Goal: Task Accomplishment & Management: Manage account settings

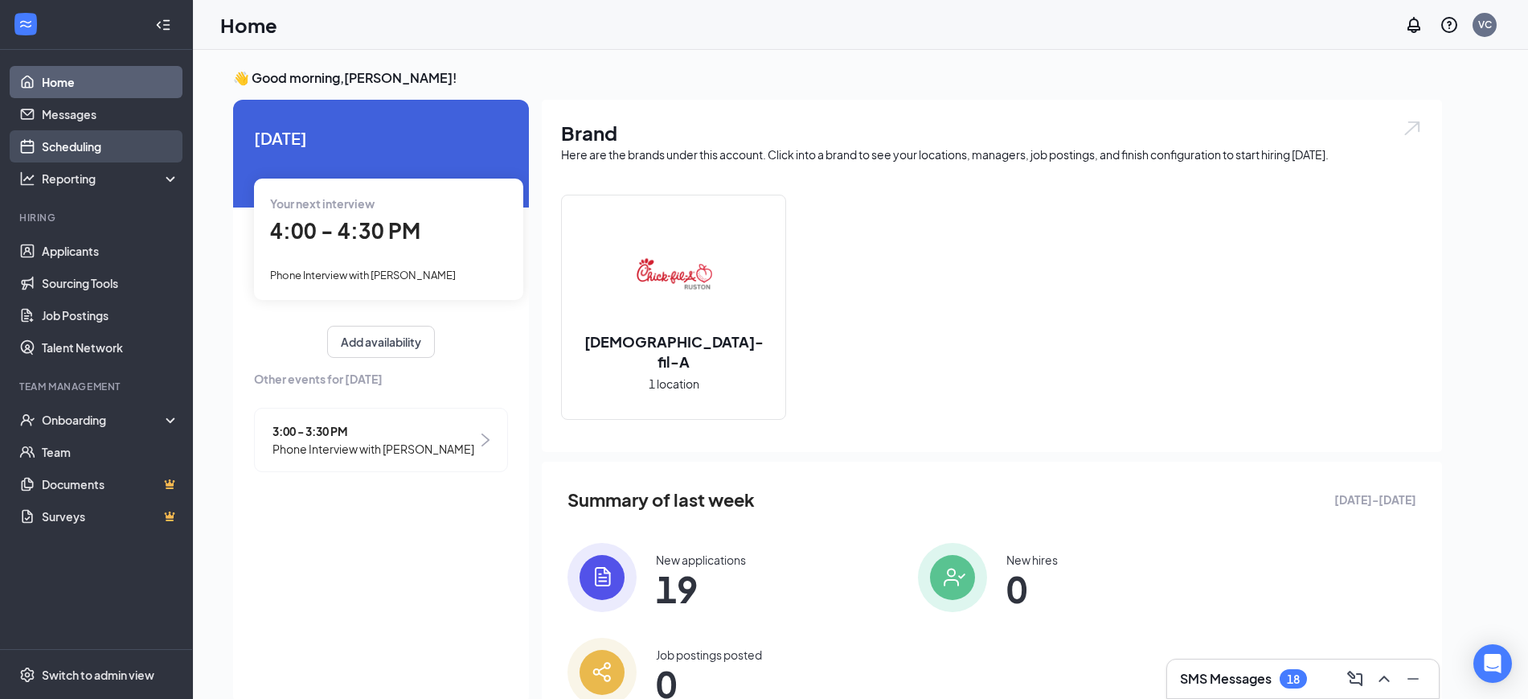
click at [127, 154] on link "Scheduling" at bounding box center [110, 146] width 137 height 32
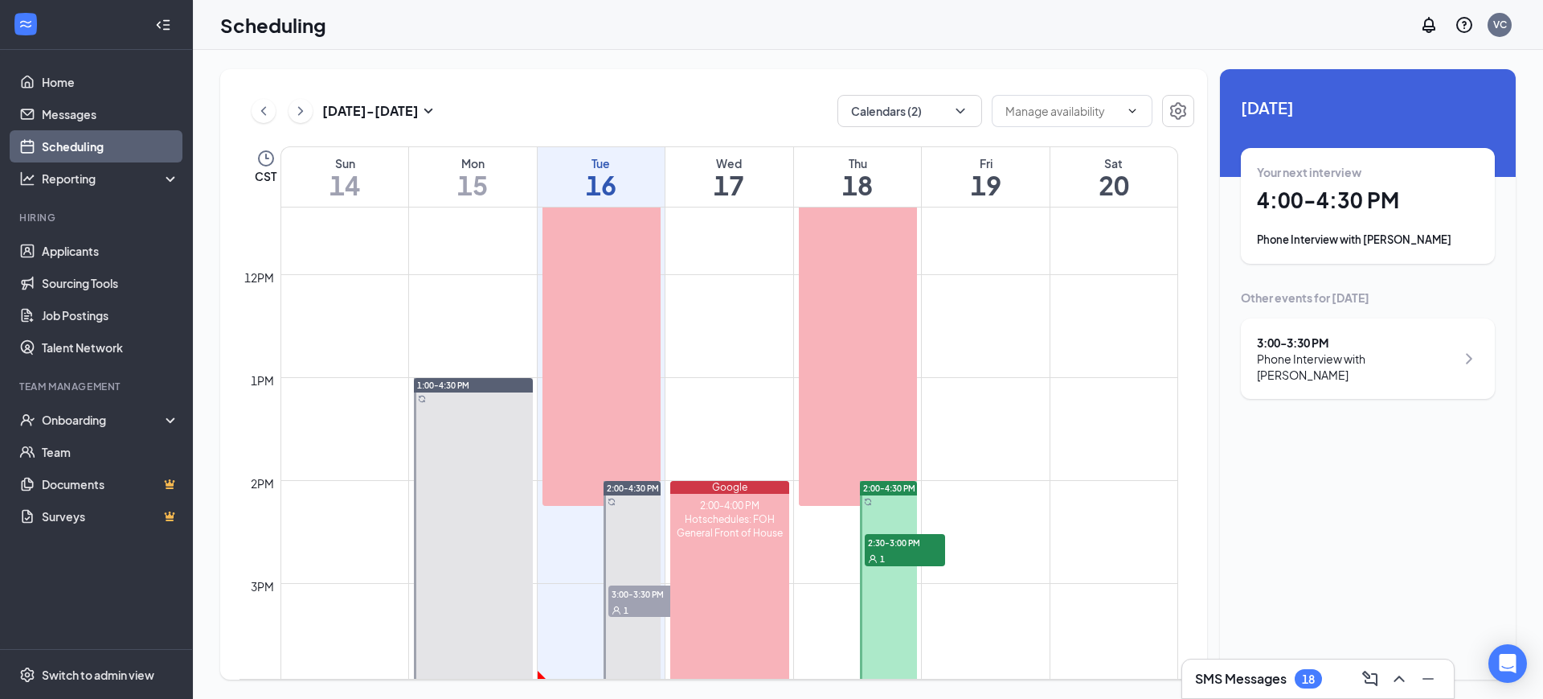
scroll to position [1281, 0]
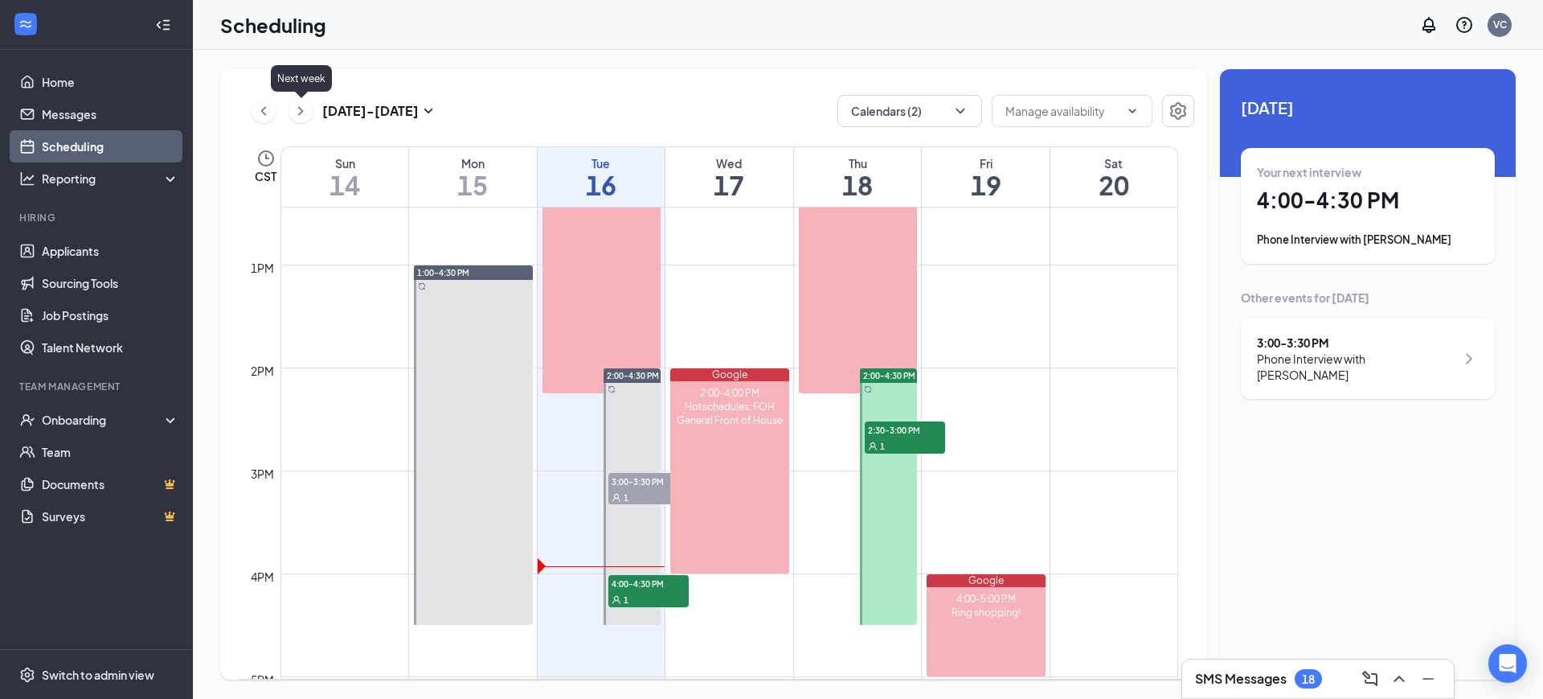
click at [303, 106] on icon "ChevronRight" at bounding box center [301, 110] width 16 height 19
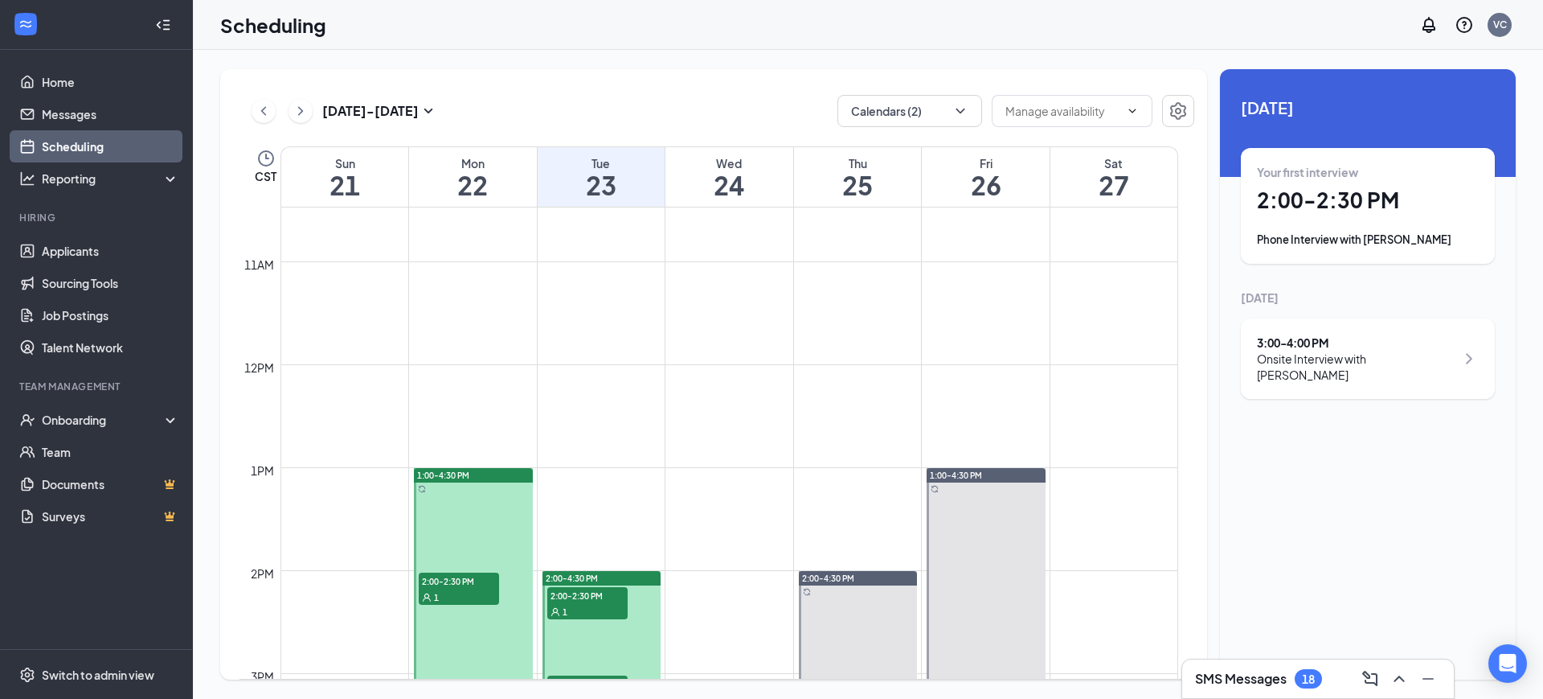
scroll to position [1236, 0]
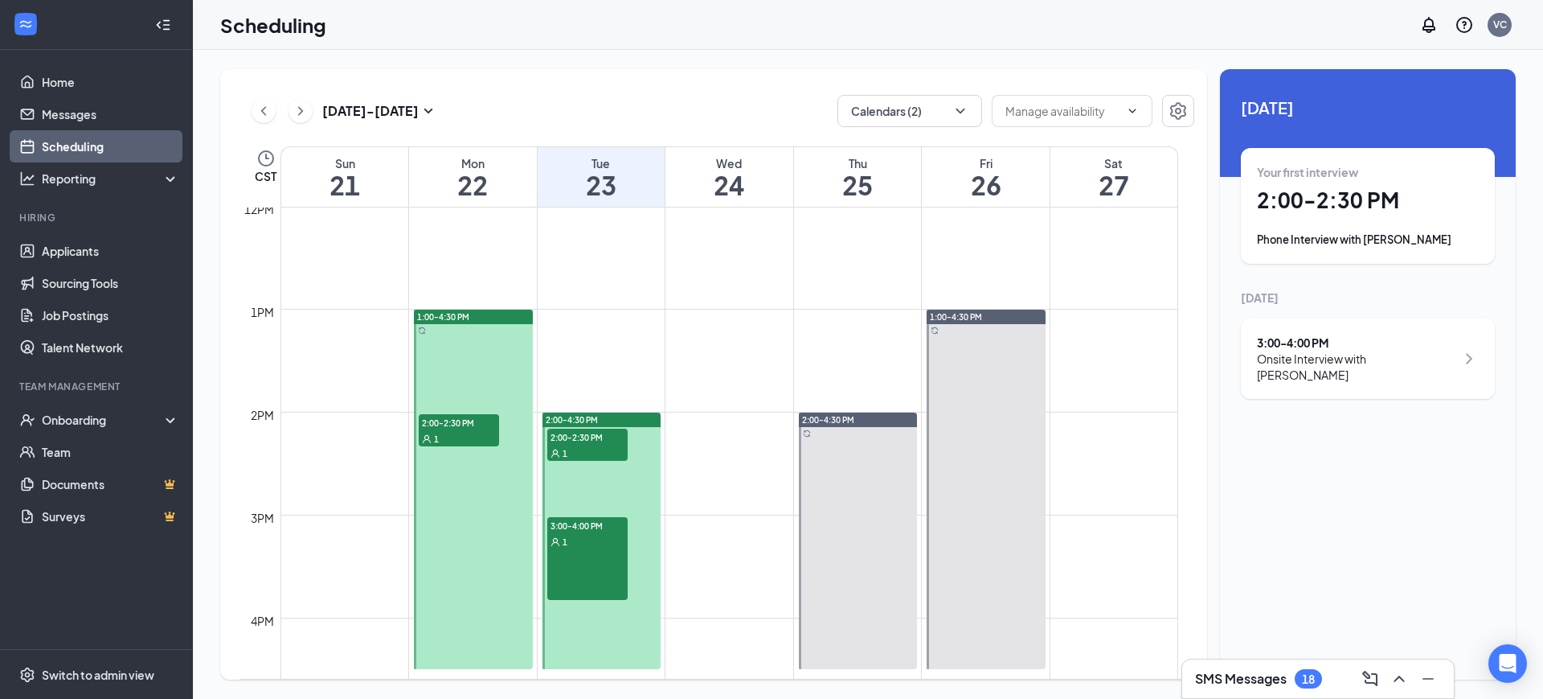
click at [590, 555] on div "3:00-4:00 PM 1" at bounding box center [587, 559] width 80 height 84
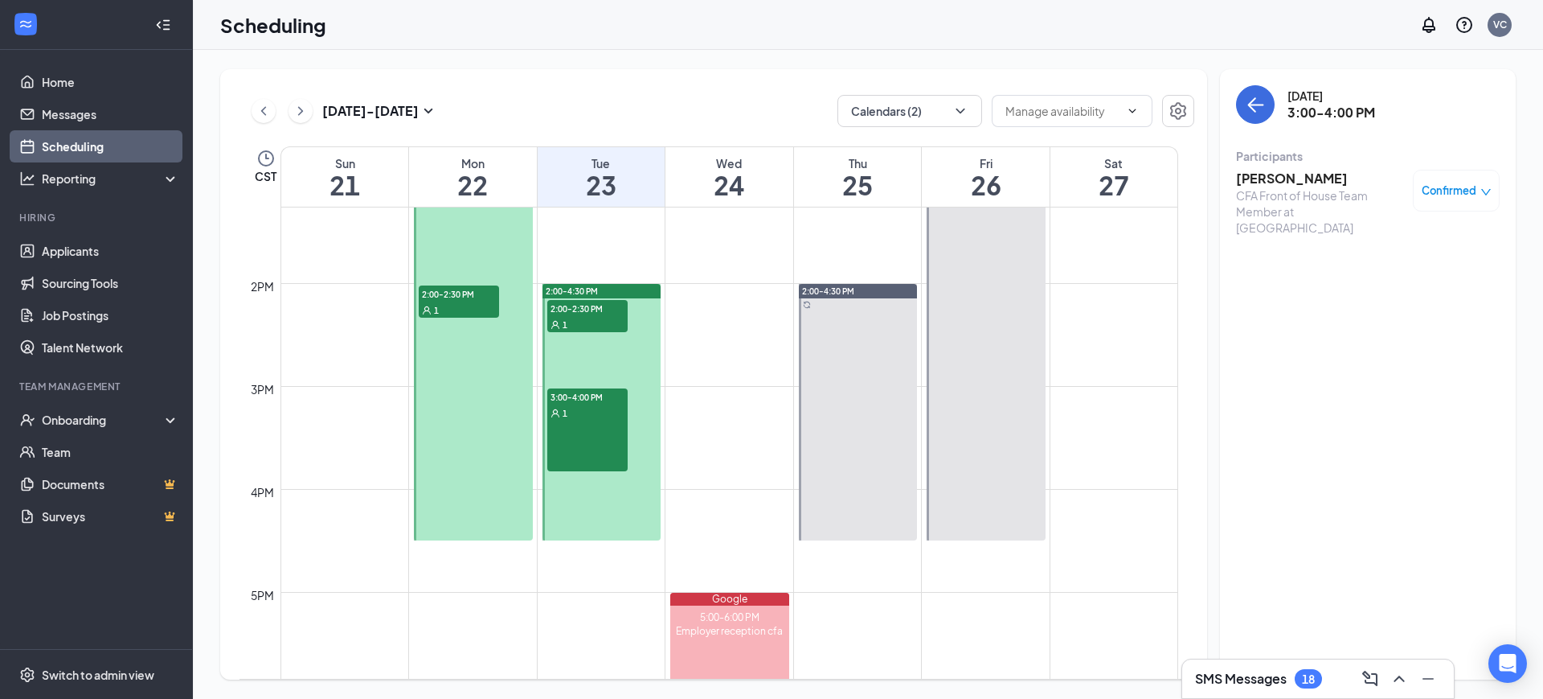
scroll to position [1366, 0]
click at [258, 109] on icon "ChevronLeft" at bounding box center [264, 110] width 16 height 19
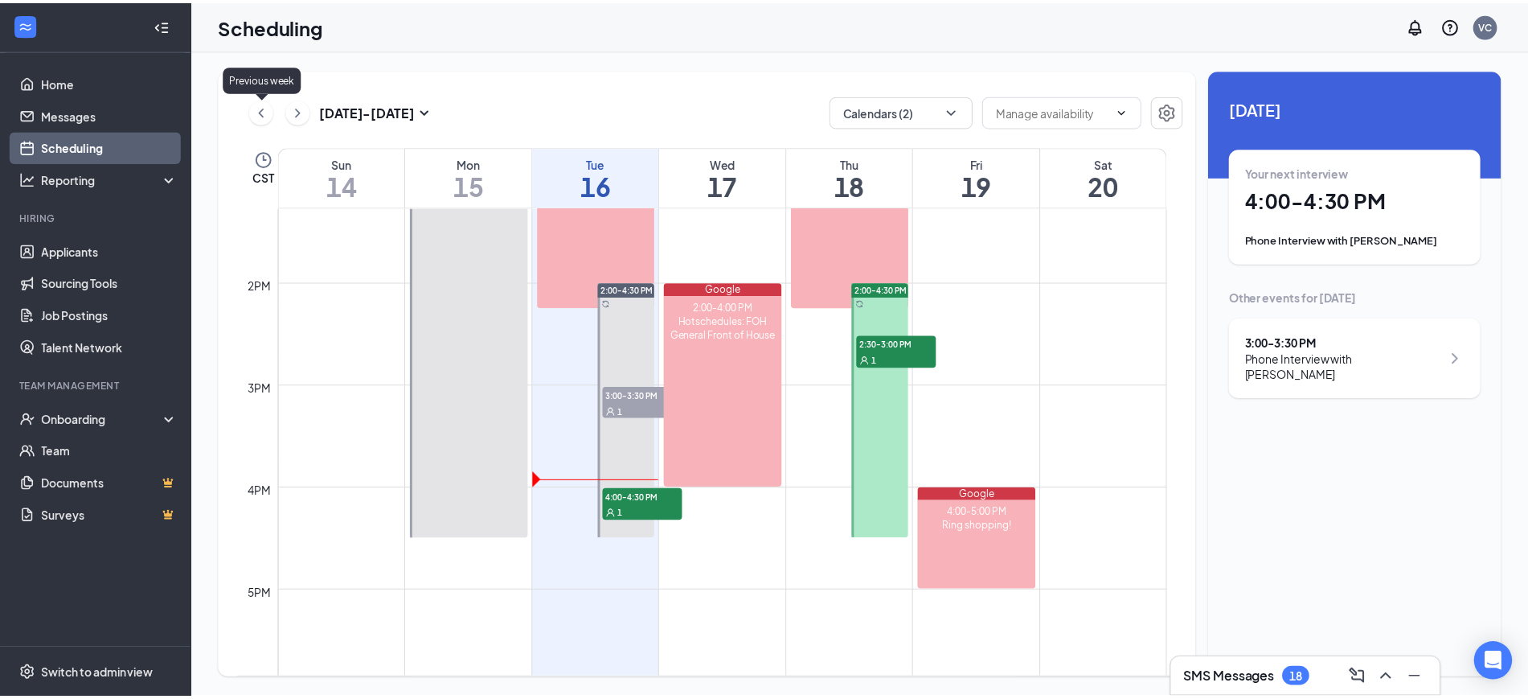
scroll to position [790, 0]
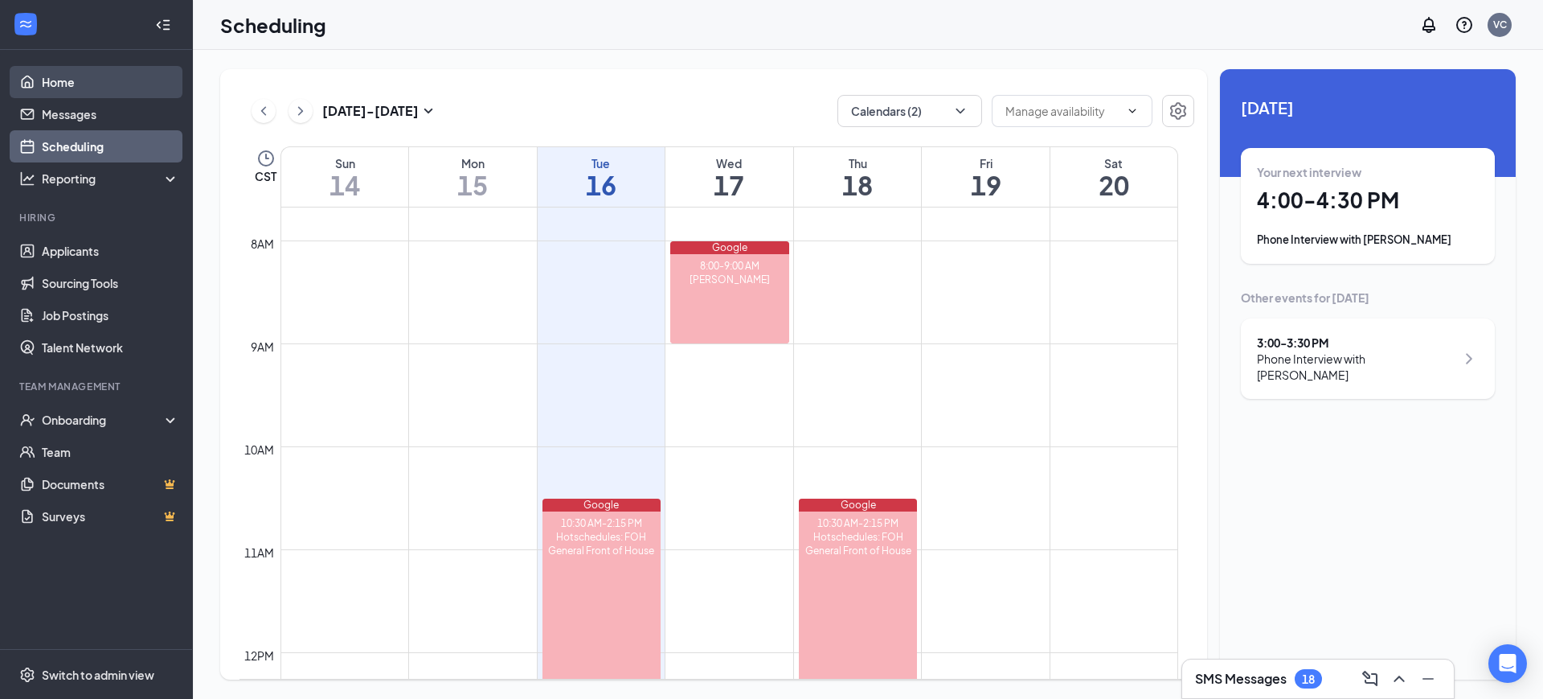
click at [54, 80] on link "Home" at bounding box center [110, 82] width 137 height 32
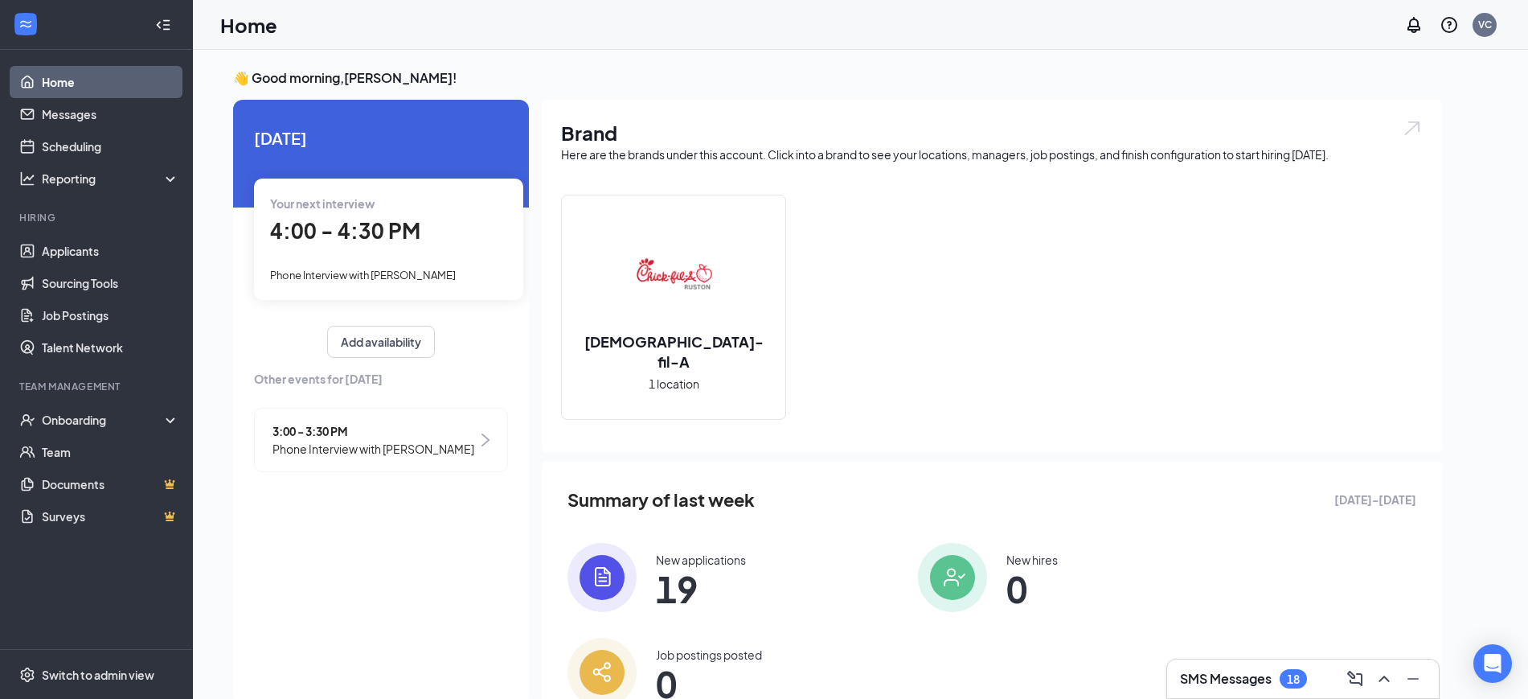
click at [413, 271] on span "Phone Interview with [PERSON_NAME]" at bounding box center [363, 274] width 186 height 13
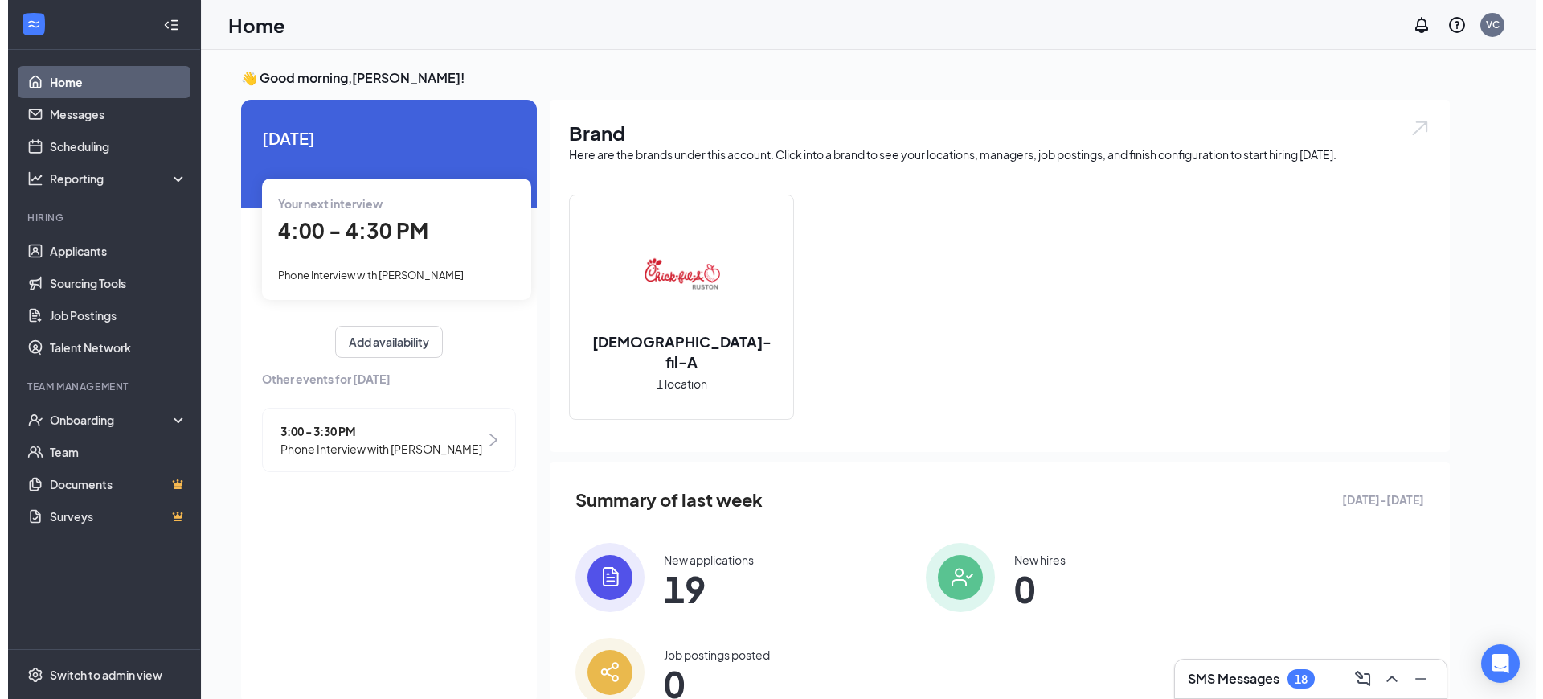
scroll to position [6, 0]
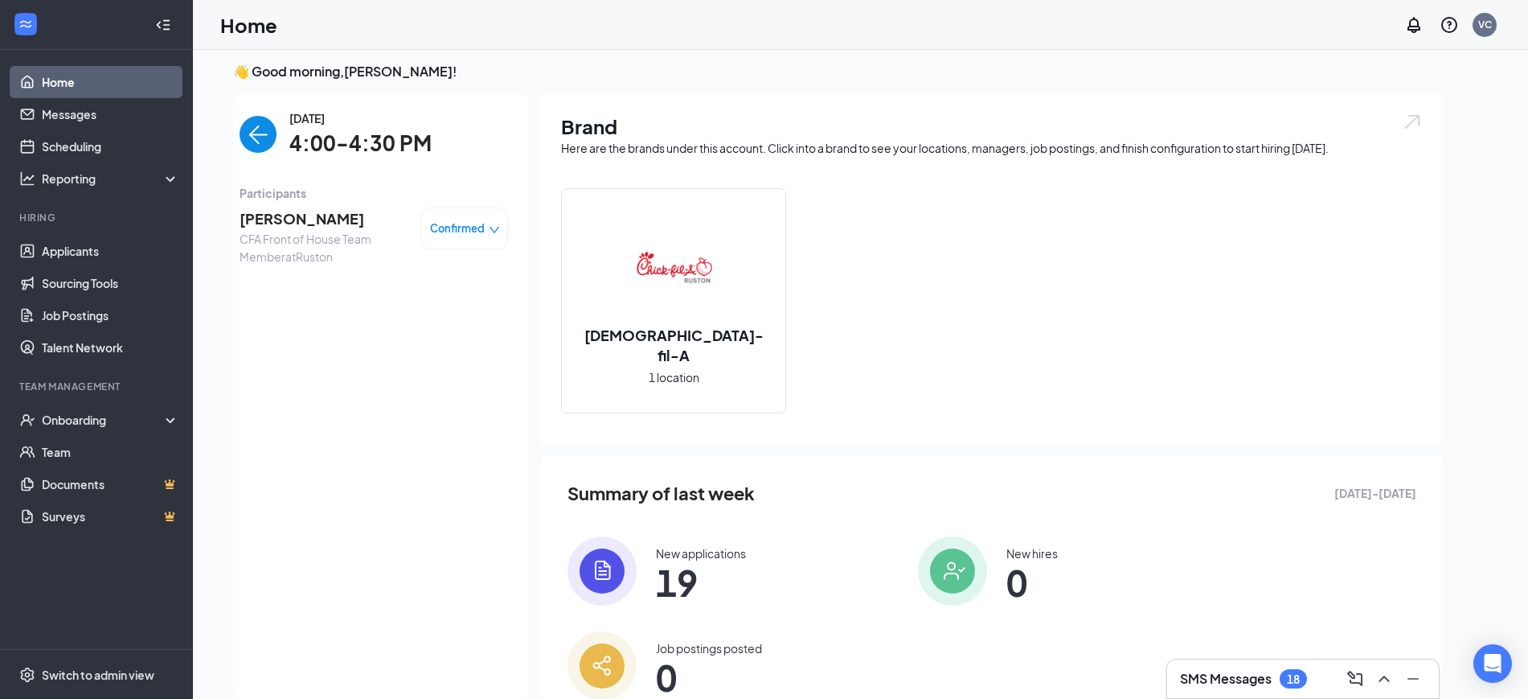
click at [324, 224] on span "[PERSON_NAME]" at bounding box center [324, 218] width 169 height 23
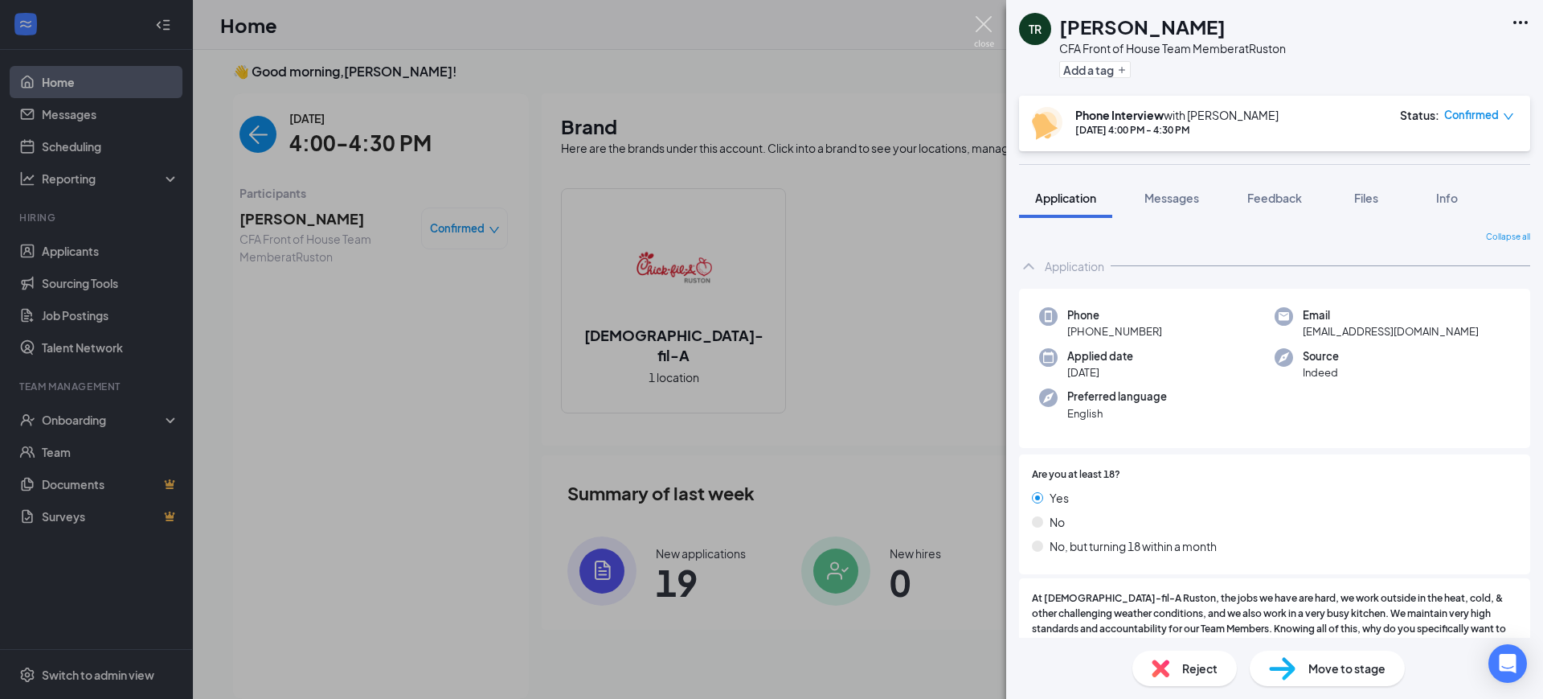
click at [978, 23] on img at bounding box center [984, 31] width 20 height 31
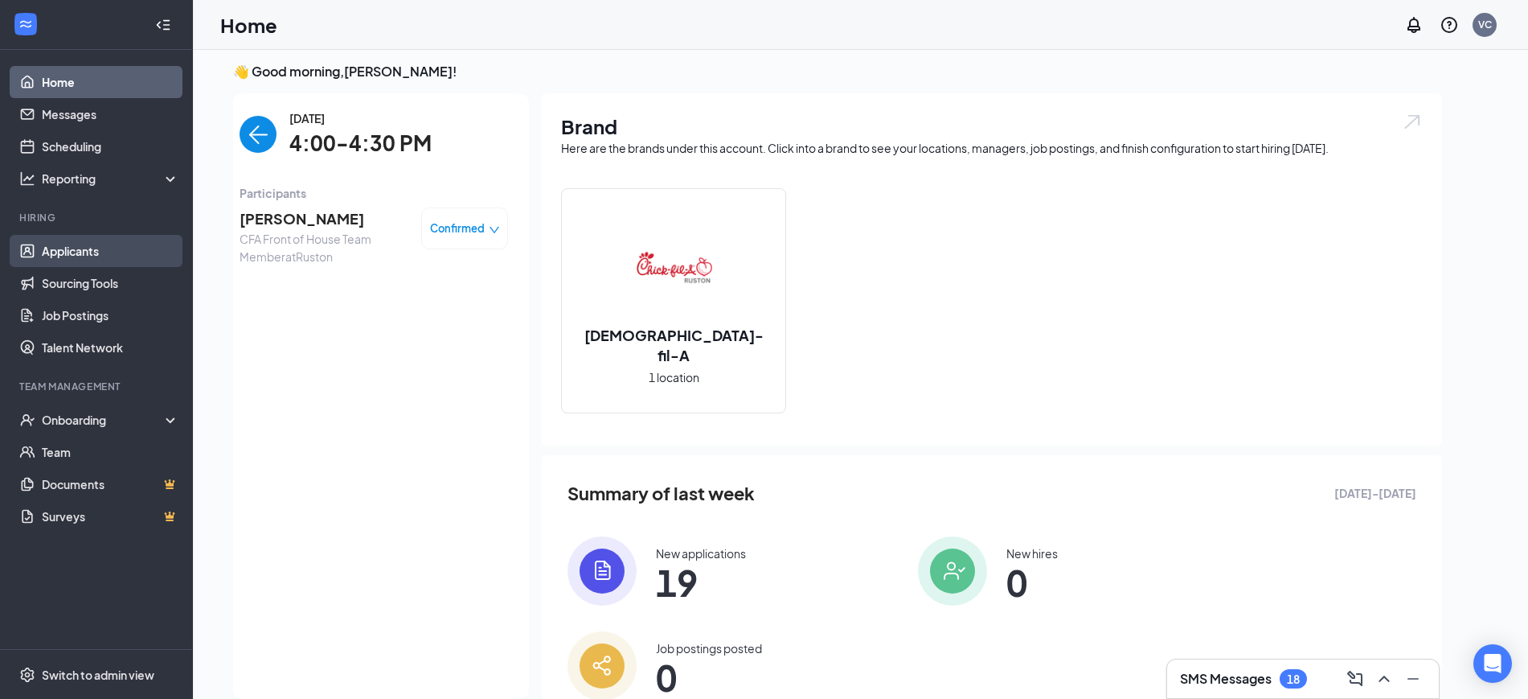
click at [89, 250] on link "Applicants" at bounding box center [110, 251] width 137 height 32
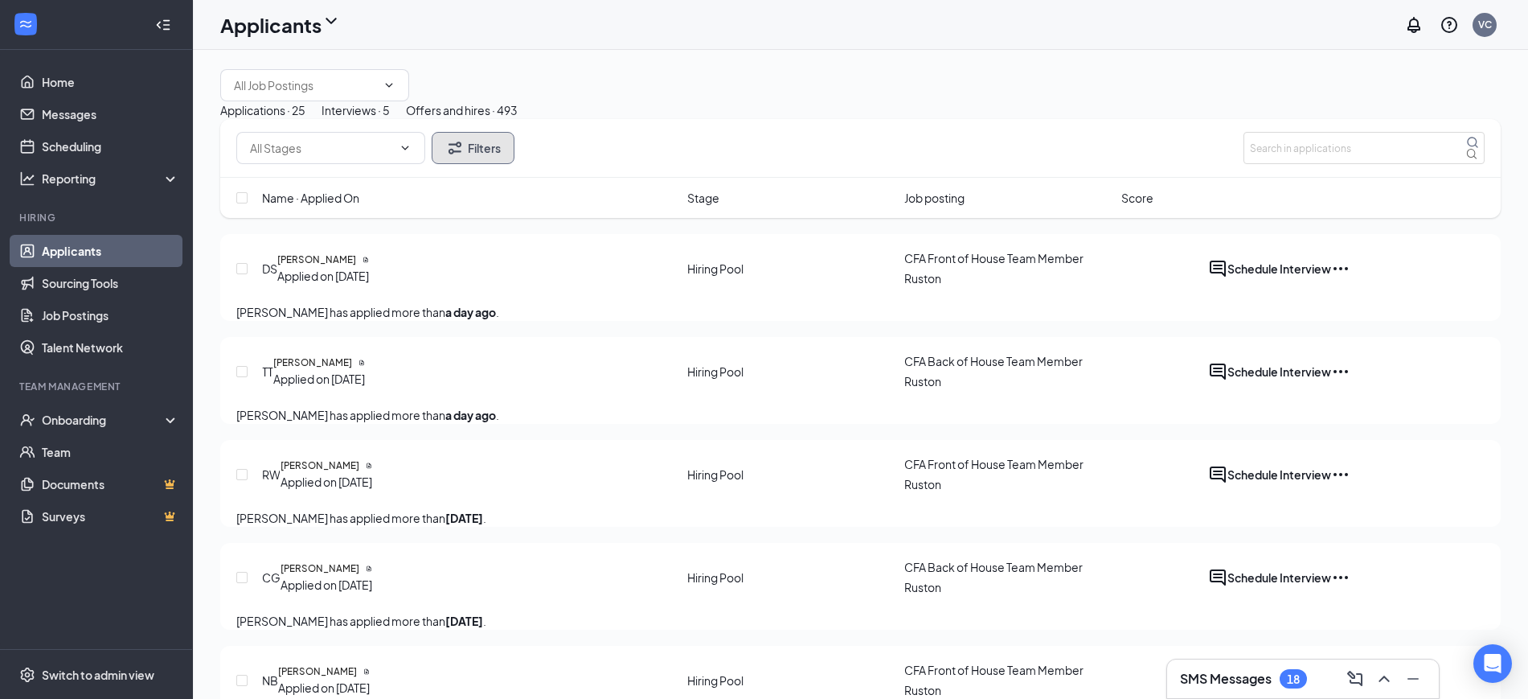
click at [477, 164] on button "Filters" at bounding box center [473, 148] width 83 height 32
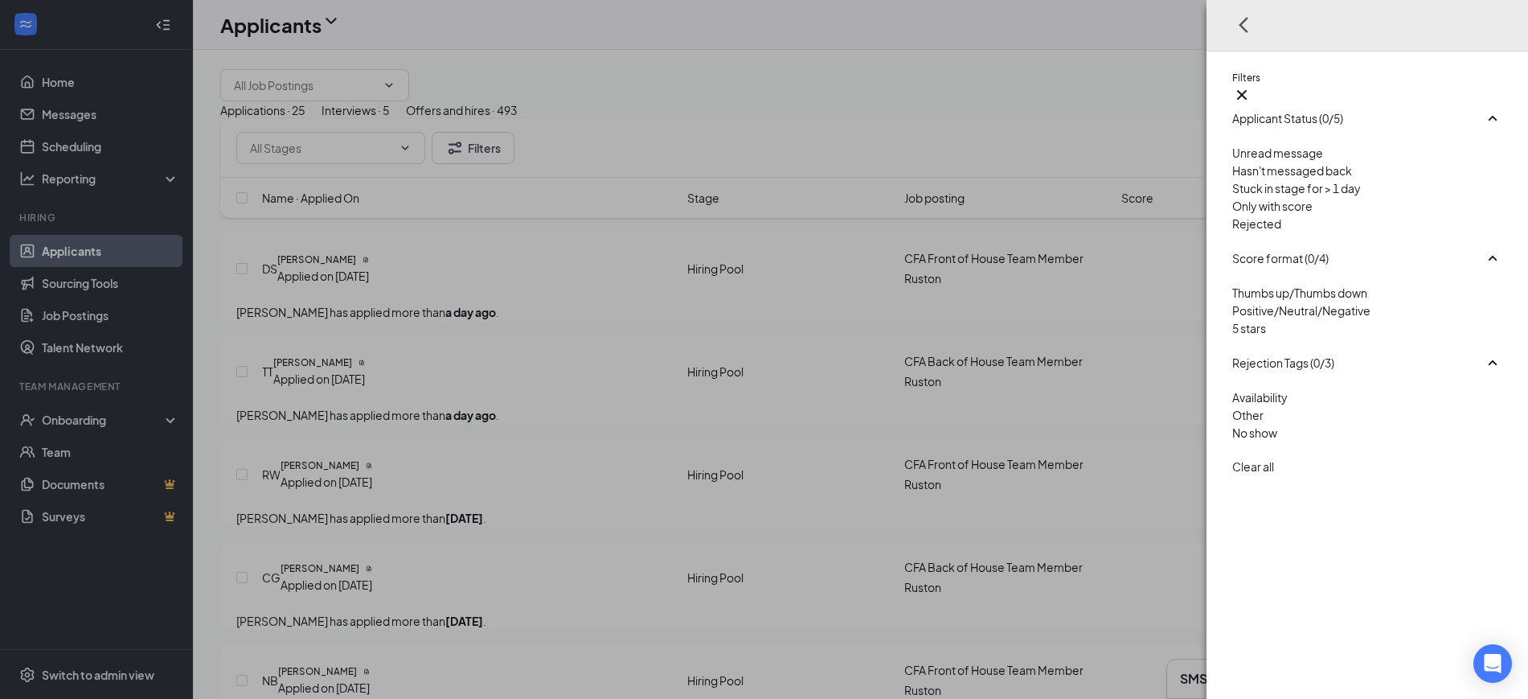
click at [388, 150] on div "Filters Applicant Status (0/5) Unread message Hasn't messaged back Stuck in sta…" at bounding box center [764, 349] width 1528 height 699
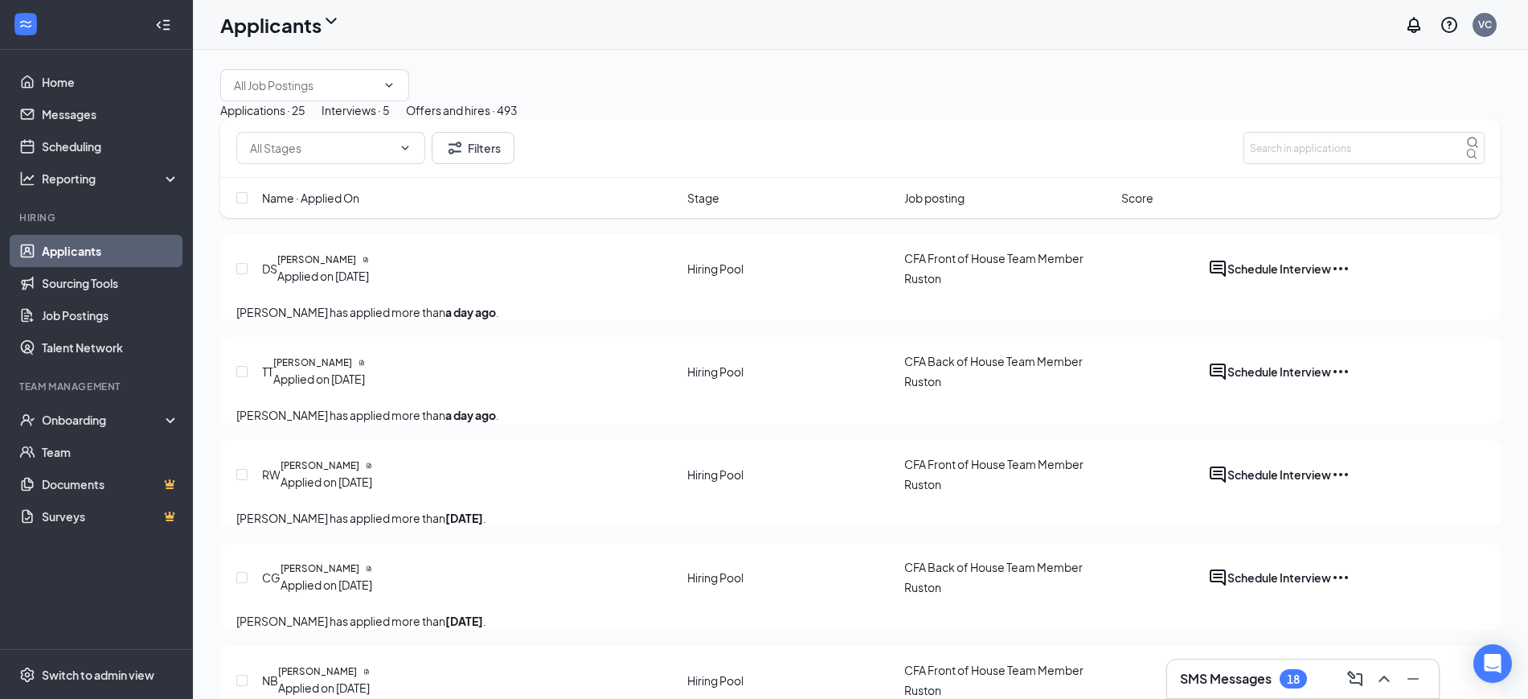
click at [390, 119] on div "Interviews · 5" at bounding box center [356, 110] width 68 height 18
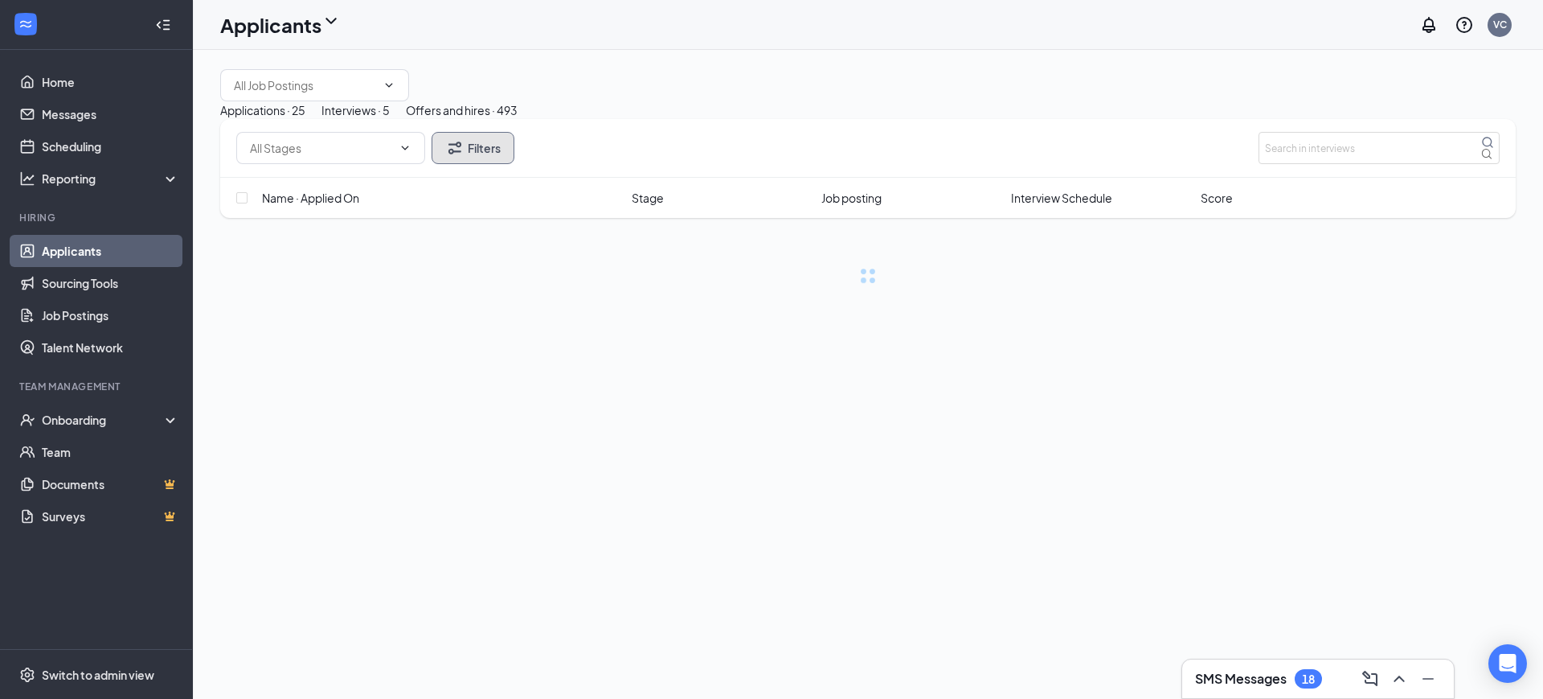
click at [490, 164] on button "Filters" at bounding box center [473, 148] width 83 height 32
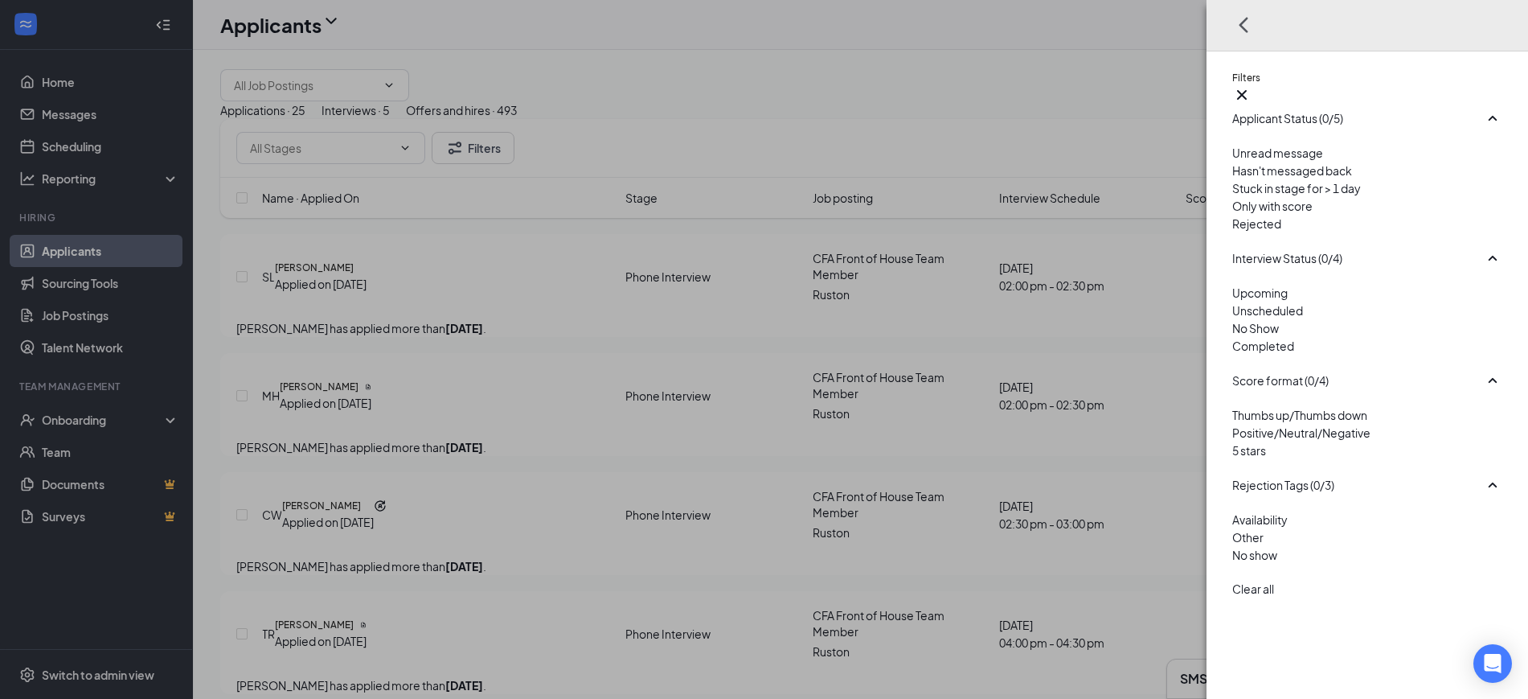
click at [1232, 215] on div at bounding box center [1367, 215] width 270 height 0
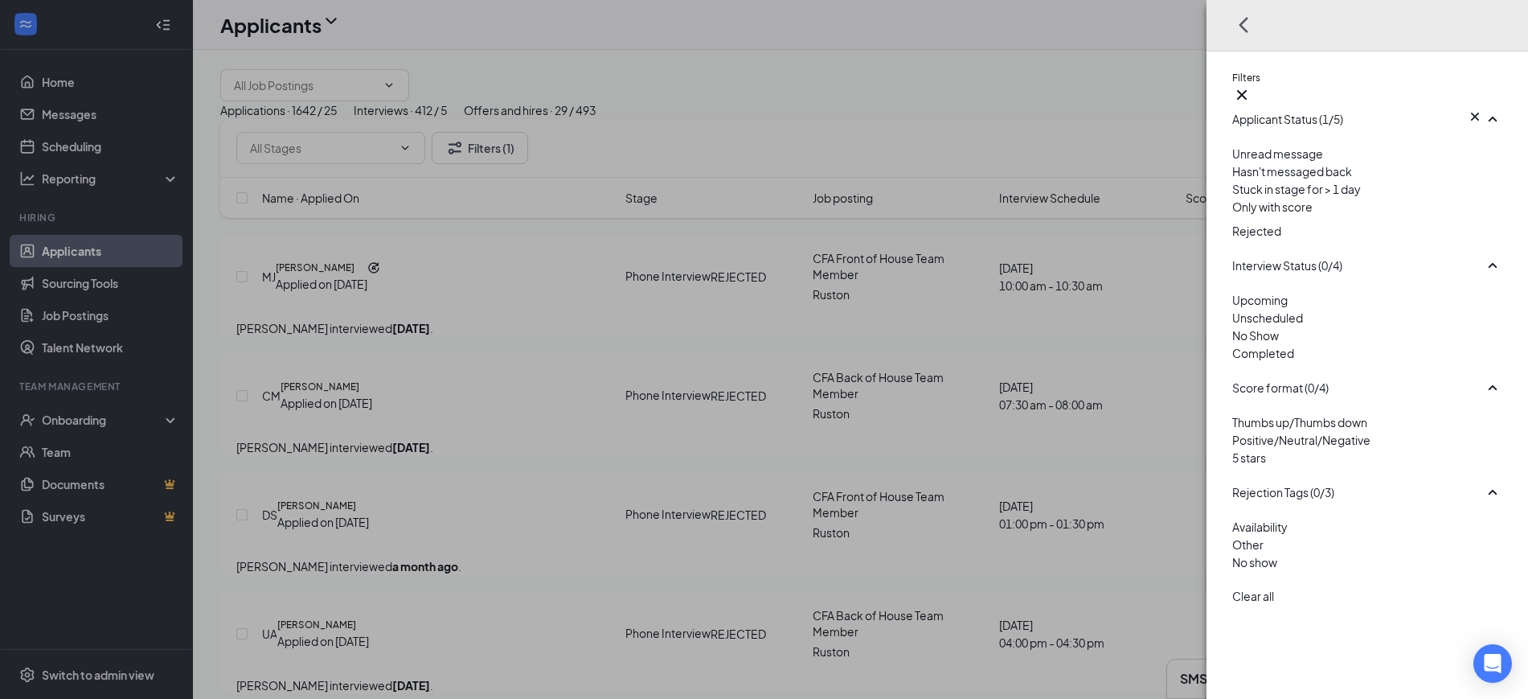
click at [908, 151] on div "Filters Applicant Status (1/5) Unread message Hasn't messaged back Stuck in sta…" at bounding box center [764, 349] width 1528 height 699
click at [1247, 90] on icon "Cross" at bounding box center [1242, 95] width 10 height 10
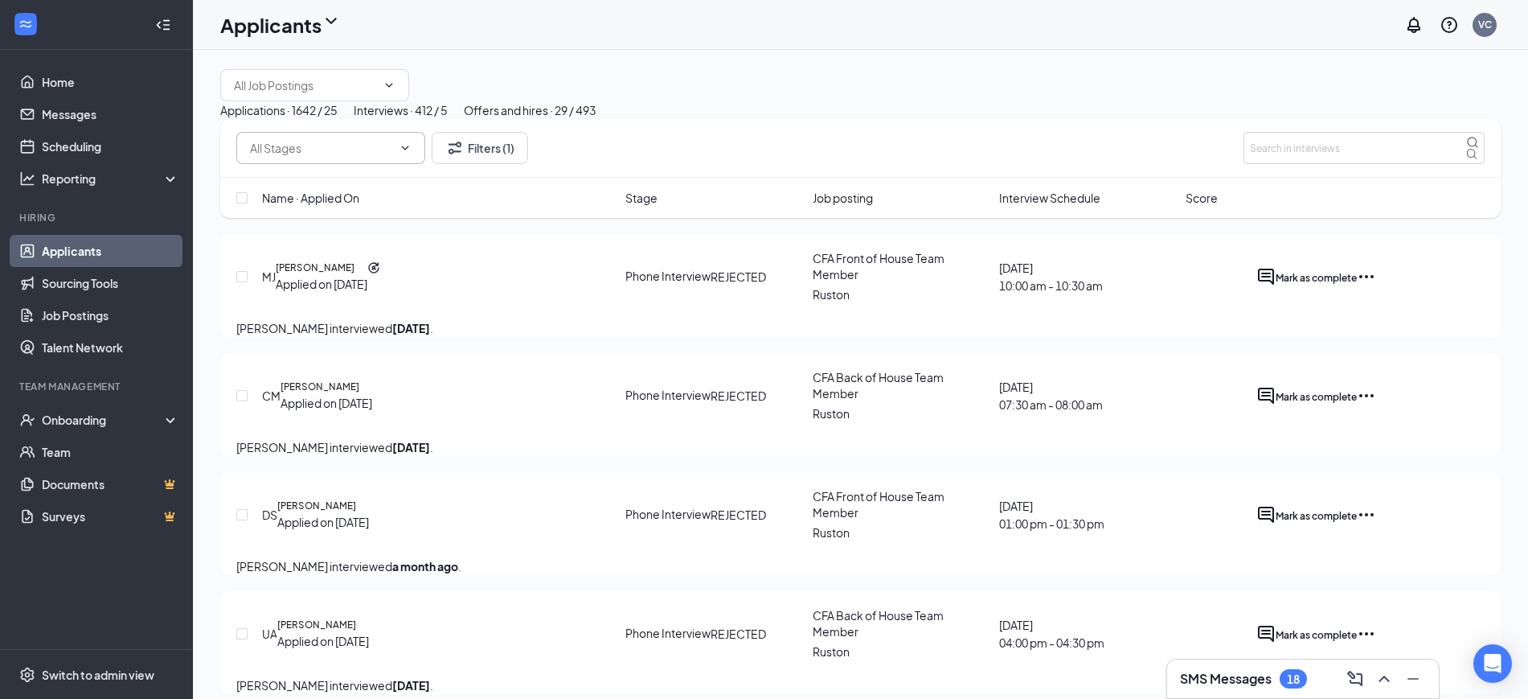
click at [324, 157] on input "text" at bounding box center [321, 148] width 142 height 18
click at [307, 178] on div "Onsite Interview (1)" at bounding box center [300, 169] width 100 height 18
type input "Onsite Interview (1)"
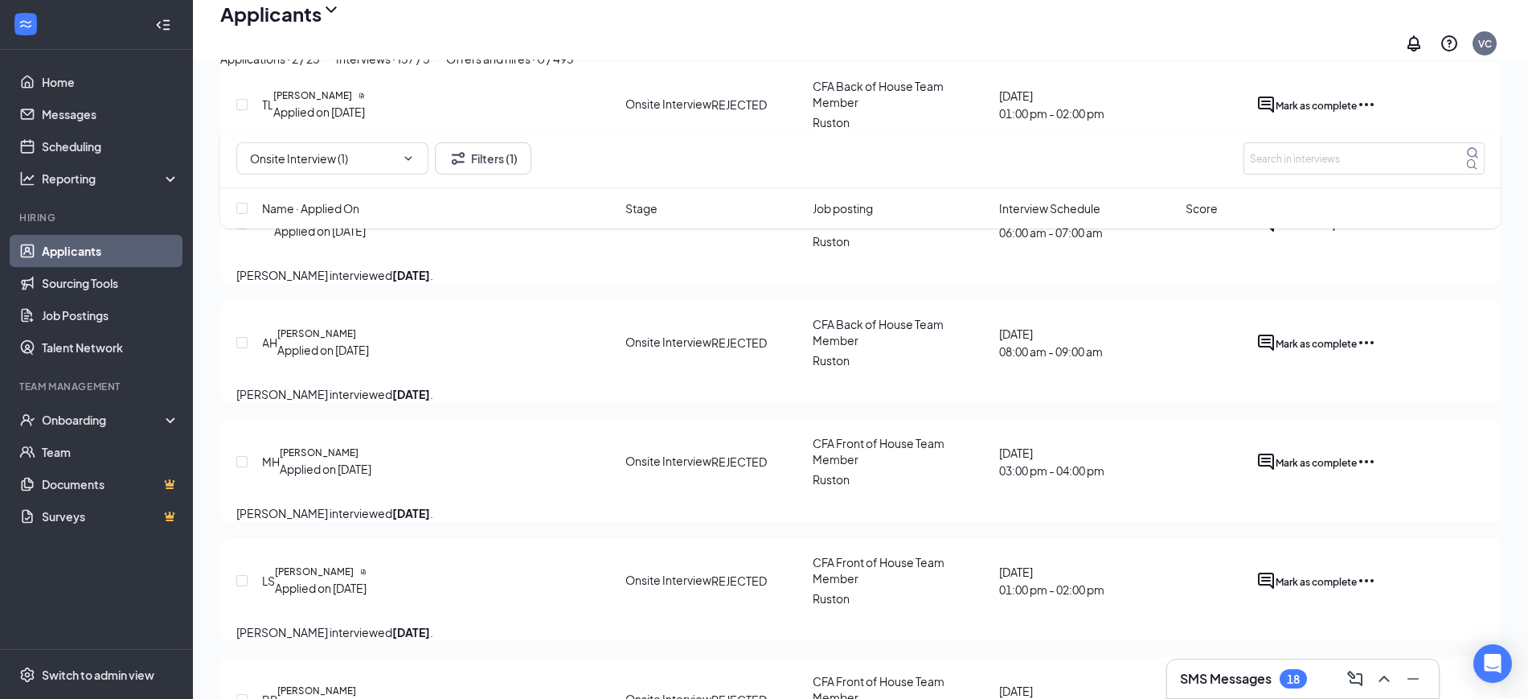
scroll to position [509, 0]
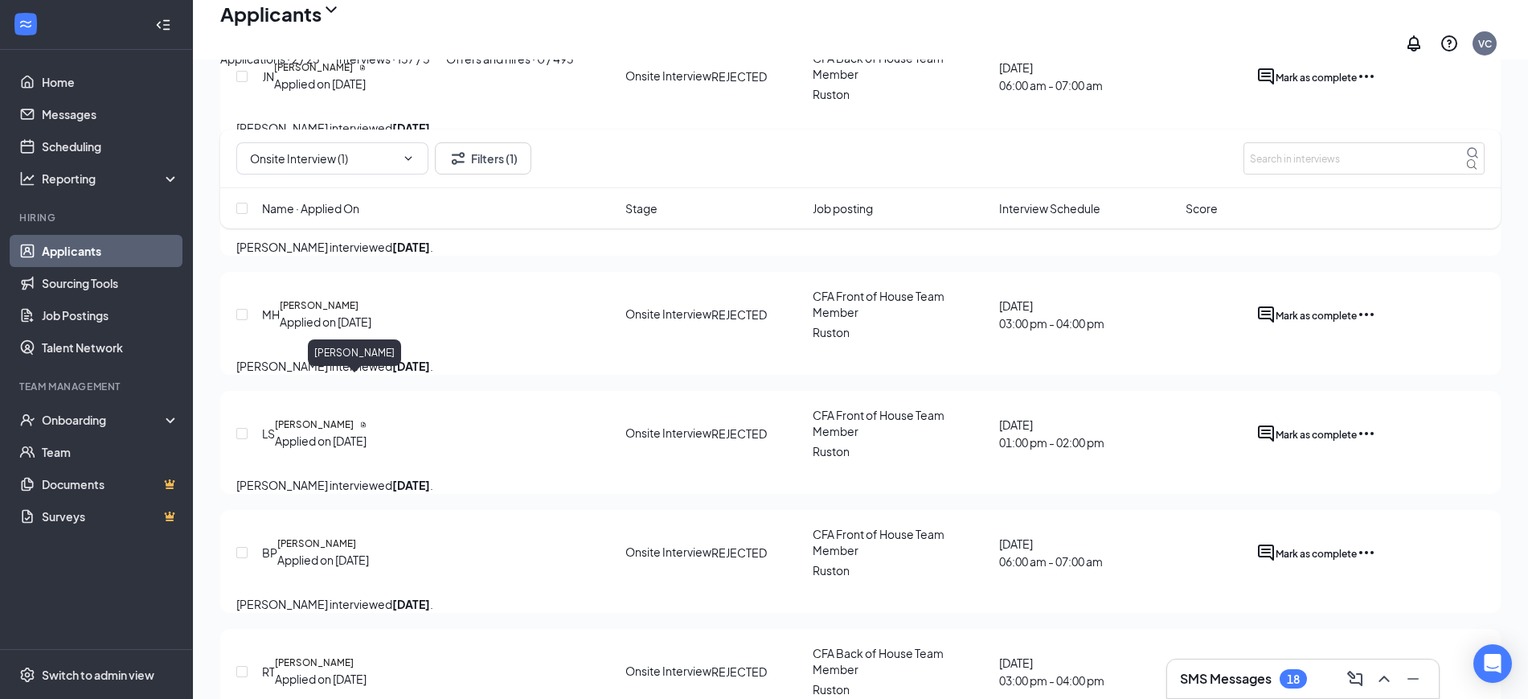
click at [346, 313] on h5 "[PERSON_NAME]" at bounding box center [319, 305] width 79 height 14
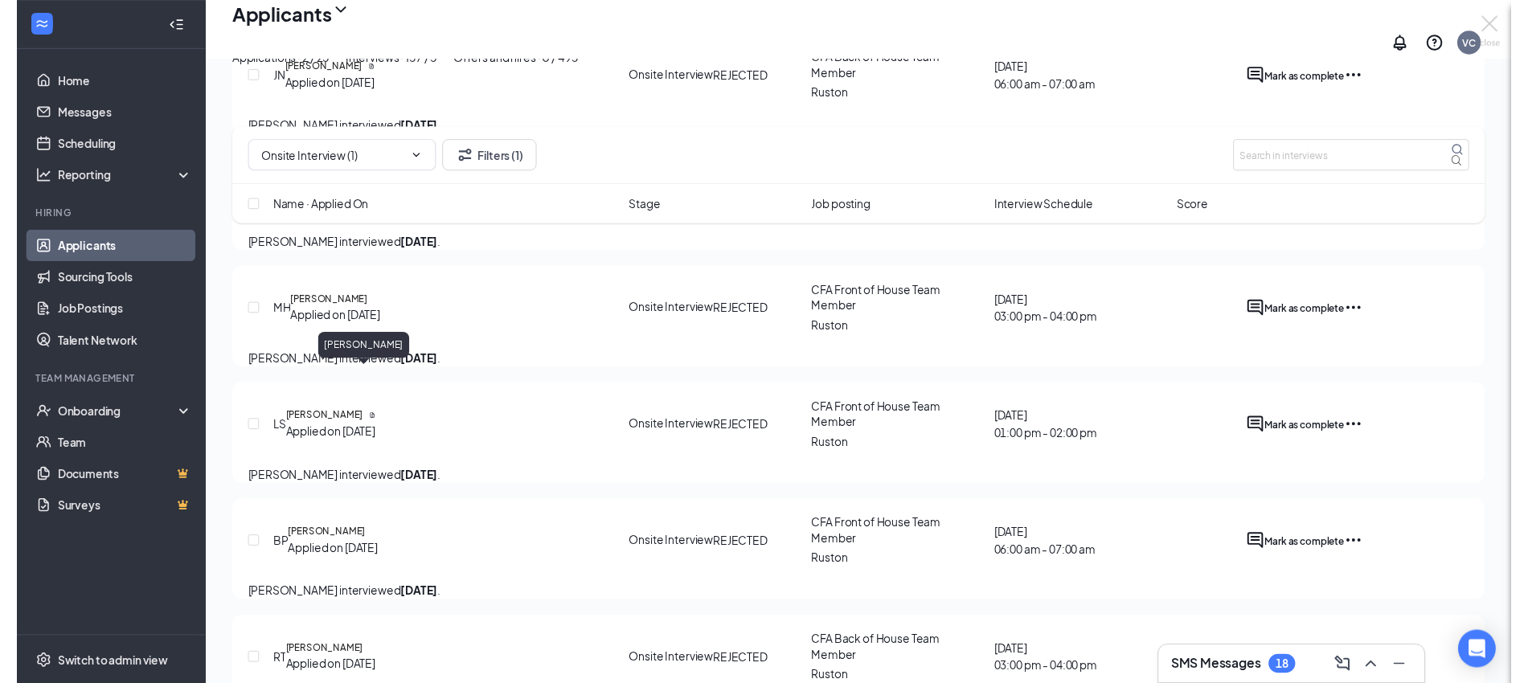
scroll to position [495, 0]
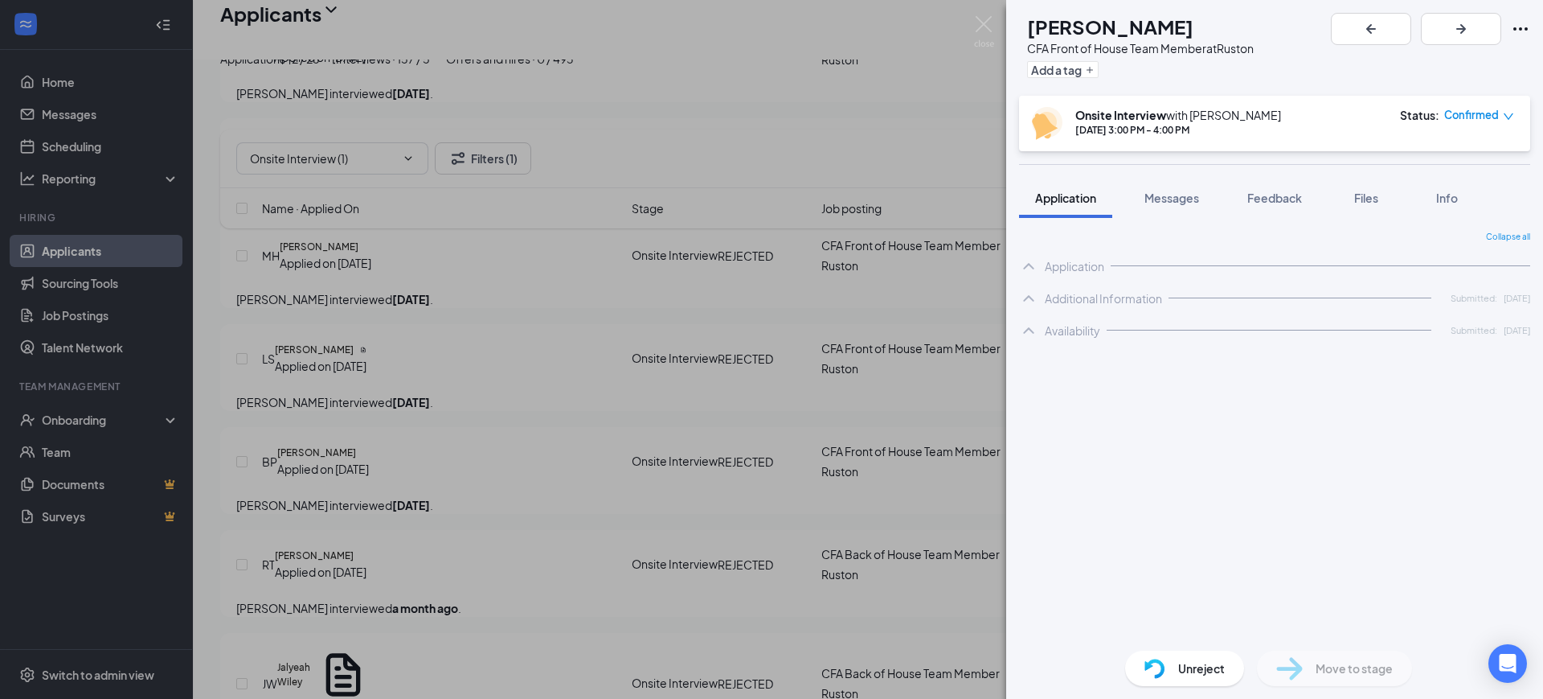
click at [1199, 670] on span "Unreject" at bounding box center [1201, 668] width 47 height 18
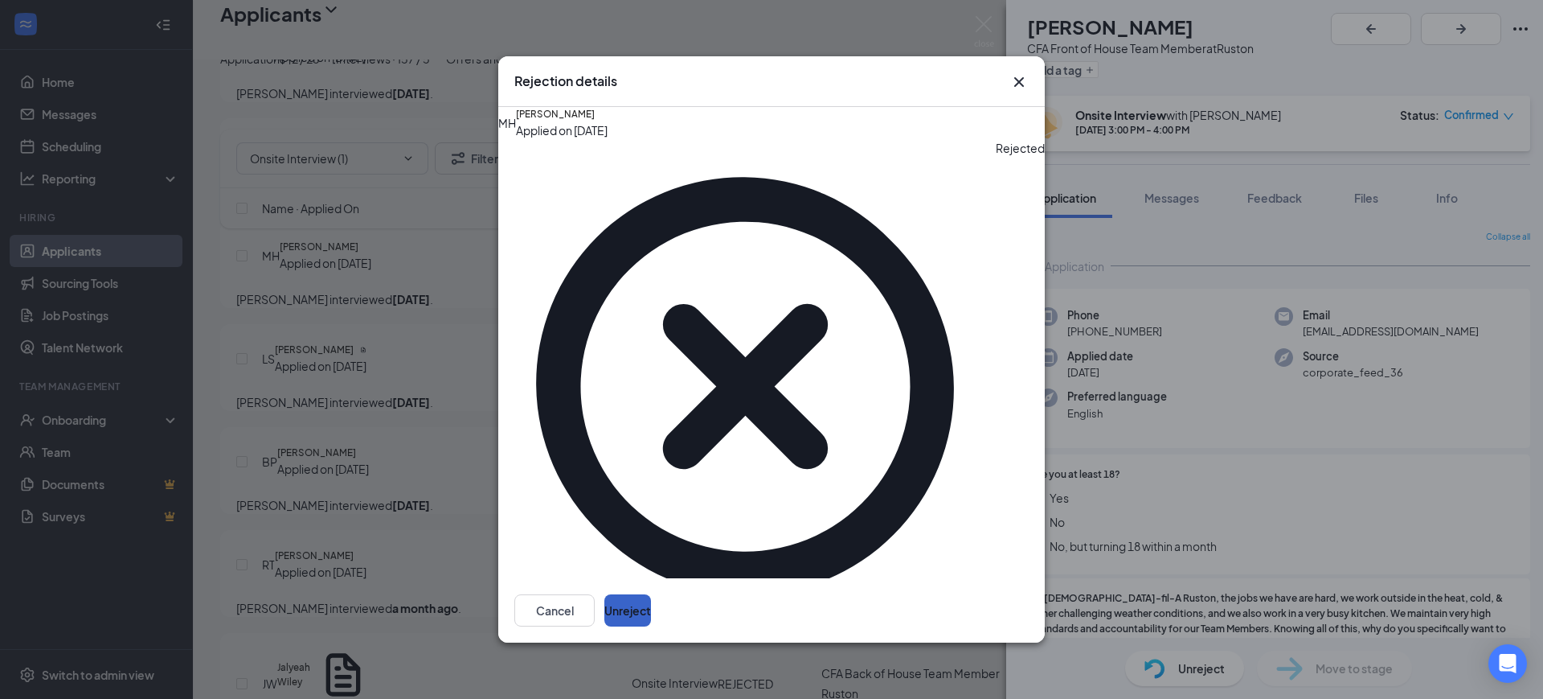
click at [651, 594] on button "Unreject" at bounding box center [628, 610] width 47 height 32
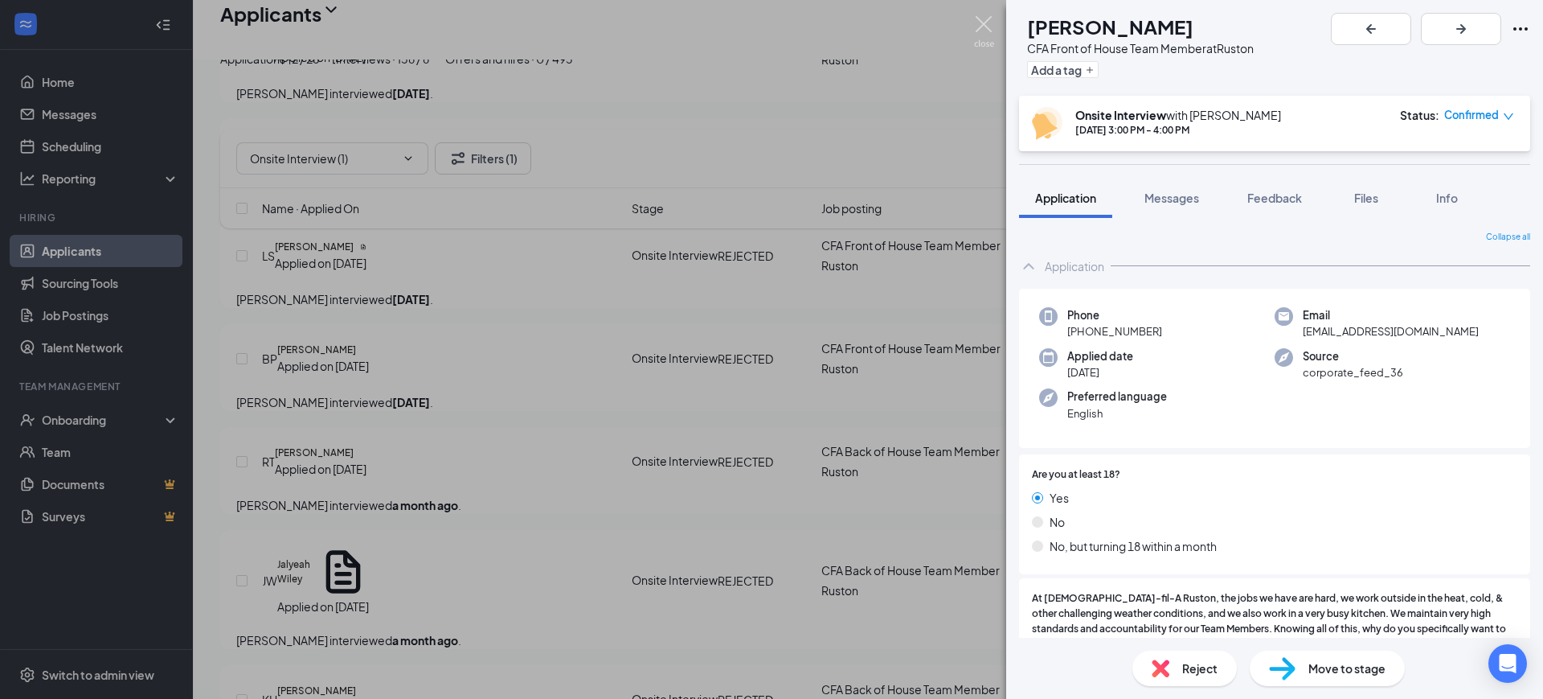
click at [989, 29] on img at bounding box center [984, 31] width 20 height 31
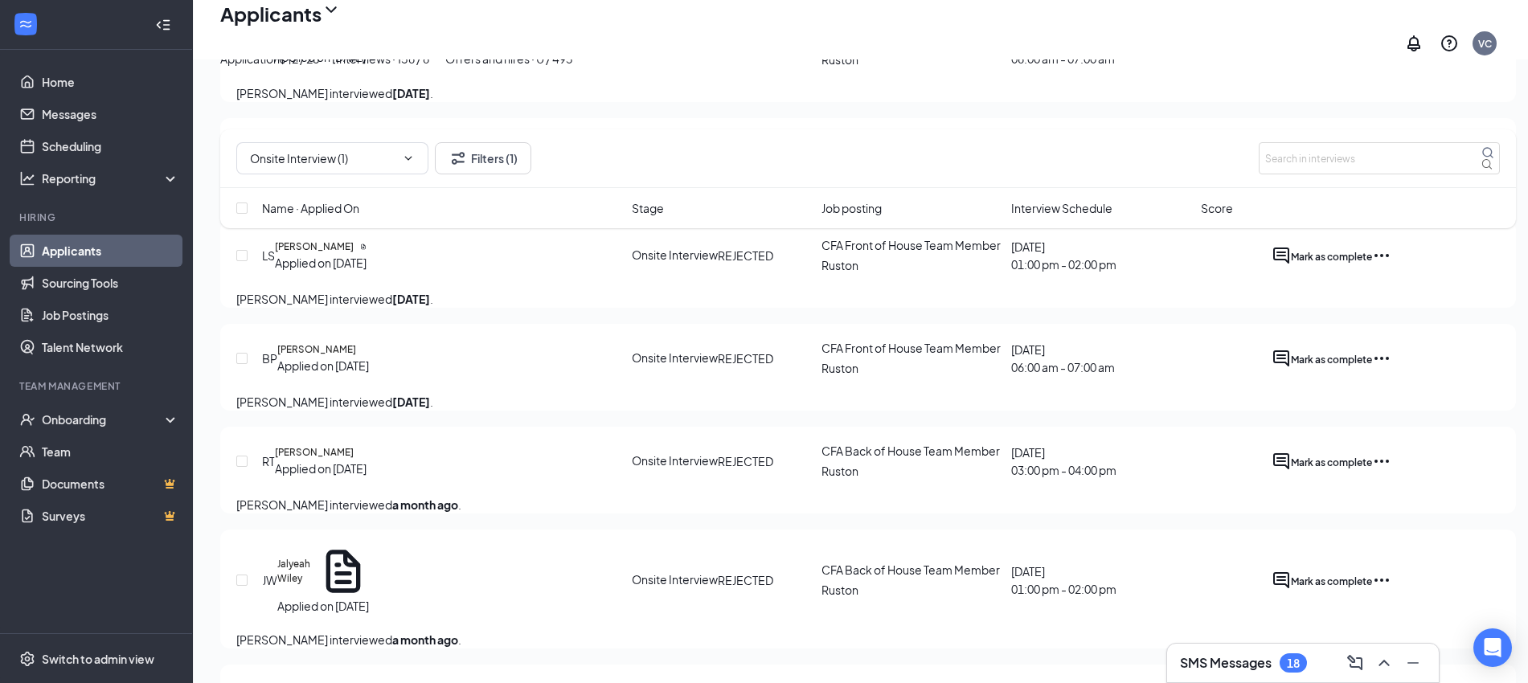
click at [1392, 265] on icon "Ellipses" at bounding box center [1381, 255] width 19 height 19
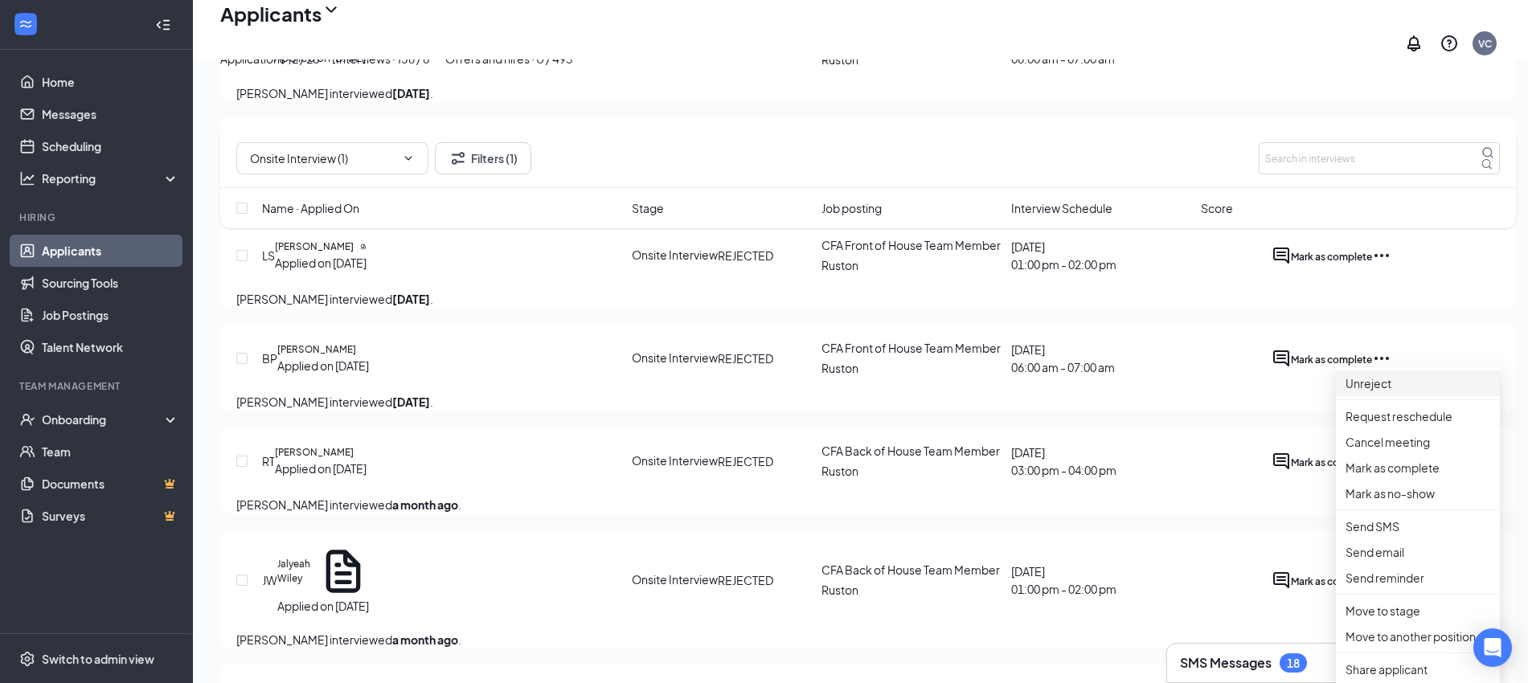
click at [1380, 375] on p "Unreject" at bounding box center [1418, 384] width 145 height 18
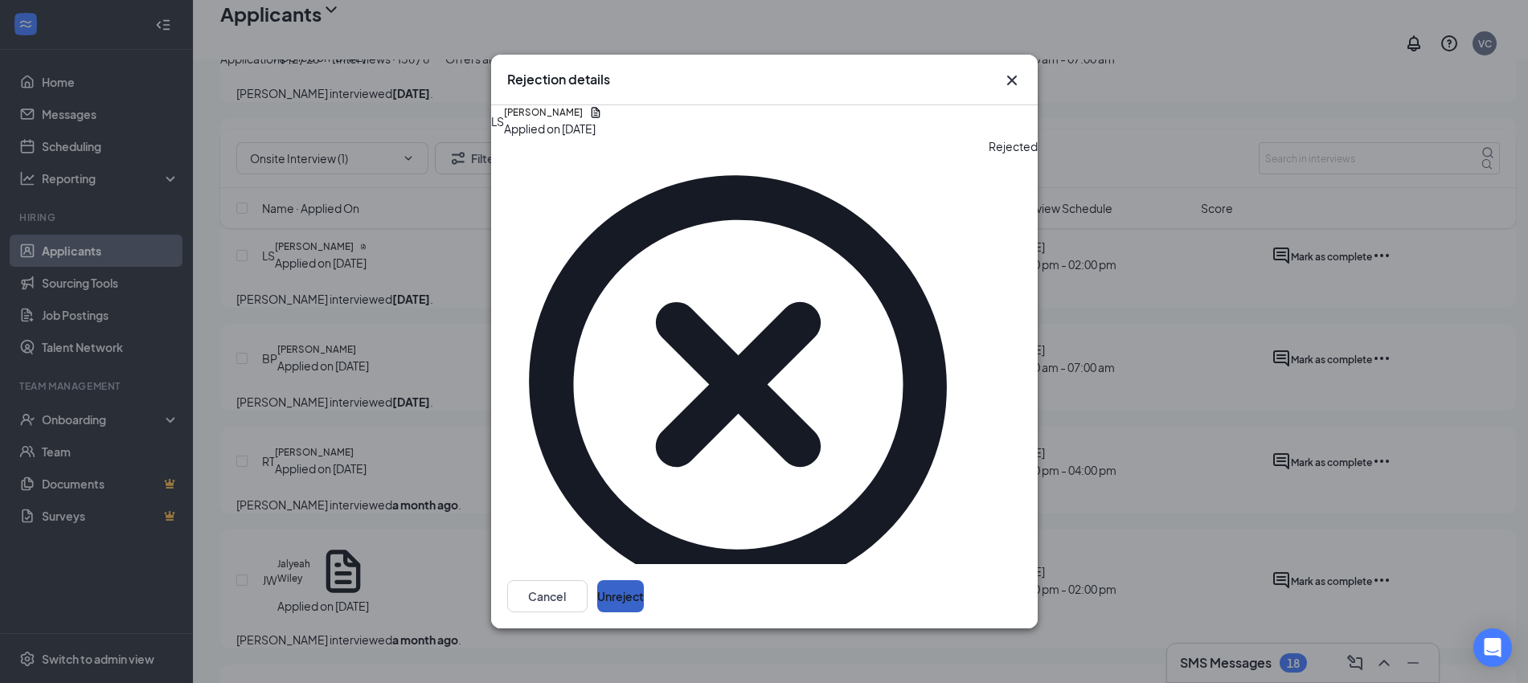
click at [644, 580] on button "Unreject" at bounding box center [620, 596] width 47 height 32
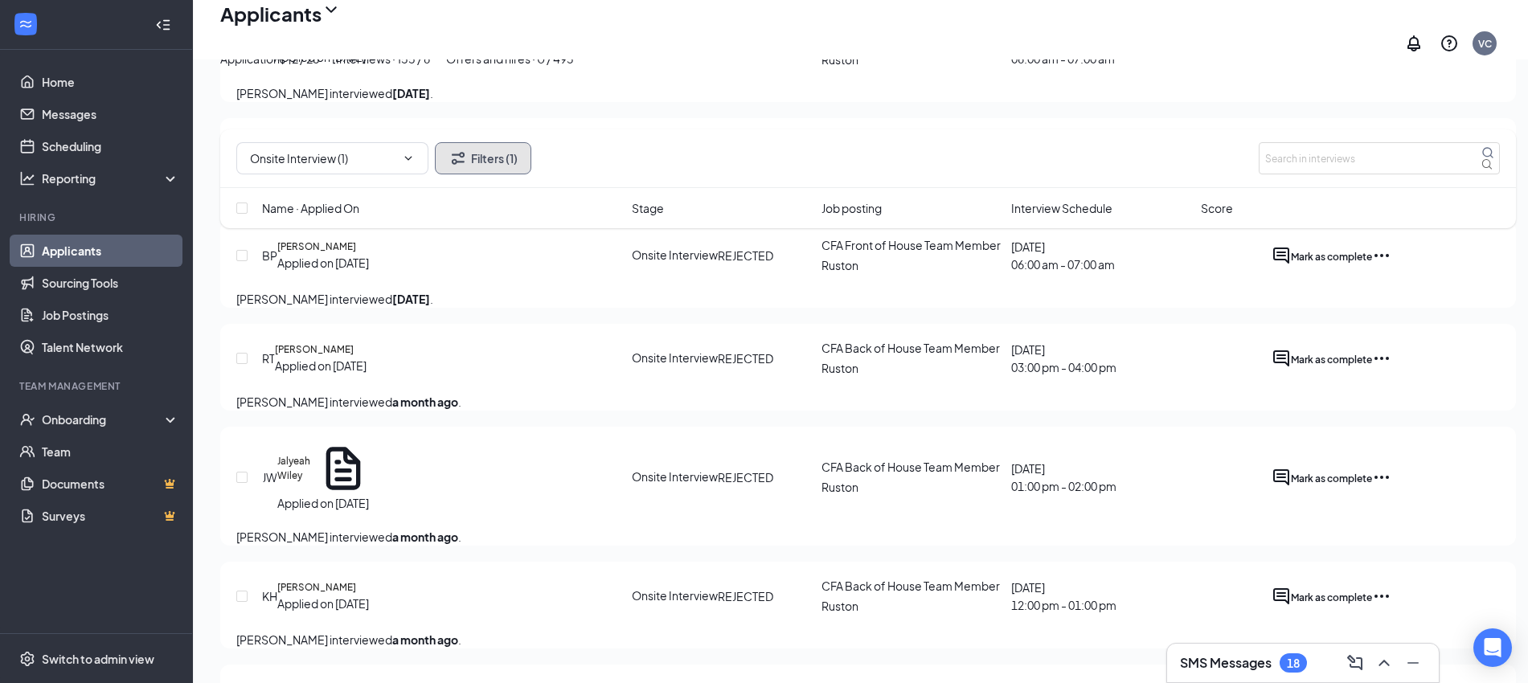
click at [483, 161] on button "Filters (1)" at bounding box center [483, 158] width 96 height 32
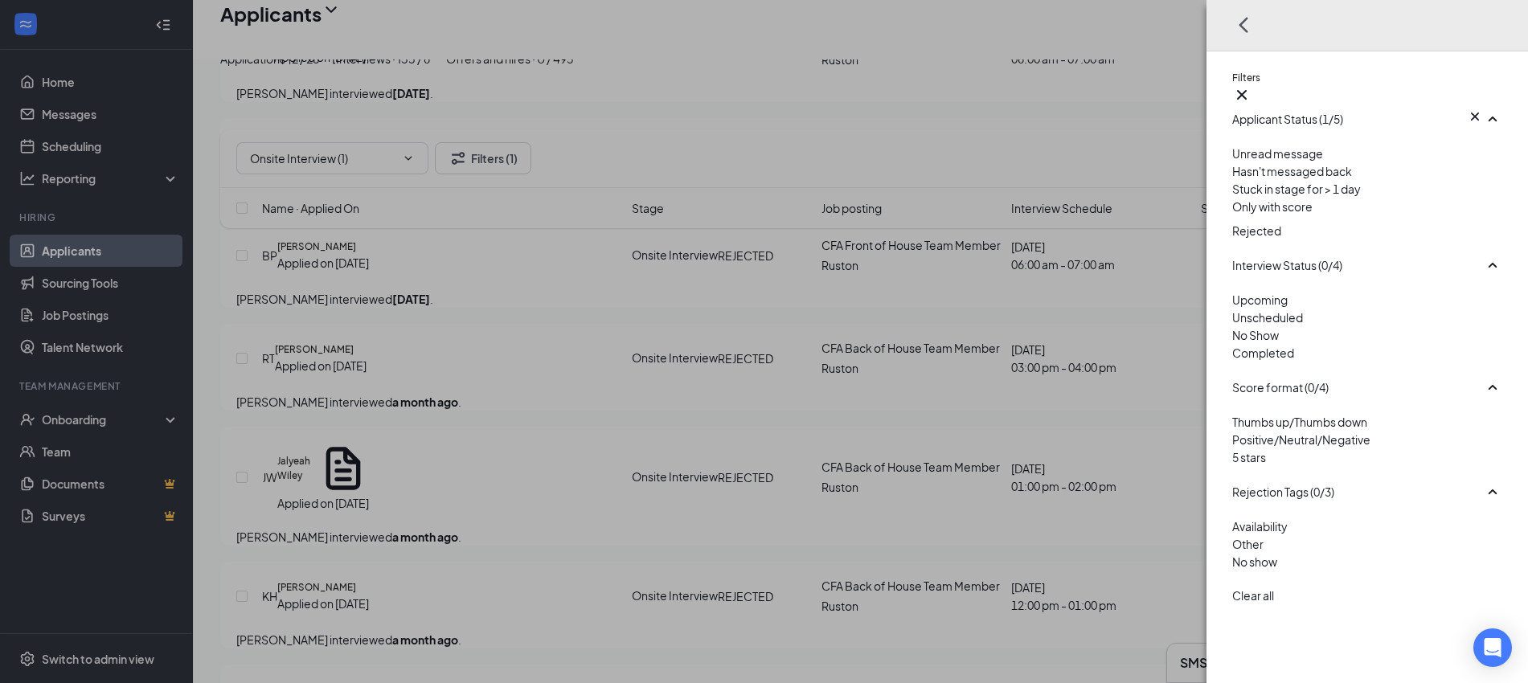
click at [1236, 222] on div at bounding box center [1367, 218] width 270 height 6
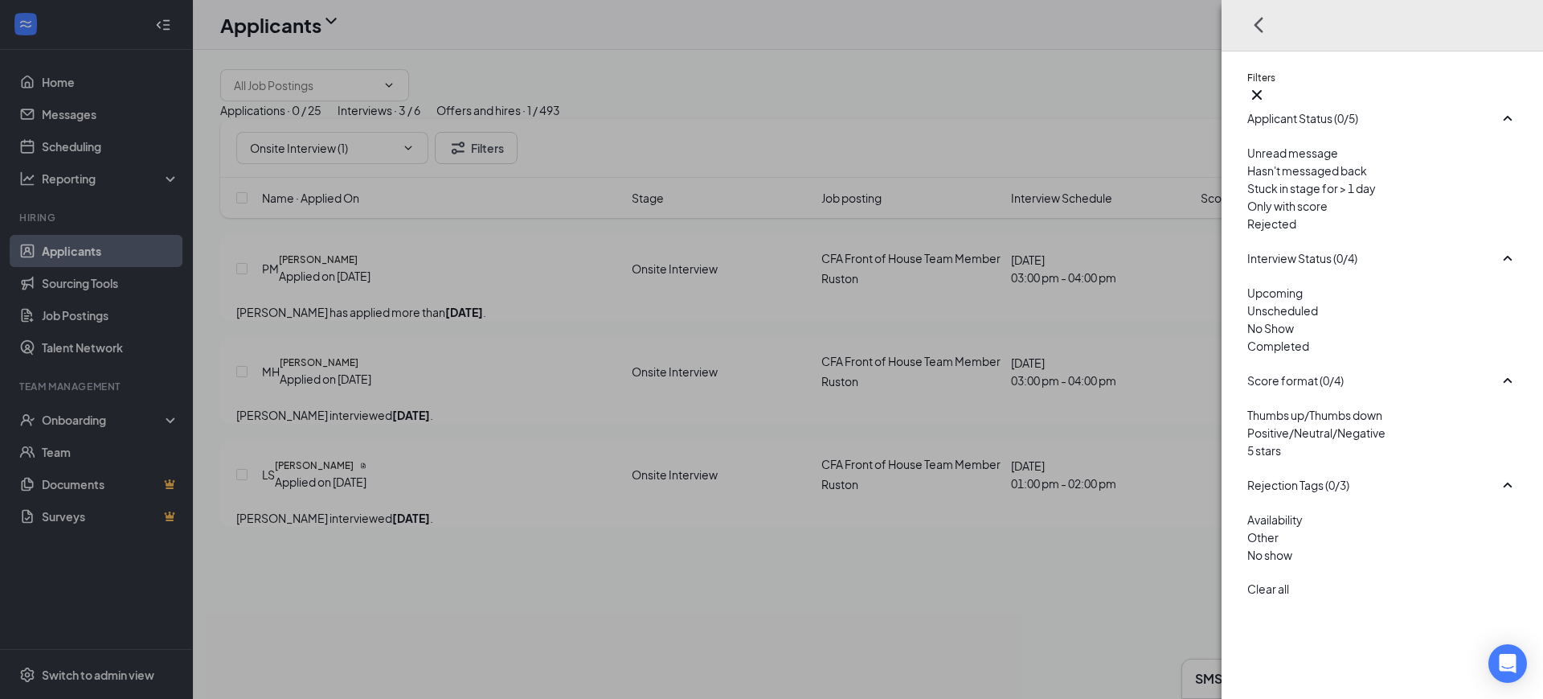
click at [968, 136] on div "Filters Applicant Status (0/5) Unread message Hasn't messaged back Stuck in sta…" at bounding box center [771, 349] width 1543 height 699
click at [1262, 90] on icon "Cross" at bounding box center [1257, 95] width 10 height 10
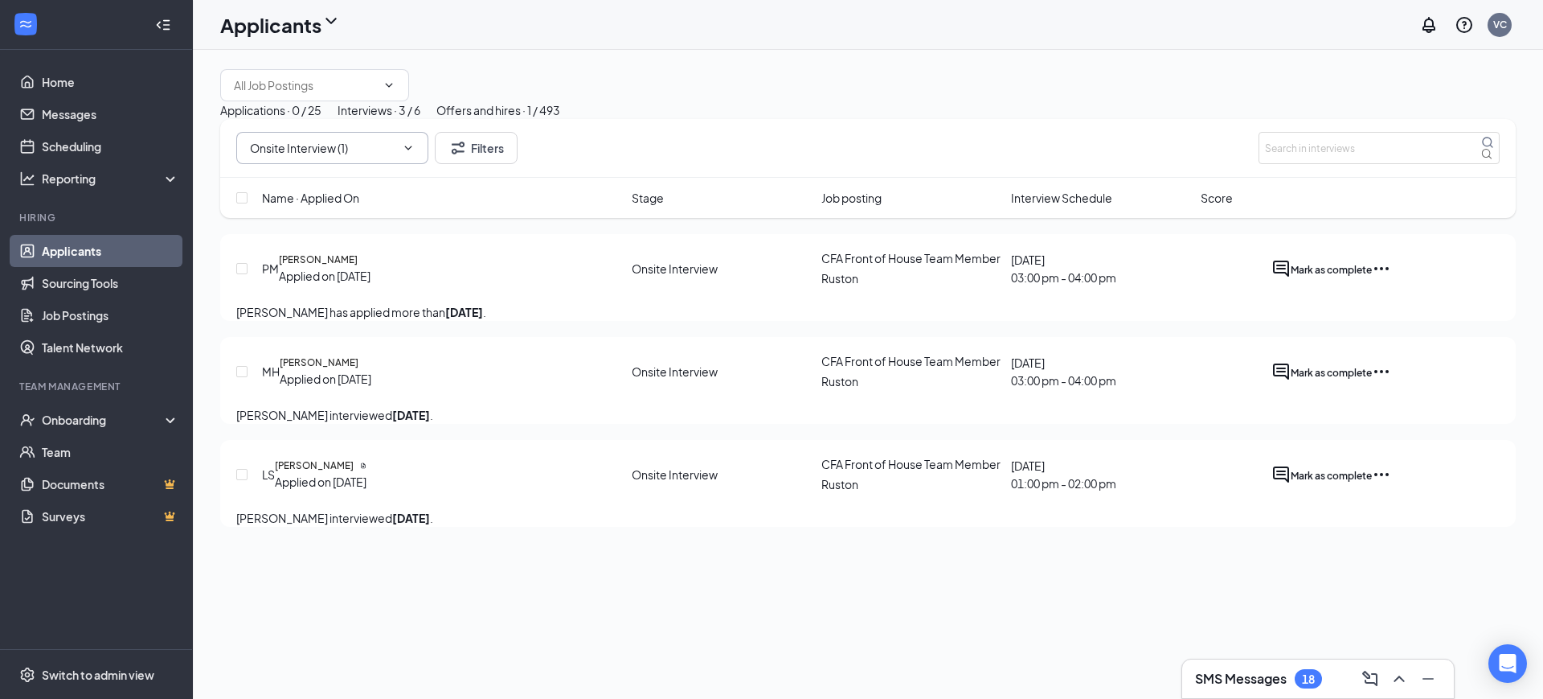
click at [412, 154] on icon "ChevronDown" at bounding box center [408, 147] width 13 height 13
click at [399, 148] on icon "Cross" at bounding box center [399, 148] width 0 height 0
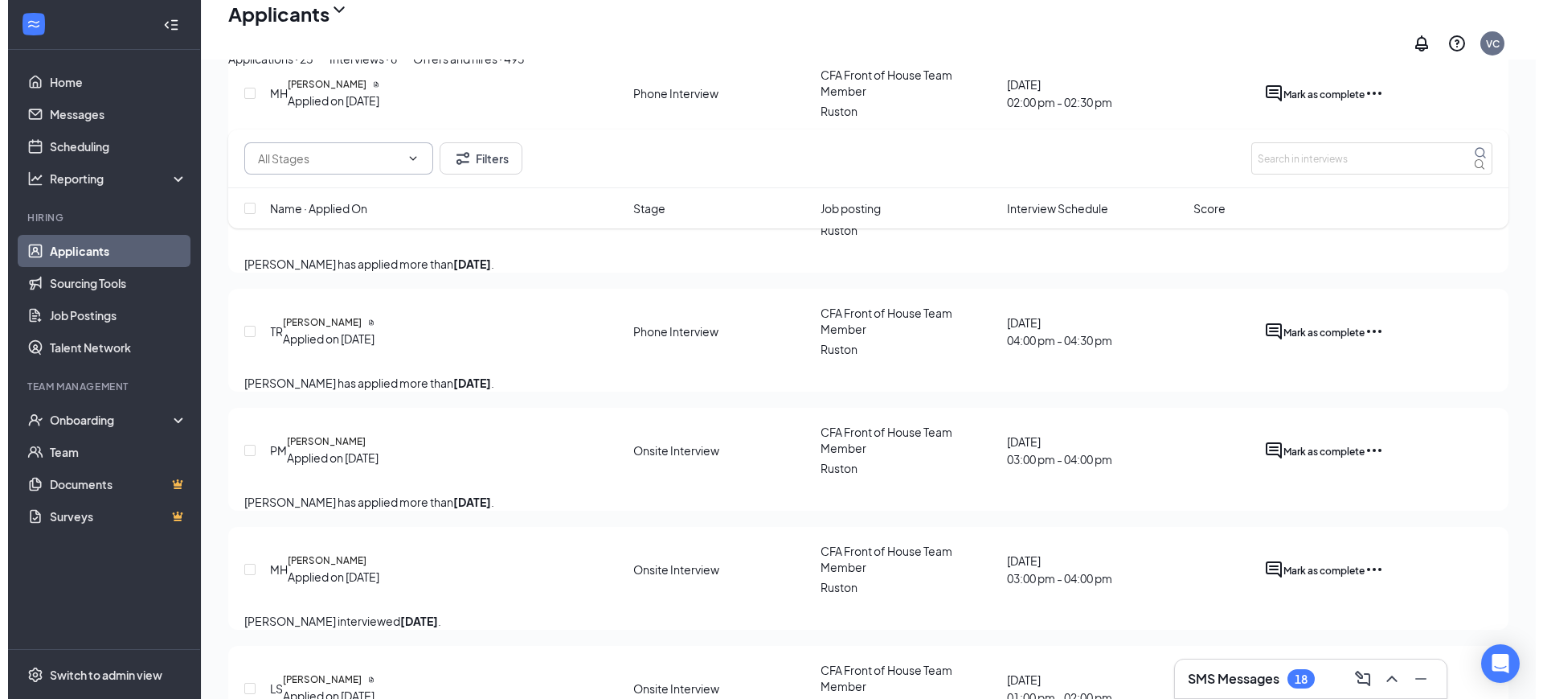
scroll to position [296, 0]
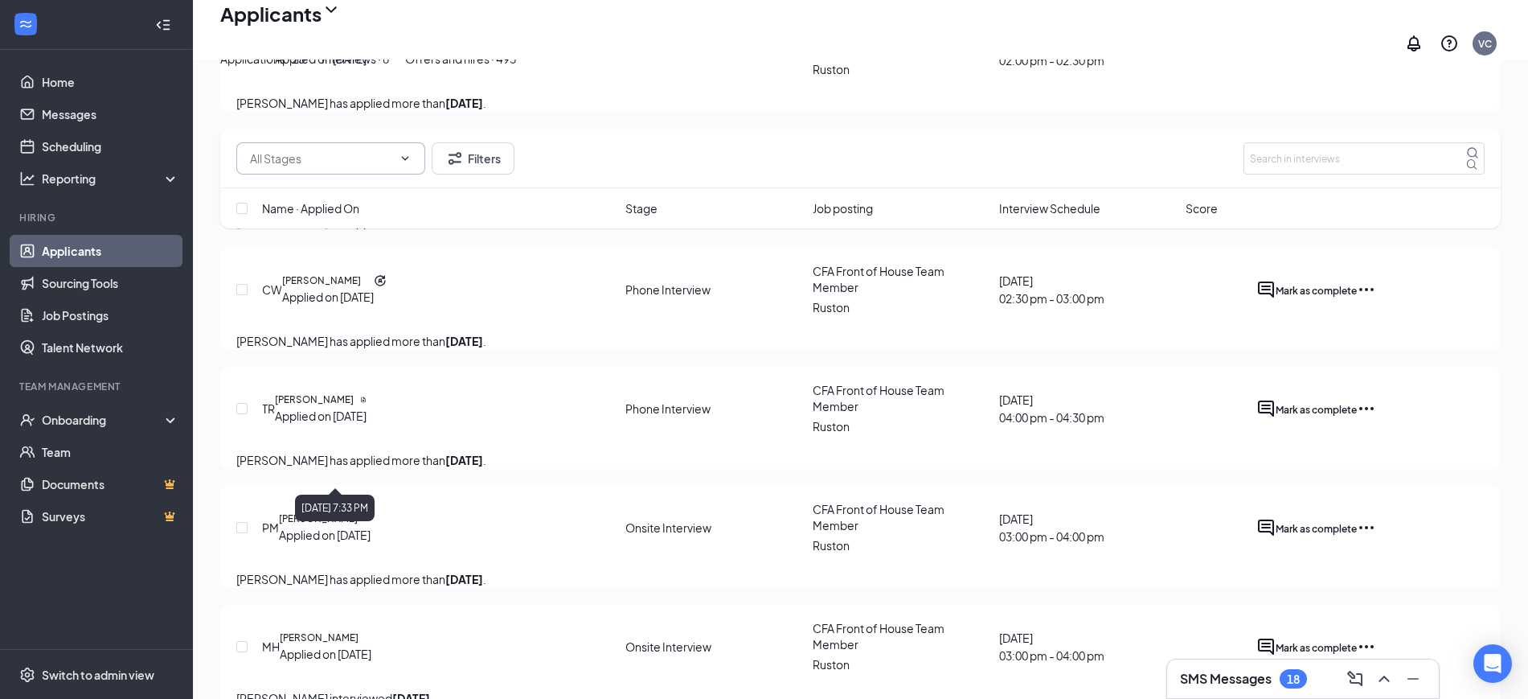
click at [354, 407] on h5 "[PERSON_NAME]" at bounding box center [314, 399] width 79 height 14
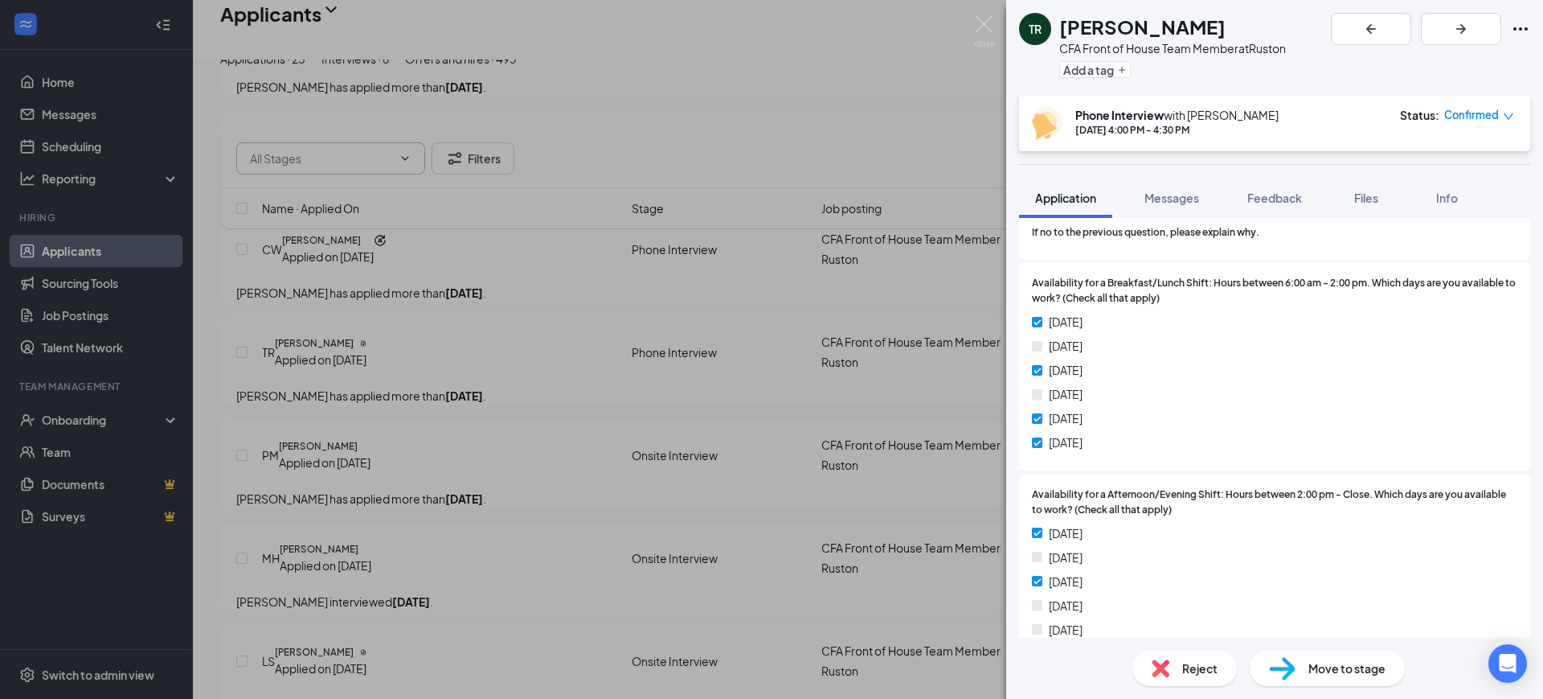
scroll to position [2827, 0]
click at [1353, 679] on div "Move to stage" at bounding box center [1327, 667] width 155 height 35
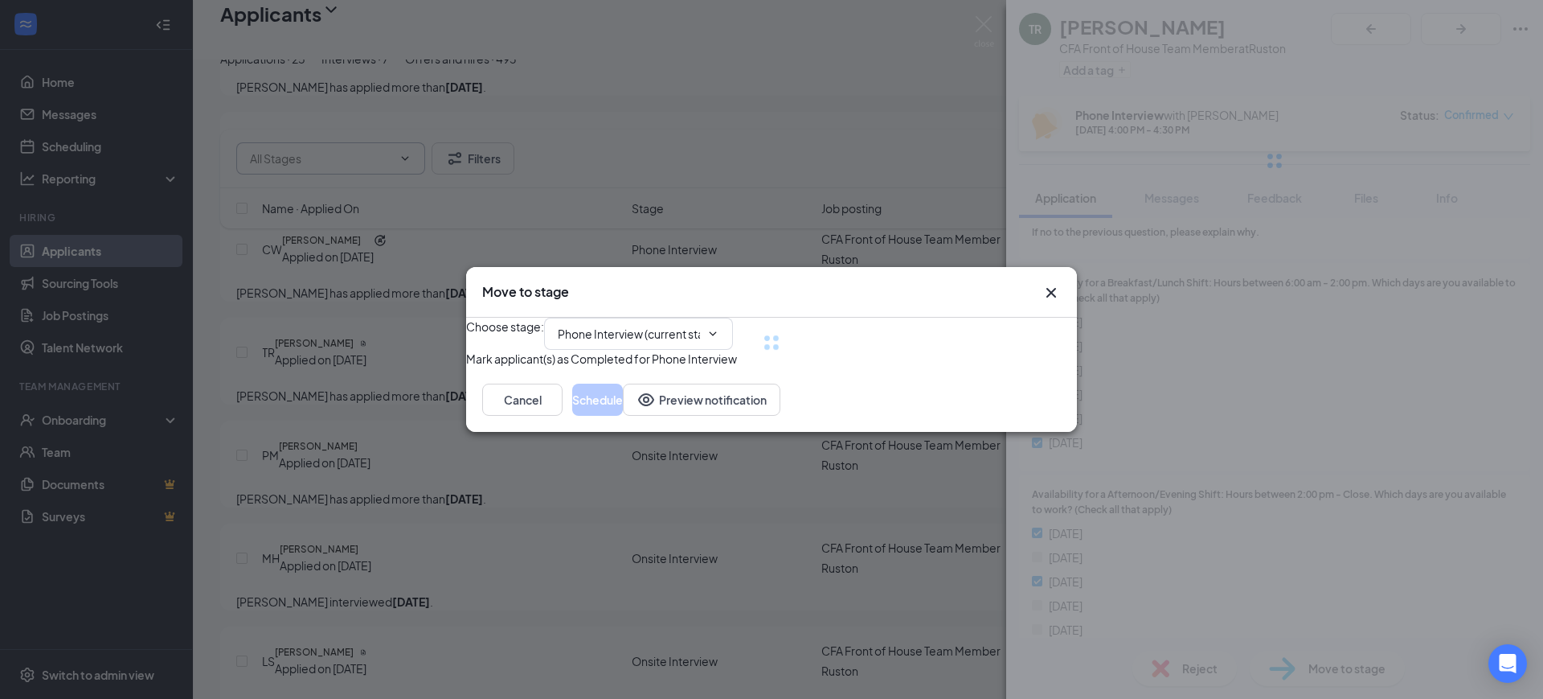
type input "Onsite Interview (next stage)"
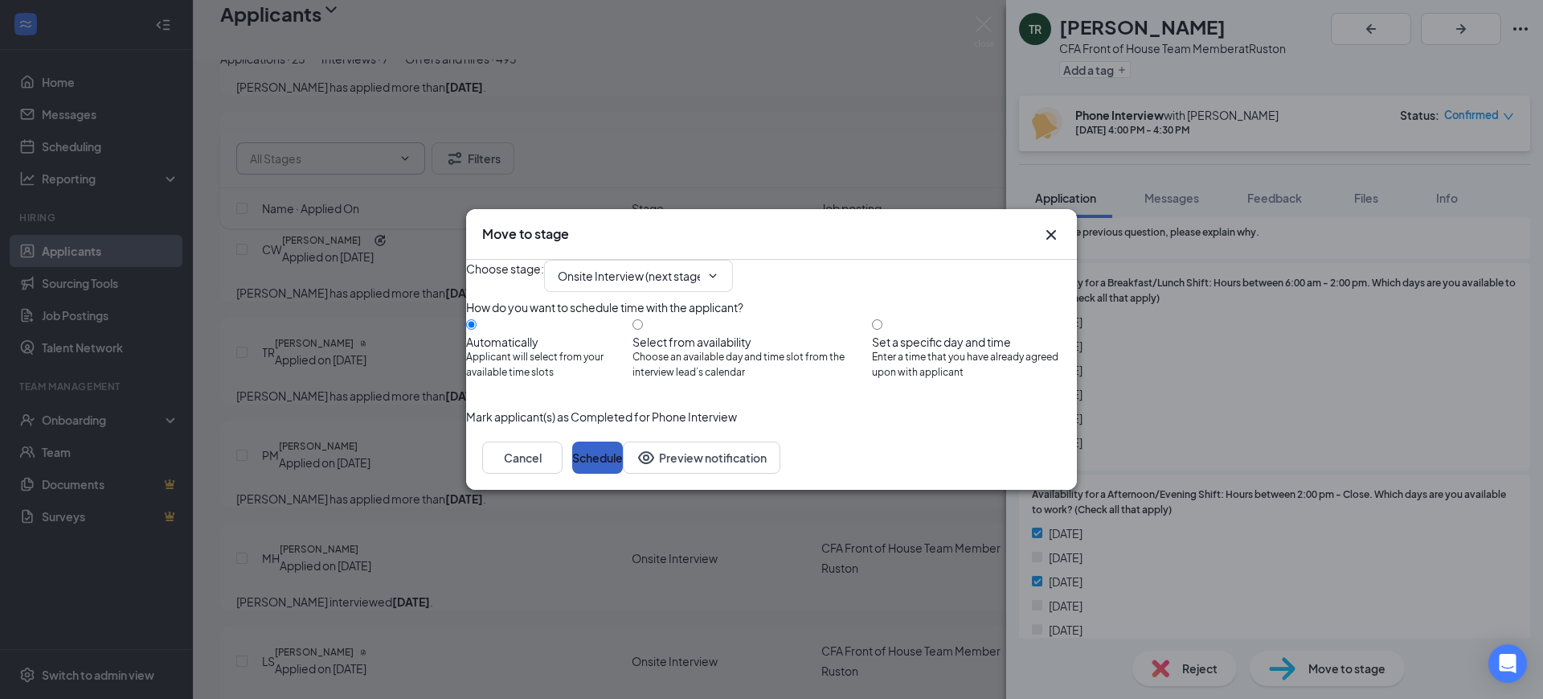
click at [623, 473] on button "Schedule" at bounding box center [597, 457] width 51 height 32
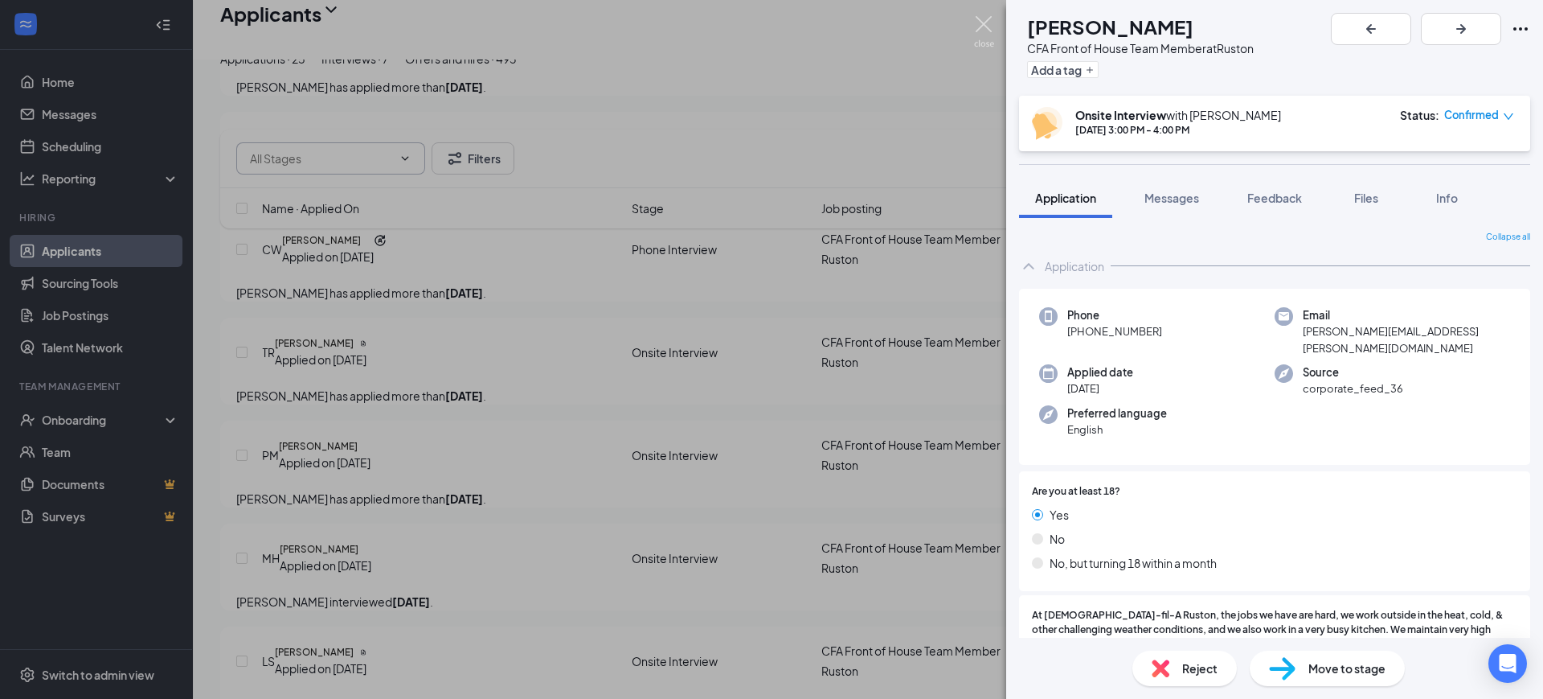
click at [982, 17] on img at bounding box center [984, 31] width 20 height 31
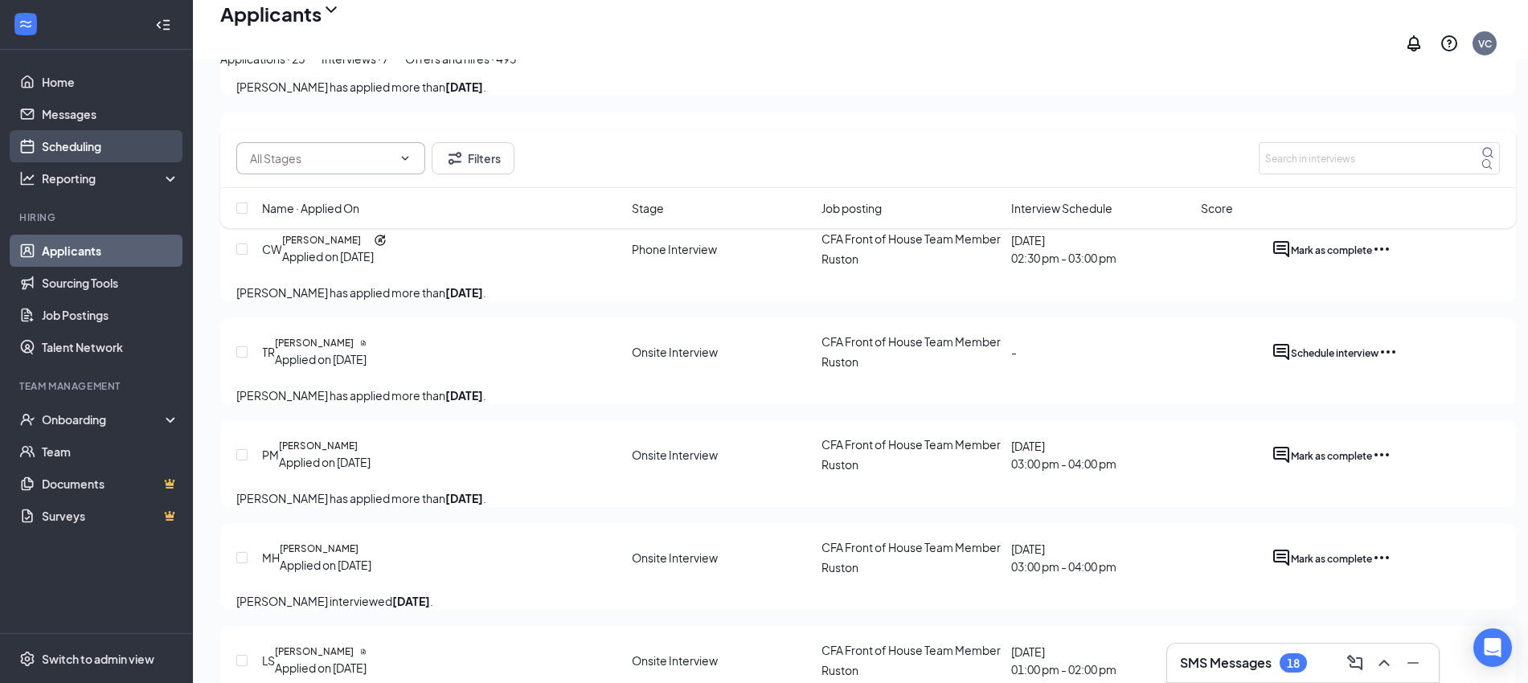
click at [62, 139] on link "Scheduling" at bounding box center [110, 146] width 137 height 32
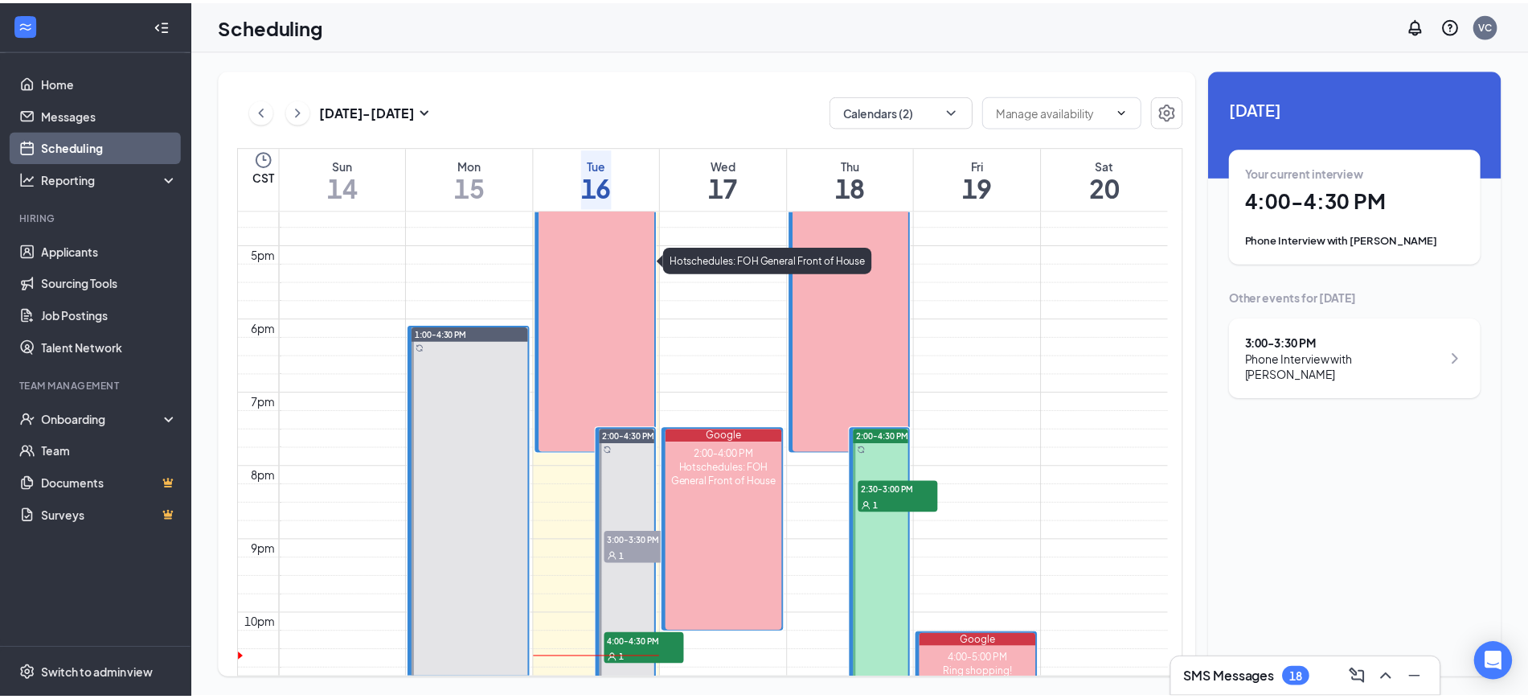
scroll to position [1221, 0]
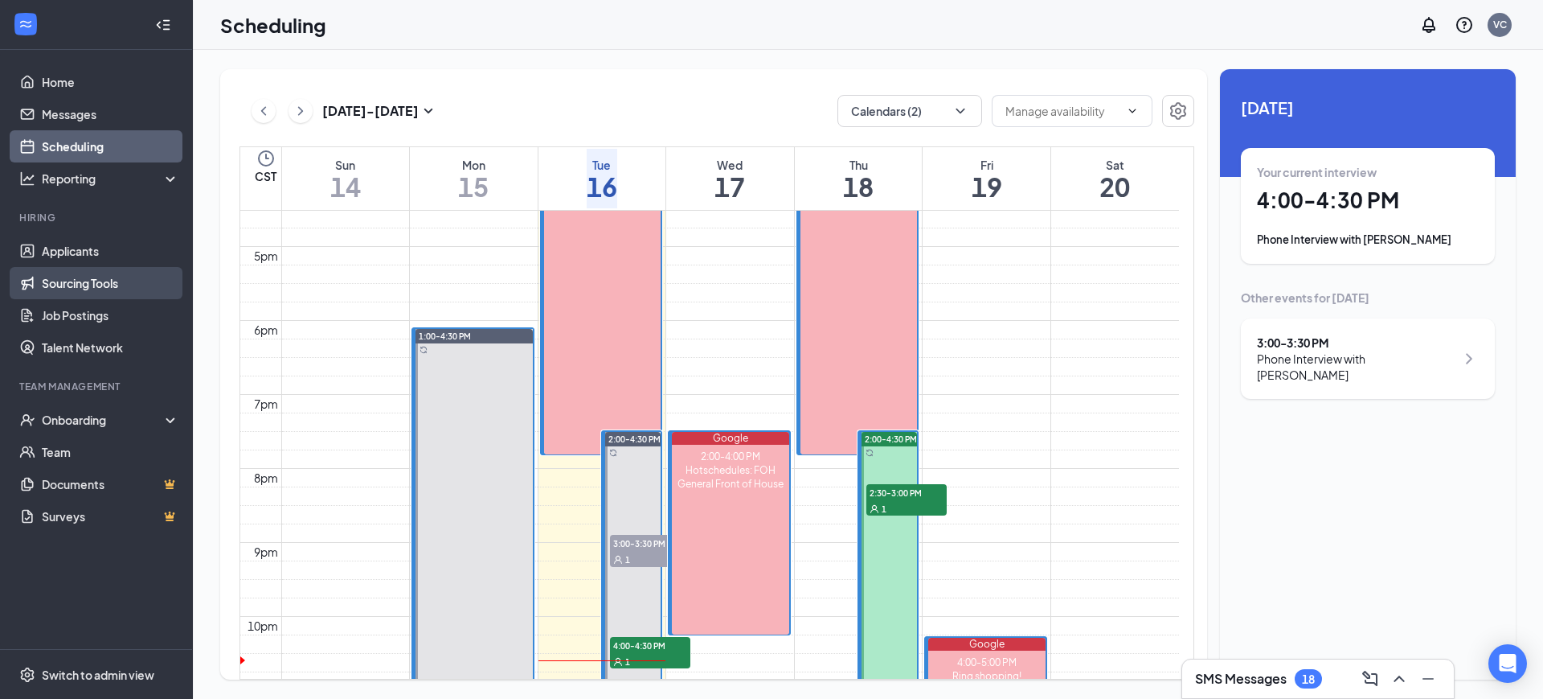
click at [51, 271] on link "Sourcing Tools" at bounding box center [110, 283] width 137 height 32
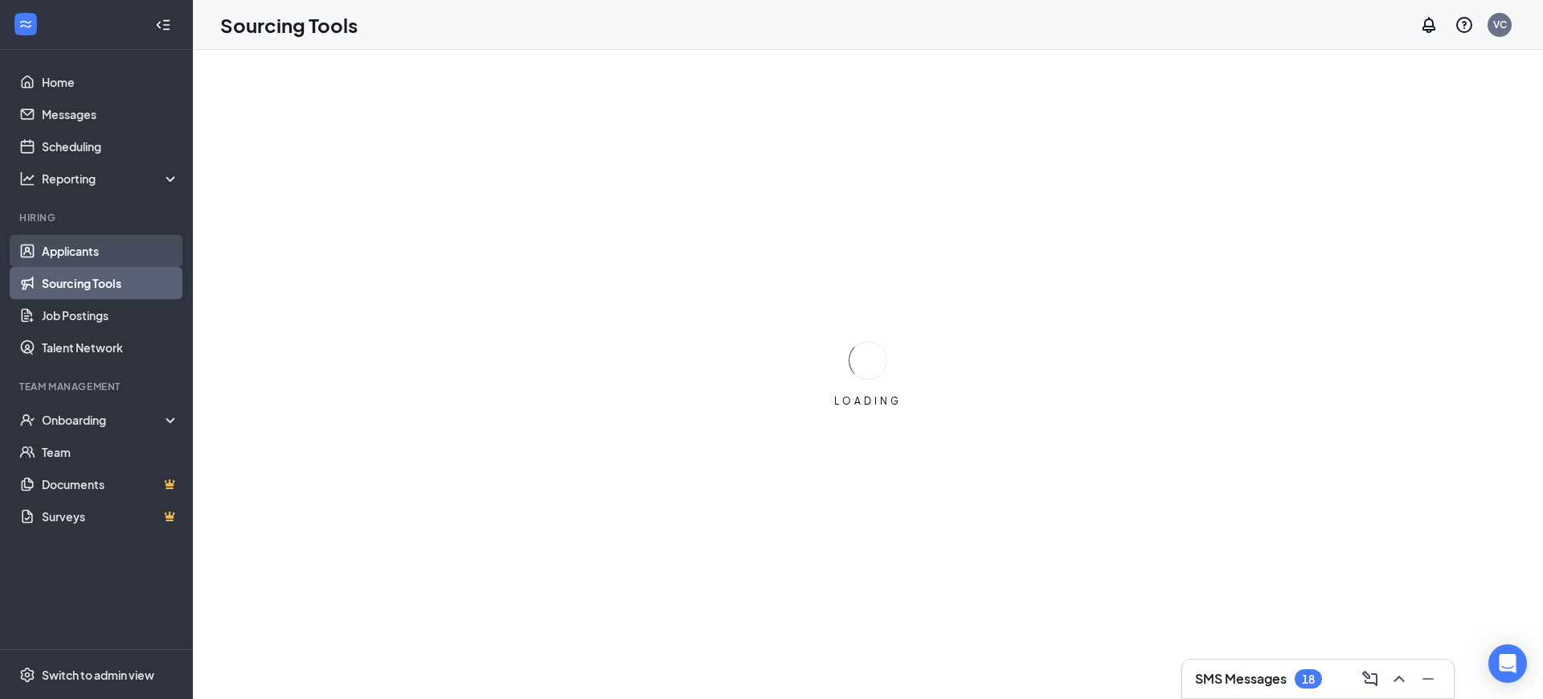
click at [71, 251] on link "Applicants" at bounding box center [110, 251] width 137 height 32
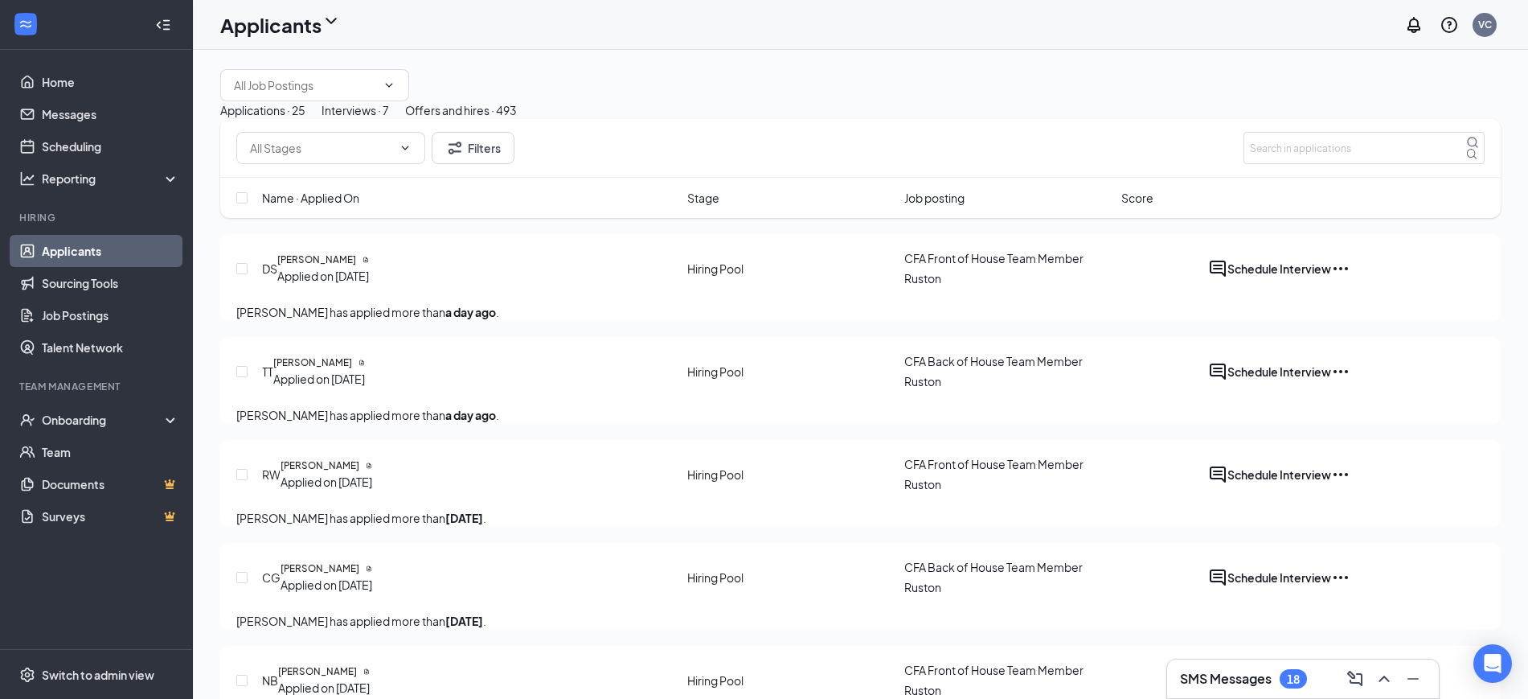
click at [389, 119] on div "Interviews · 7" at bounding box center [356, 110] width 68 height 18
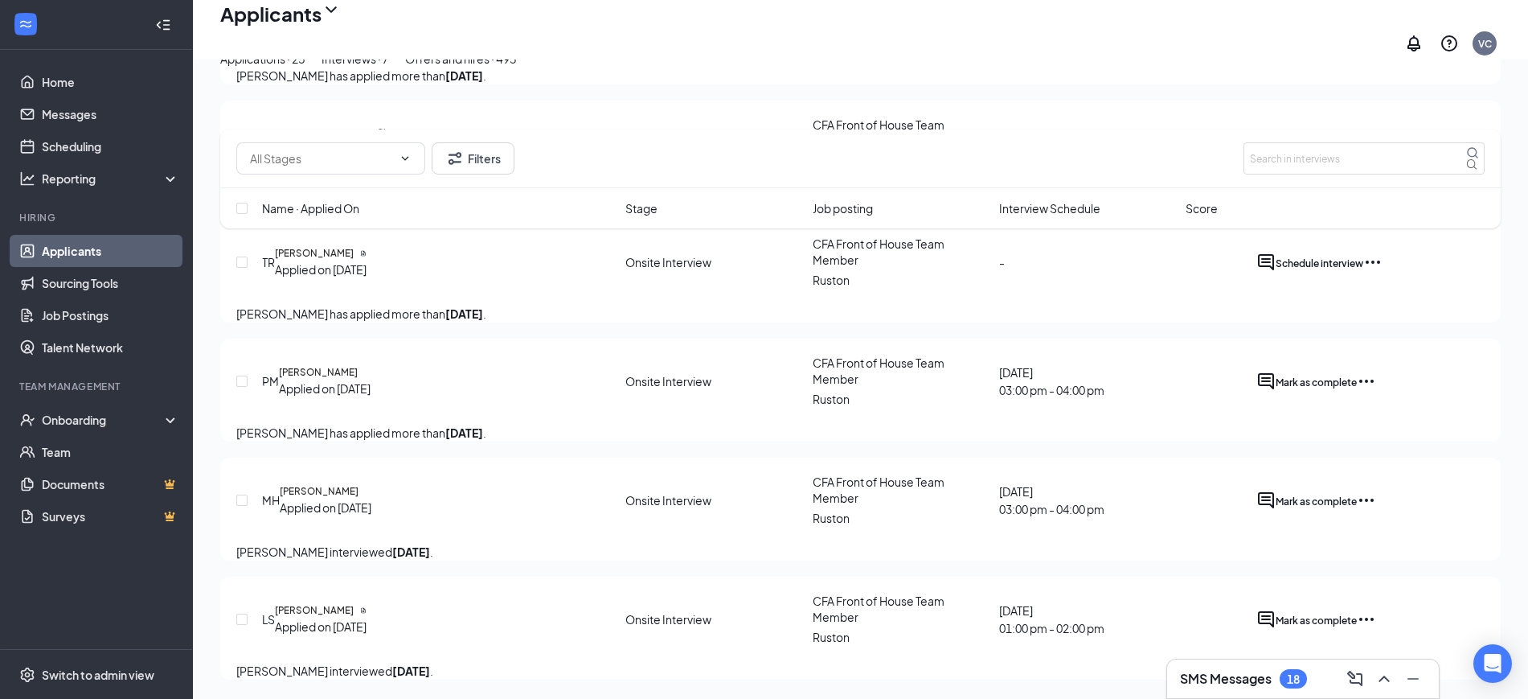
scroll to position [577, 0]
click at [338, 484] on h5 "[PERSON_NAME]" at bounding box center [319, 491] width 79 height 14
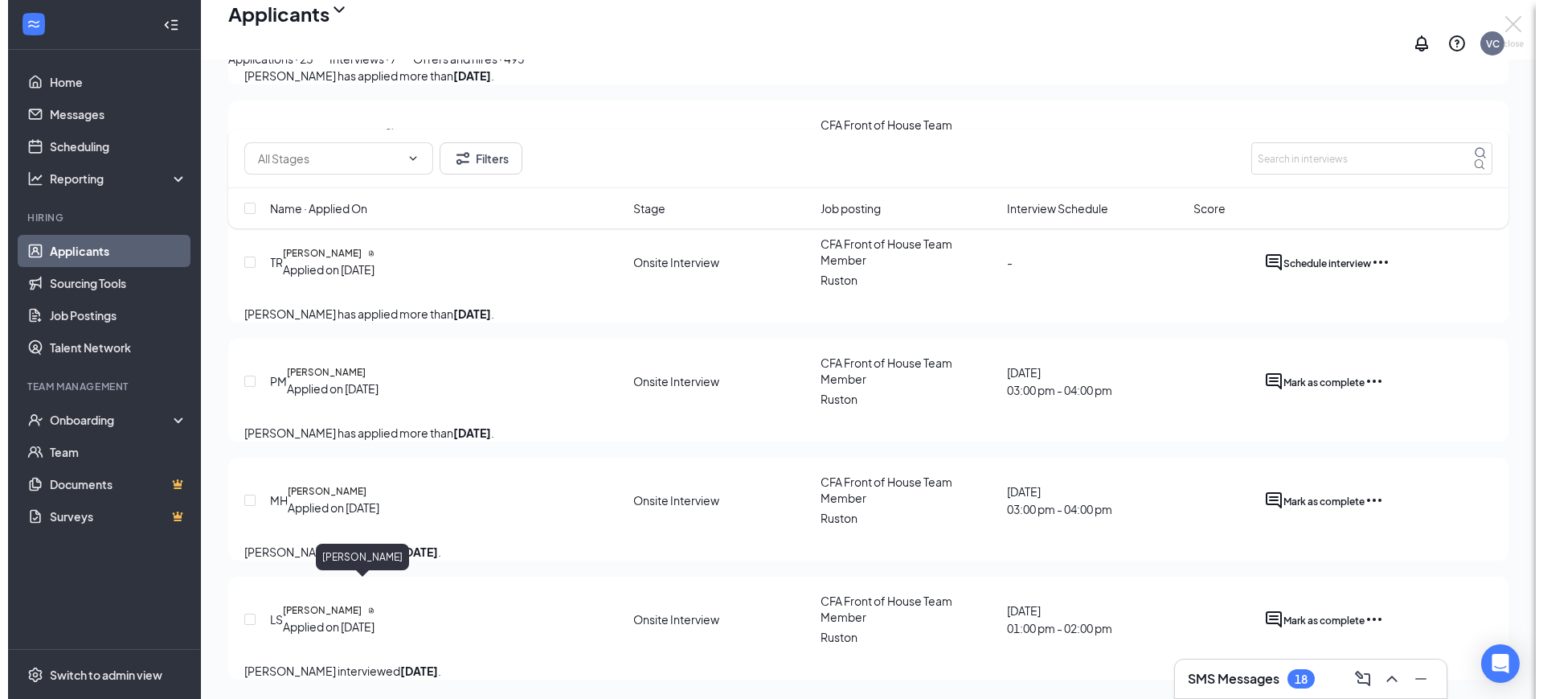
scroll to position [471, 0]
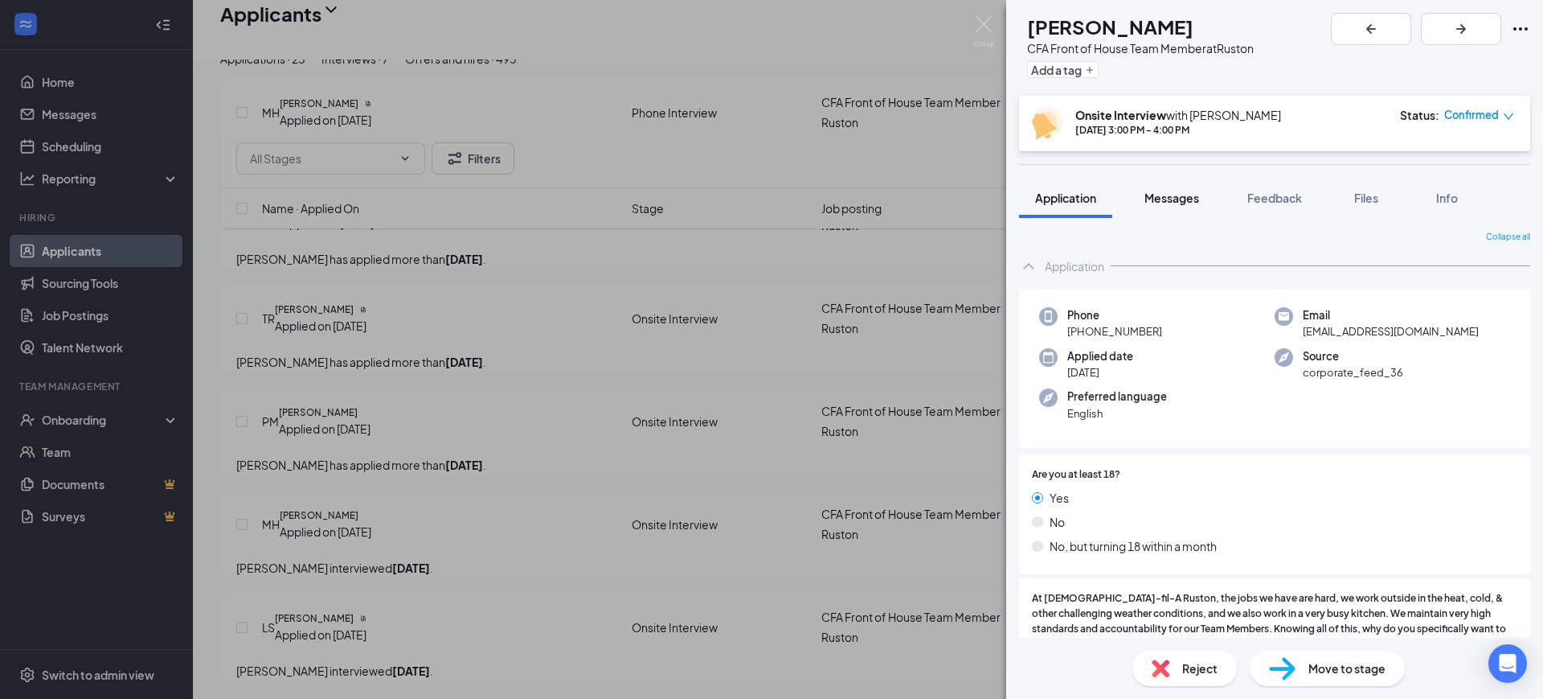
click at [1154, 195] on span "Messages" at bounding box center [1172, 198] width 55 height 14
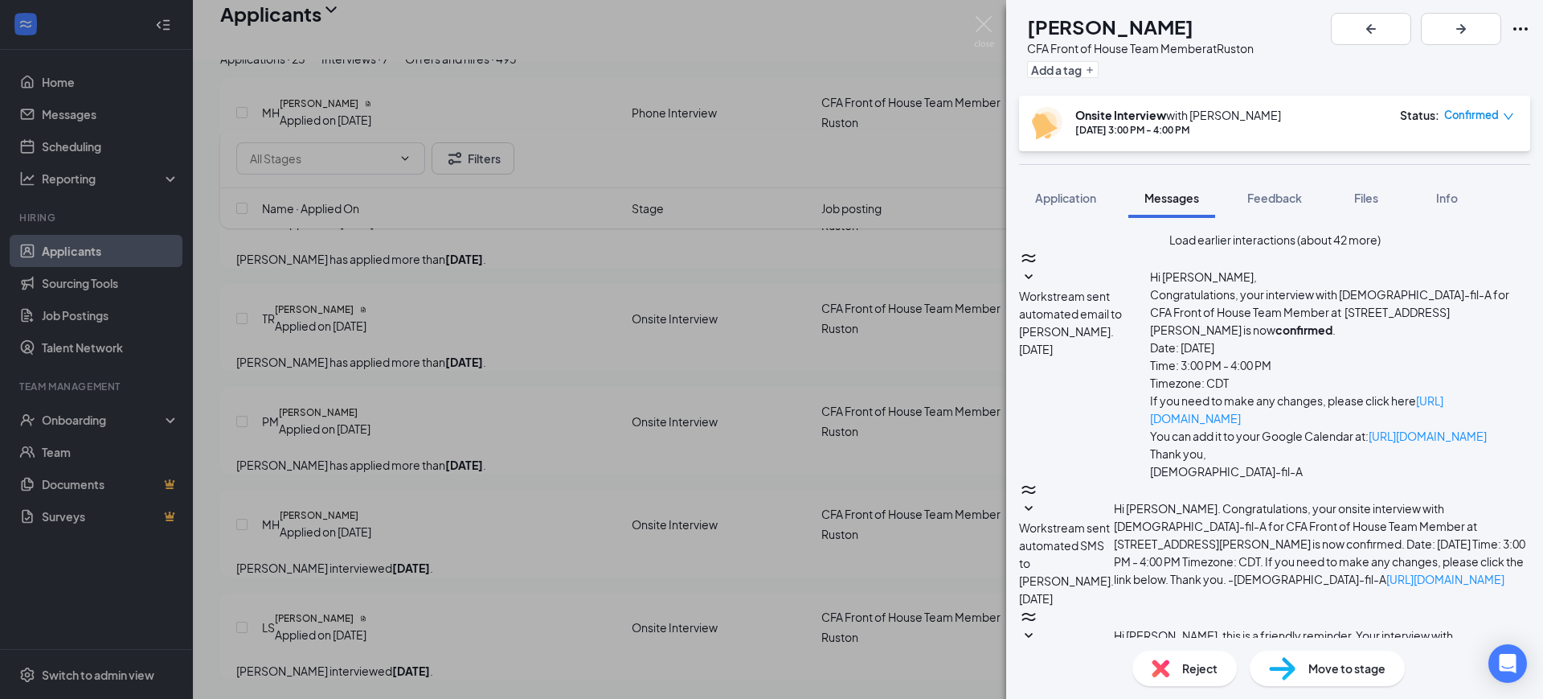
scroll to position [507, 0]
click at [1060, 191] on span "Application" at bounding box center [1065, 198] width 61 height 14
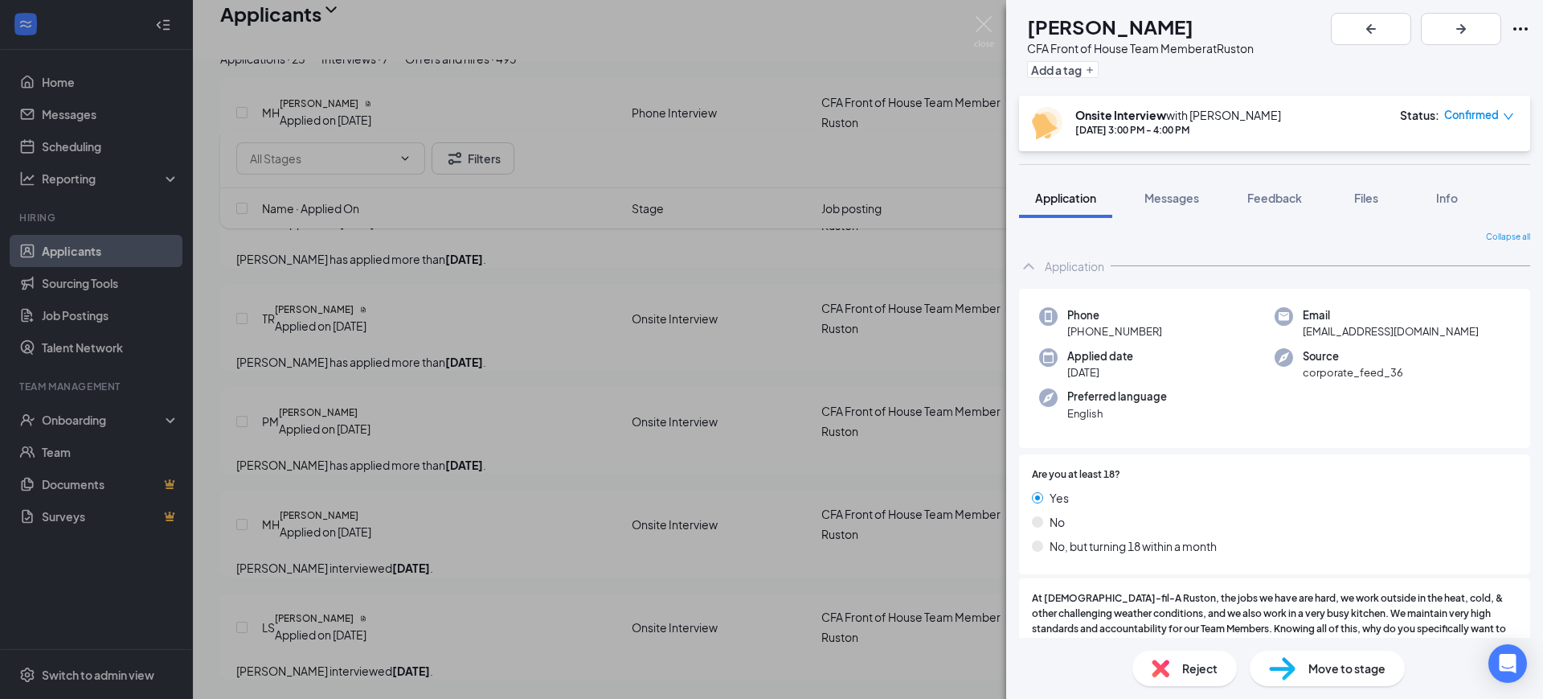
click at [1340, 675] on span "Move to stage" at bounding box center [1347, 668] width 77 height 18
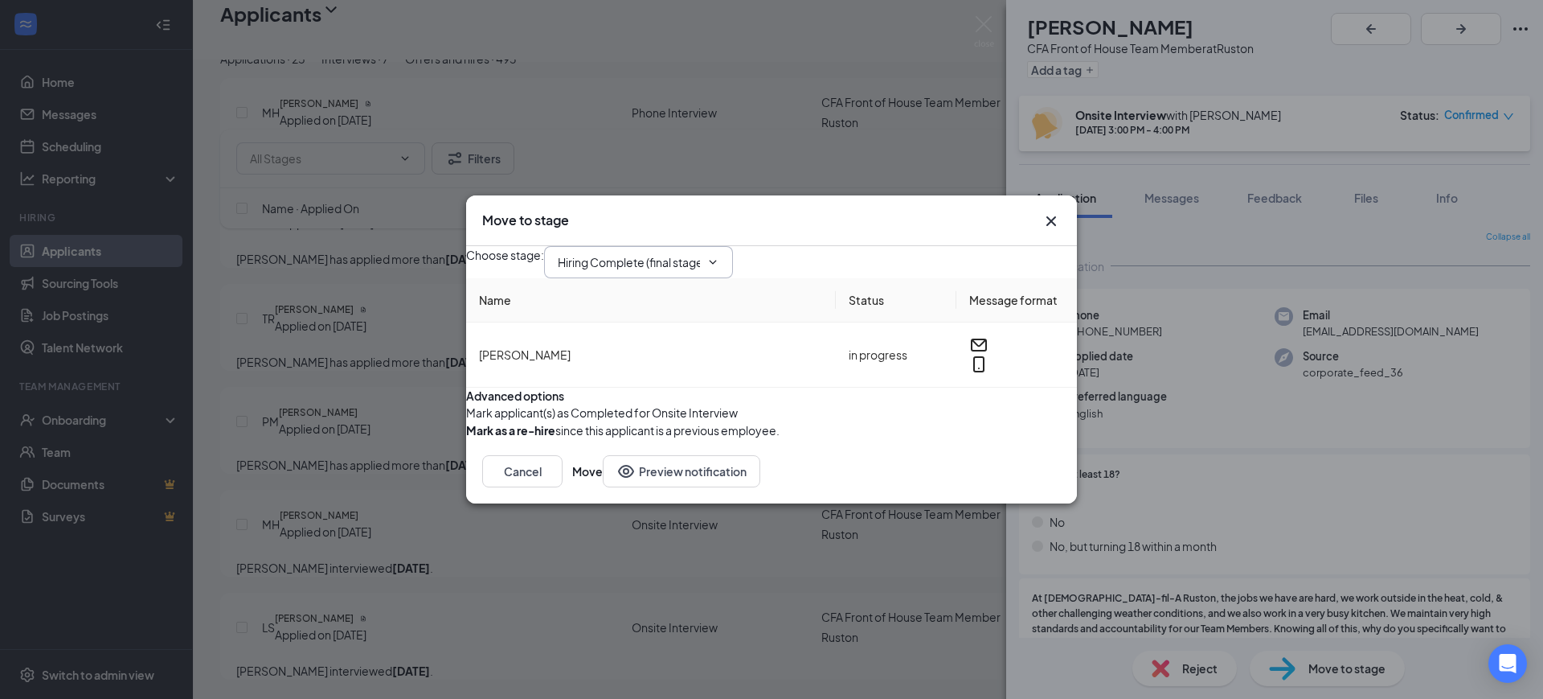
click at [660, 253] on input "Hiring Complete (final stage)" at bounding box center [629, 262] width 142 height 18
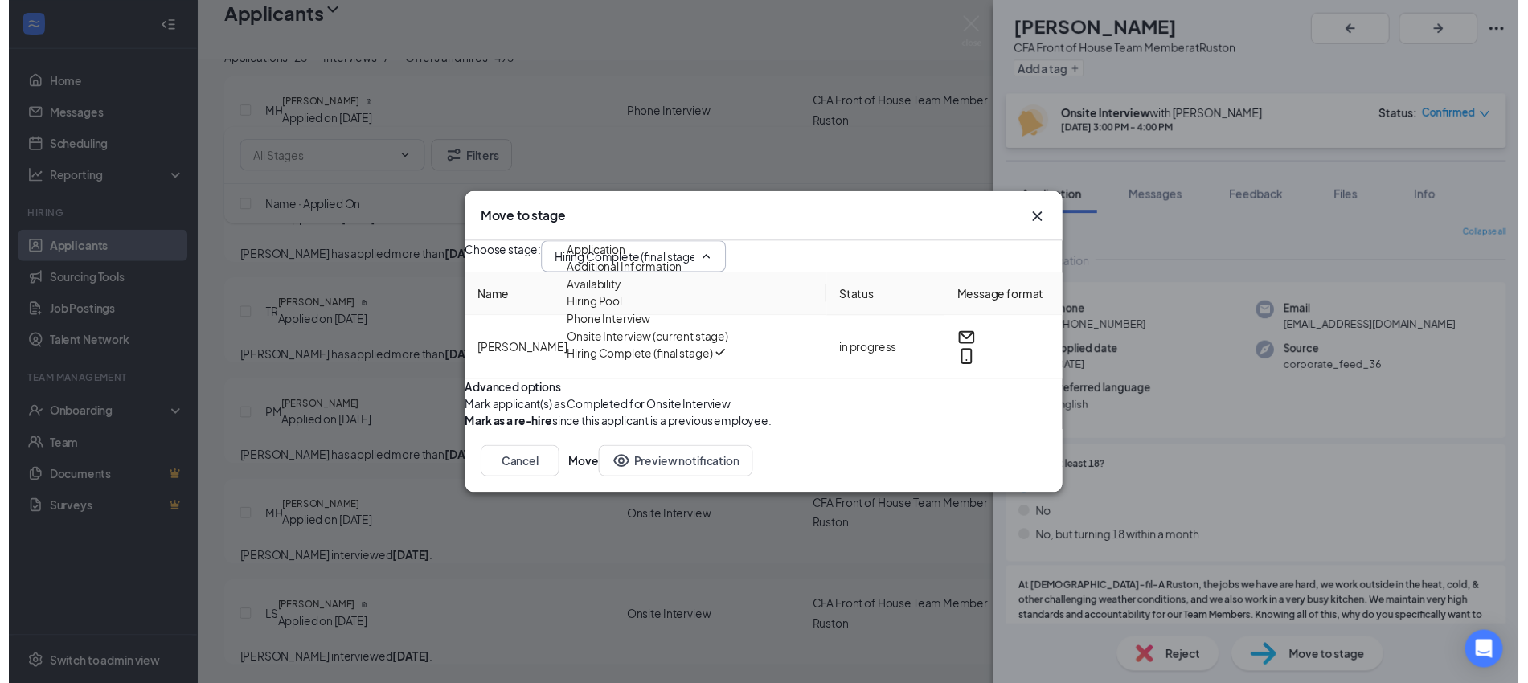
scroll to position [18, 0]
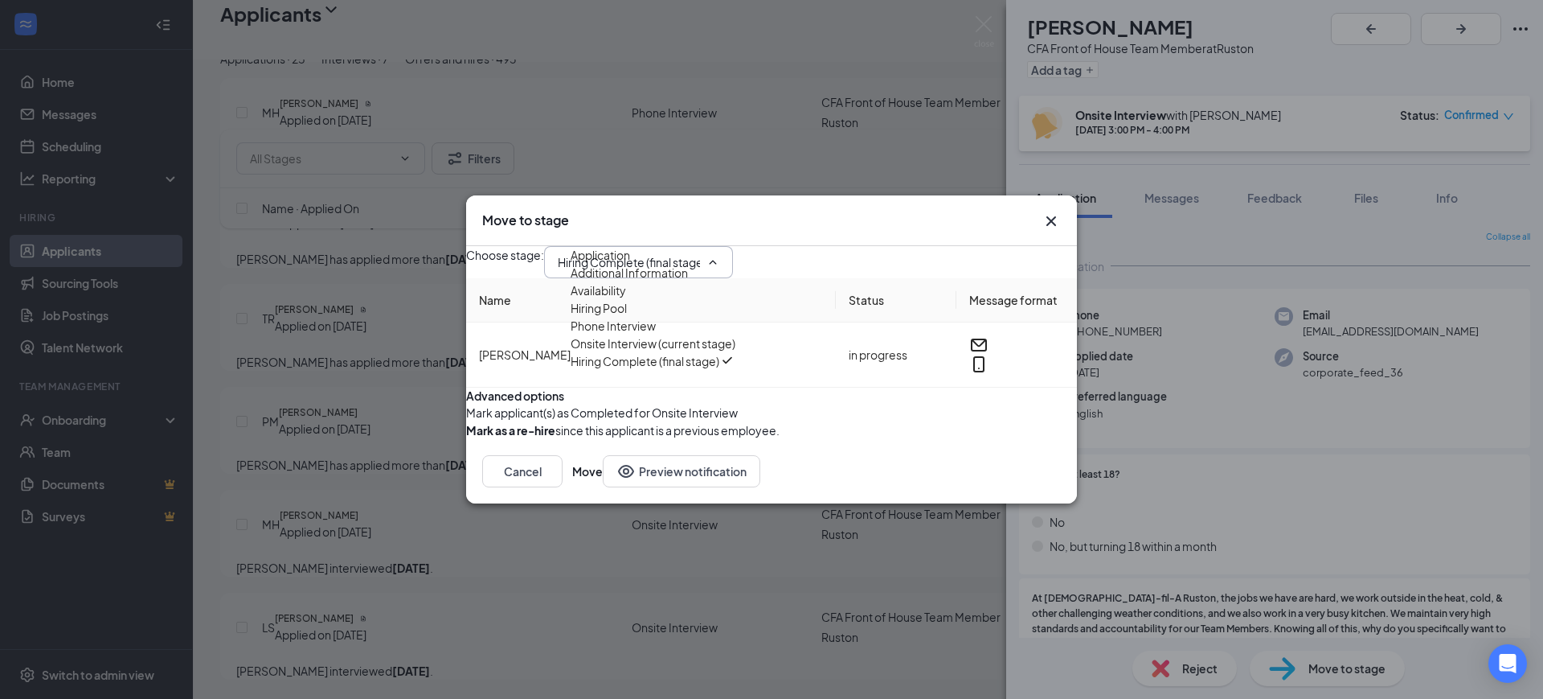
click at [695, 352] on div "Onsite Interview (current stage)" at bounding box center [668, 343] width 195 height 18
click at [1056, 211] on icon "Cross" at bounding box center [1051, 220] width 19 height 19
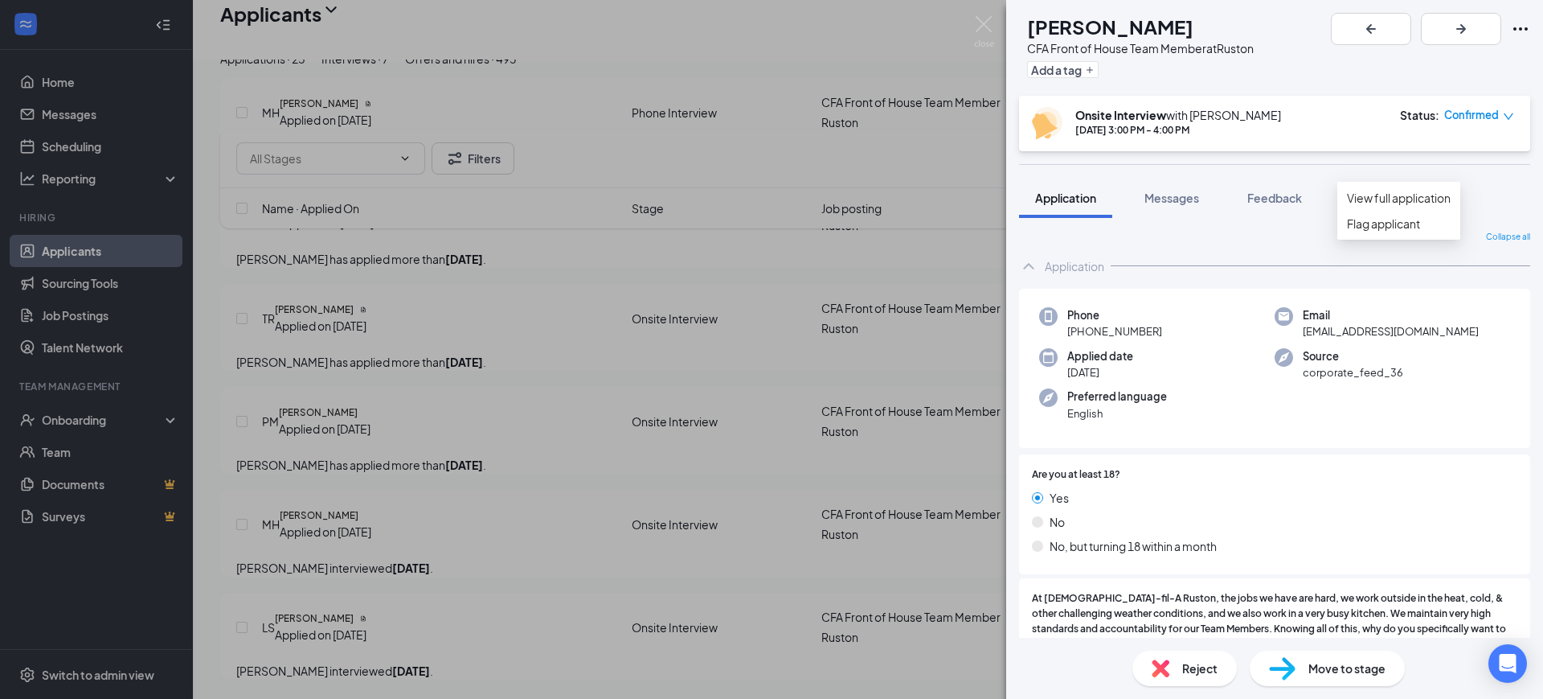
click at [1523, 23] on icon "Ellipses" at bounding box center [1520, 28] width 19 height 19
click at [709, 173] on div "[PERSON_NAME] [PERSON_NAME] CFA Front of House Team Member at Ruston Add a tag …" at bounding box center [771, 349] width 1543 height 699
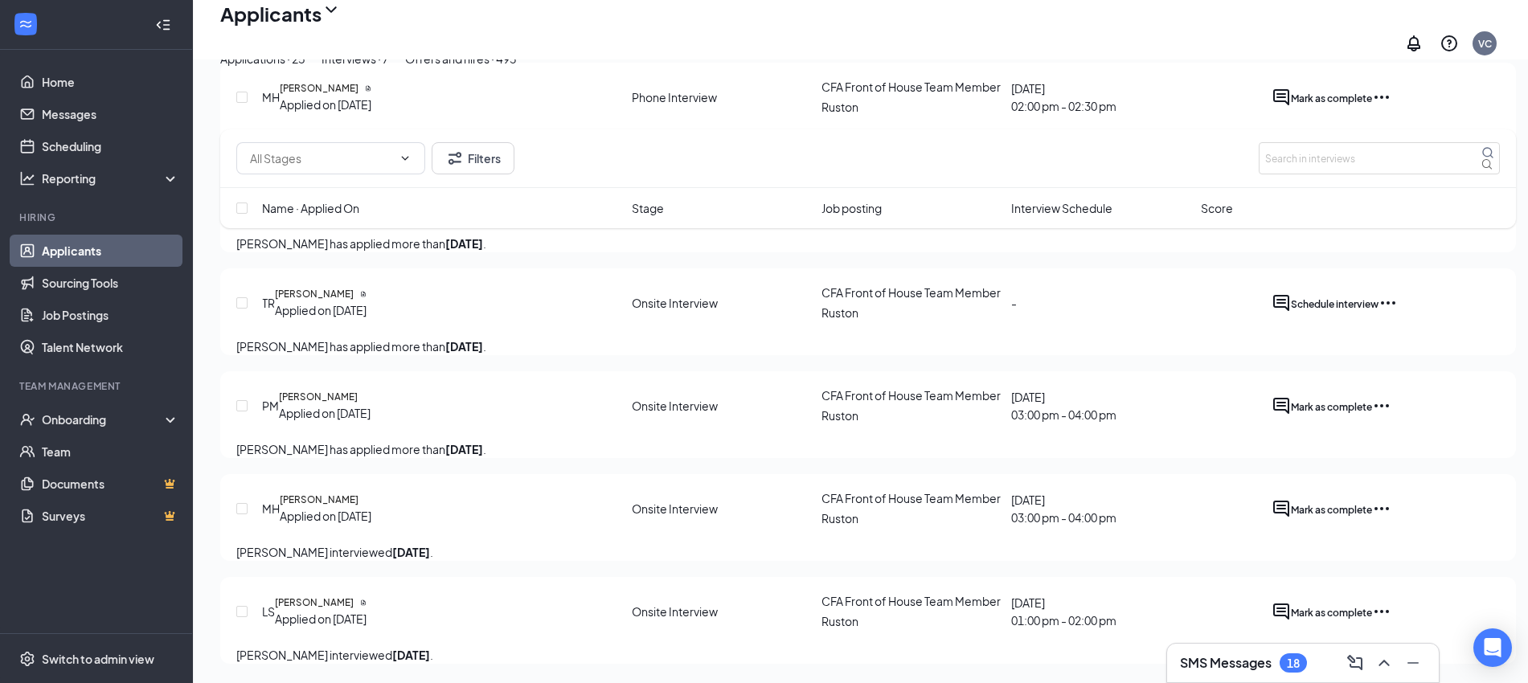
click at [1392, 499] on icon "Ellipses" at bounding box center [1381, 508] width 19 height 19
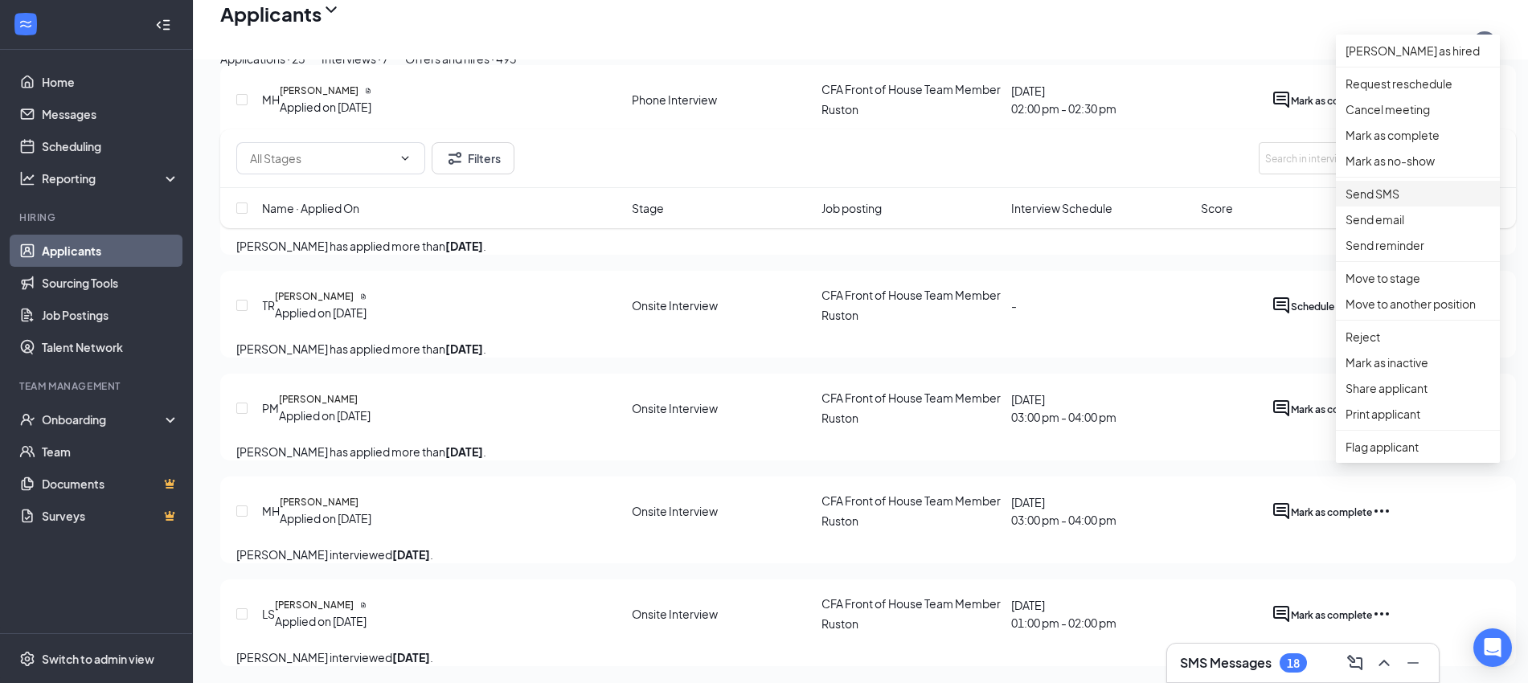
scroll to position [342, 0]
click at [1408, 89] on p "Request reschedule" at bounding box center [1418, 84] width 145 height 18
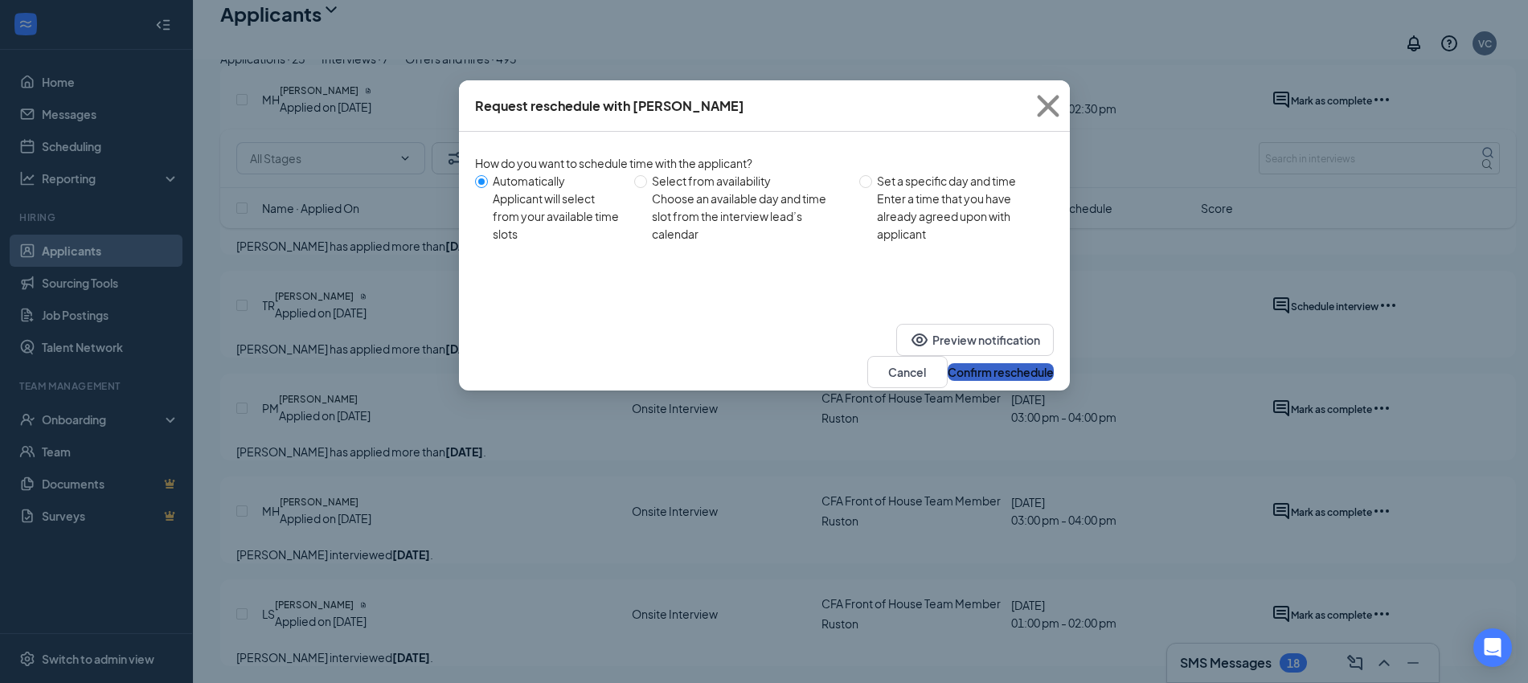
click at [993, 363] on button "Confirm reschedule" at bounding box center [1001, 372] width 106 height 18
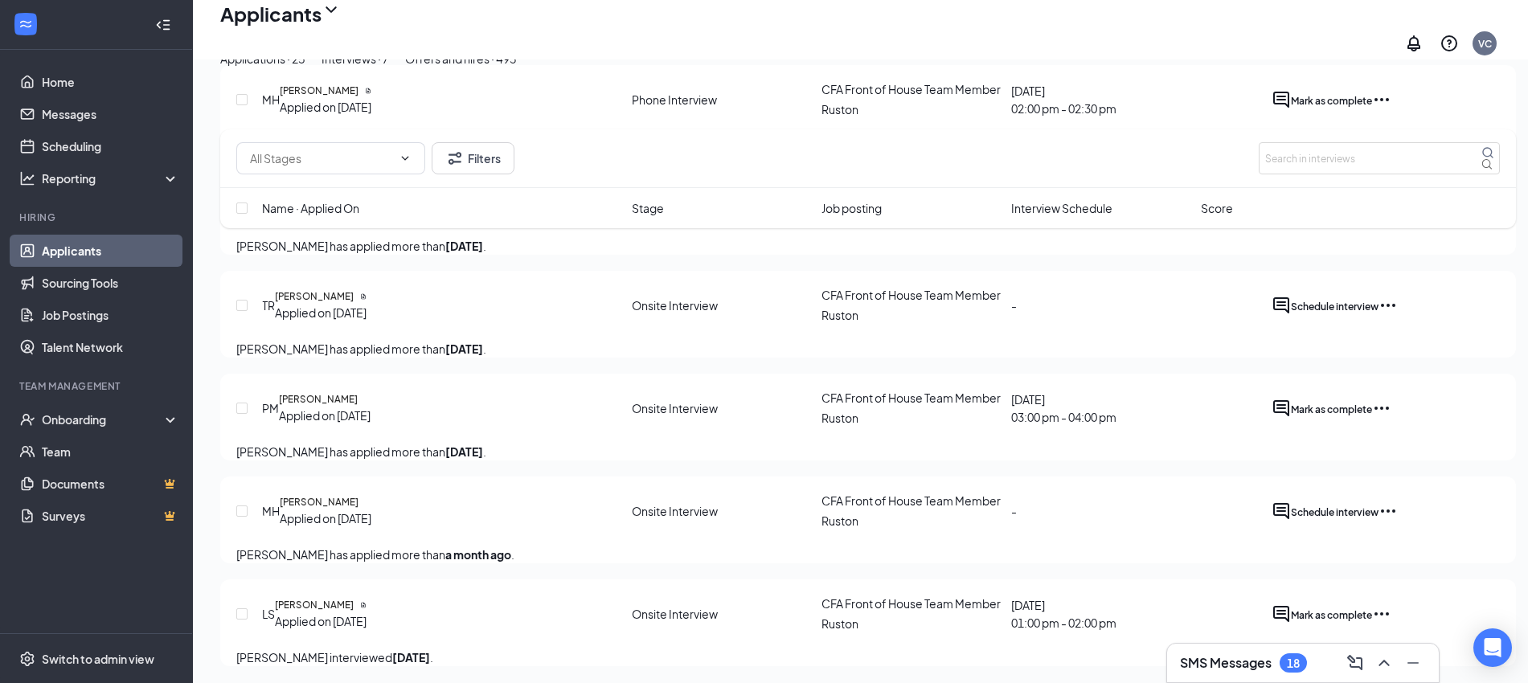
scroll to position [486, 0]
click at [1392, 602] on icon "Ellipses" at bounding box center [1381, 611] width 19 height 19
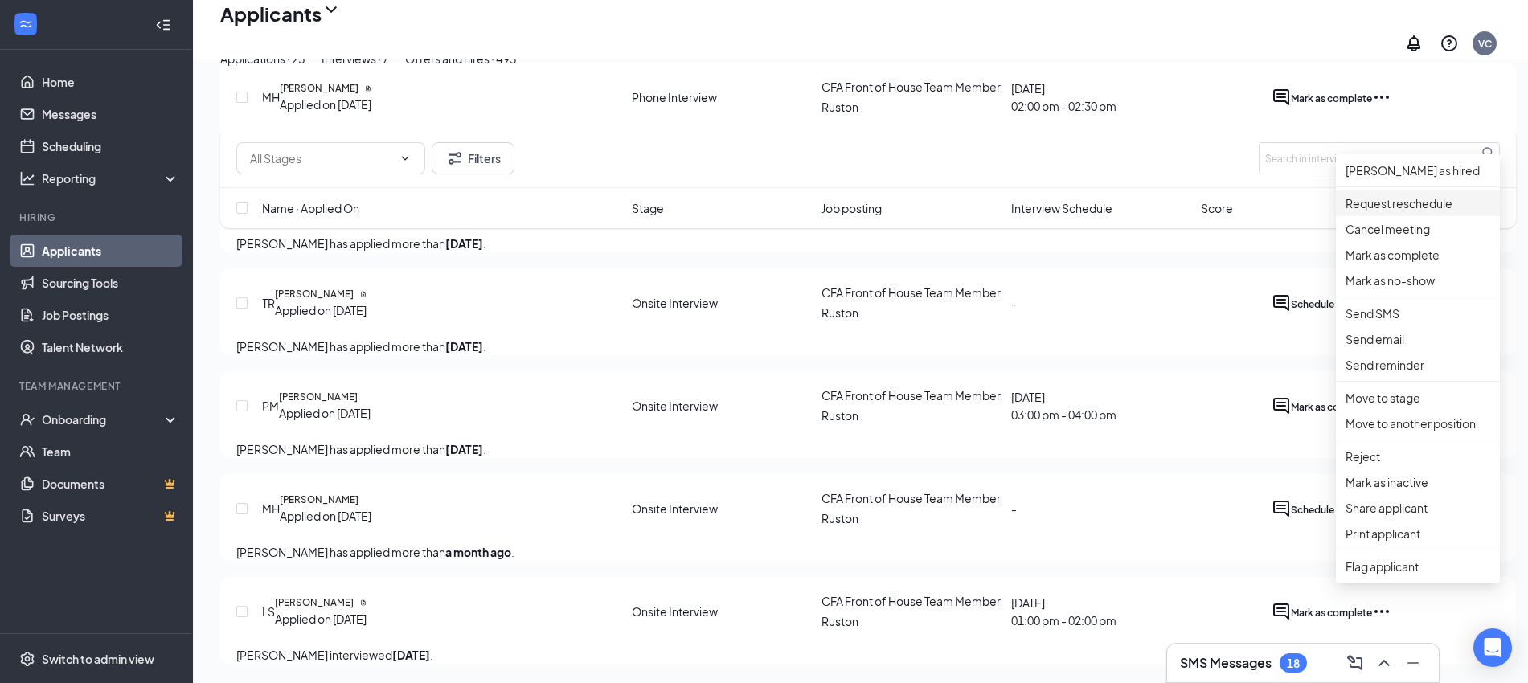
click at [1380, 195] on p "Request reschedule" at bounding box center [1418, 204] width 145 height 18
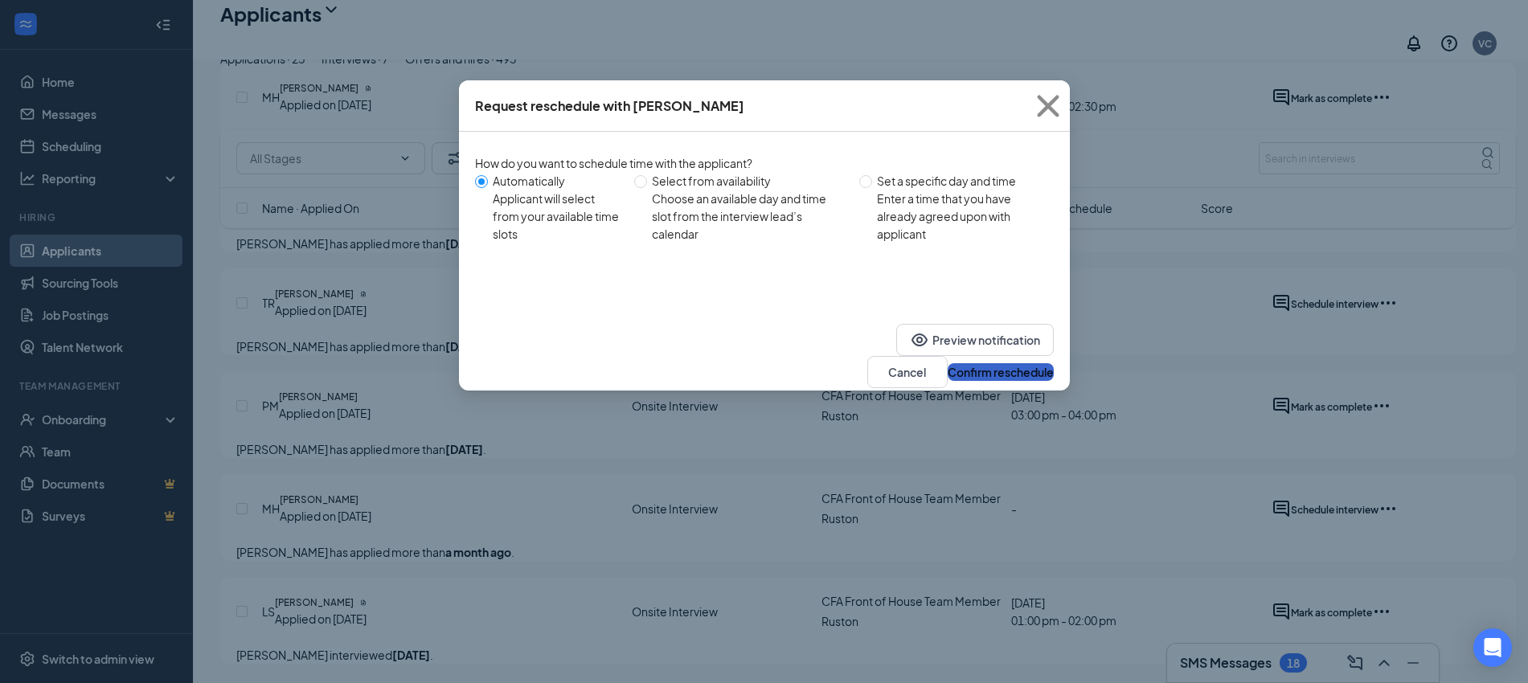
click at [1047, 363] on button "Confirm reschedule" at bounding box center [1001, 372] width 106 height 18
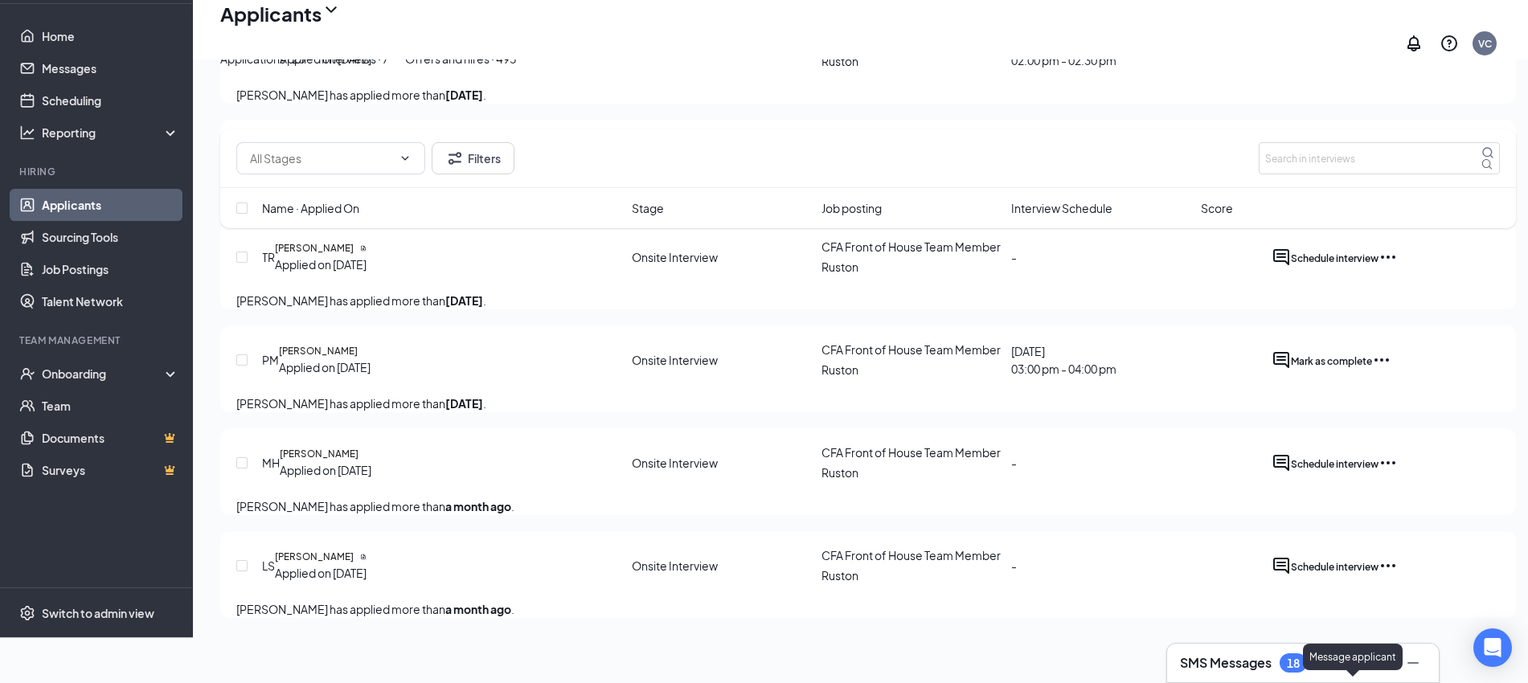
click at [1291, 576] on icon "ActiveChat" at bounding box center [1281, 565] width 19 height 19
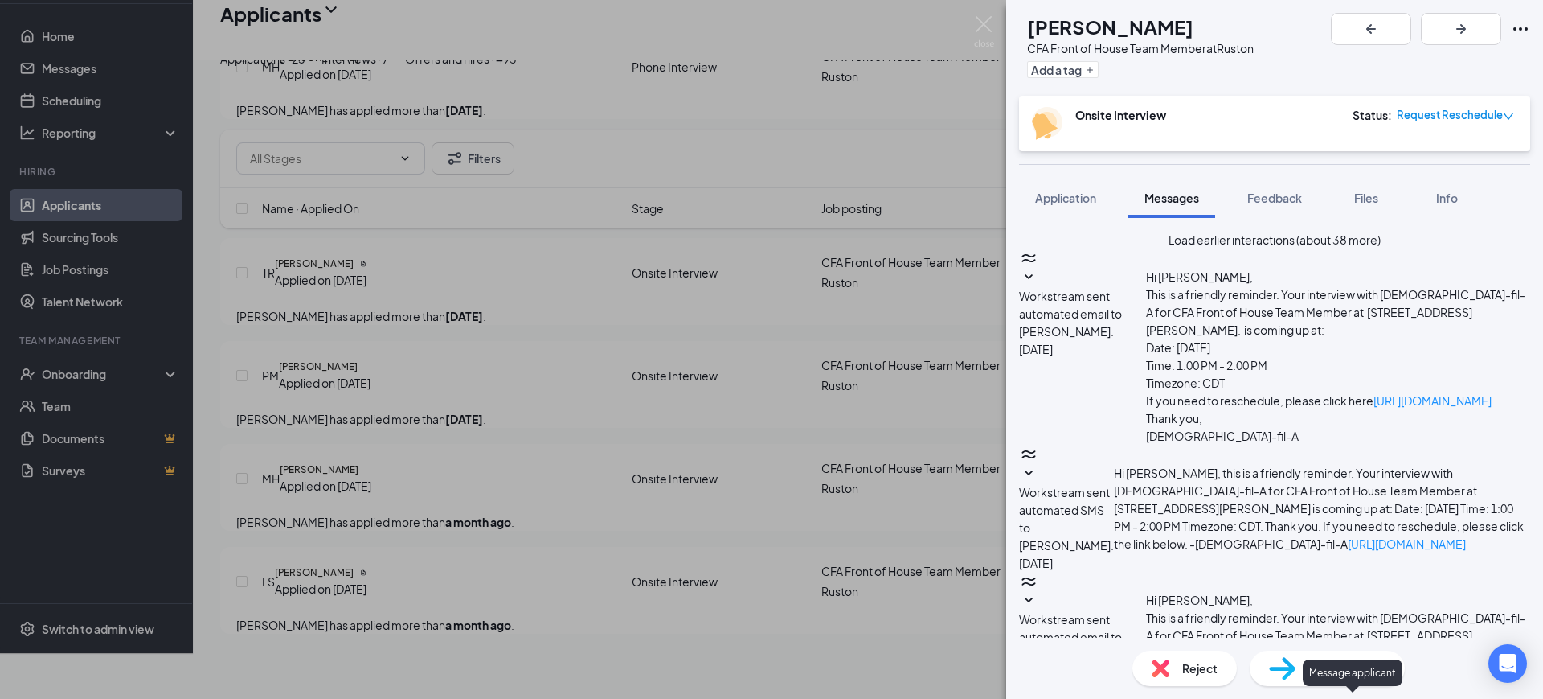
scroll to position [432, 0]
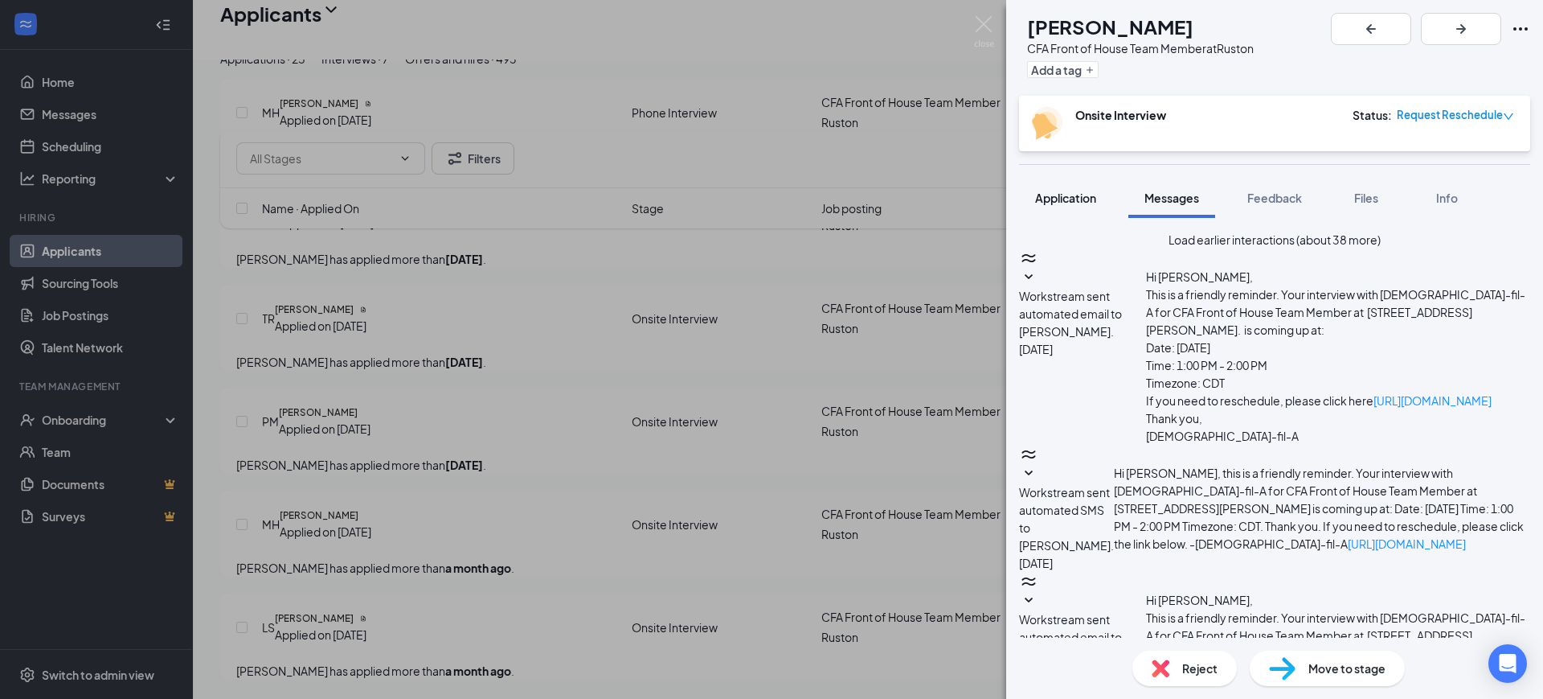
click at [1053, 199] on span "Application" at bounding box center [1065, 198] width 61 height 14
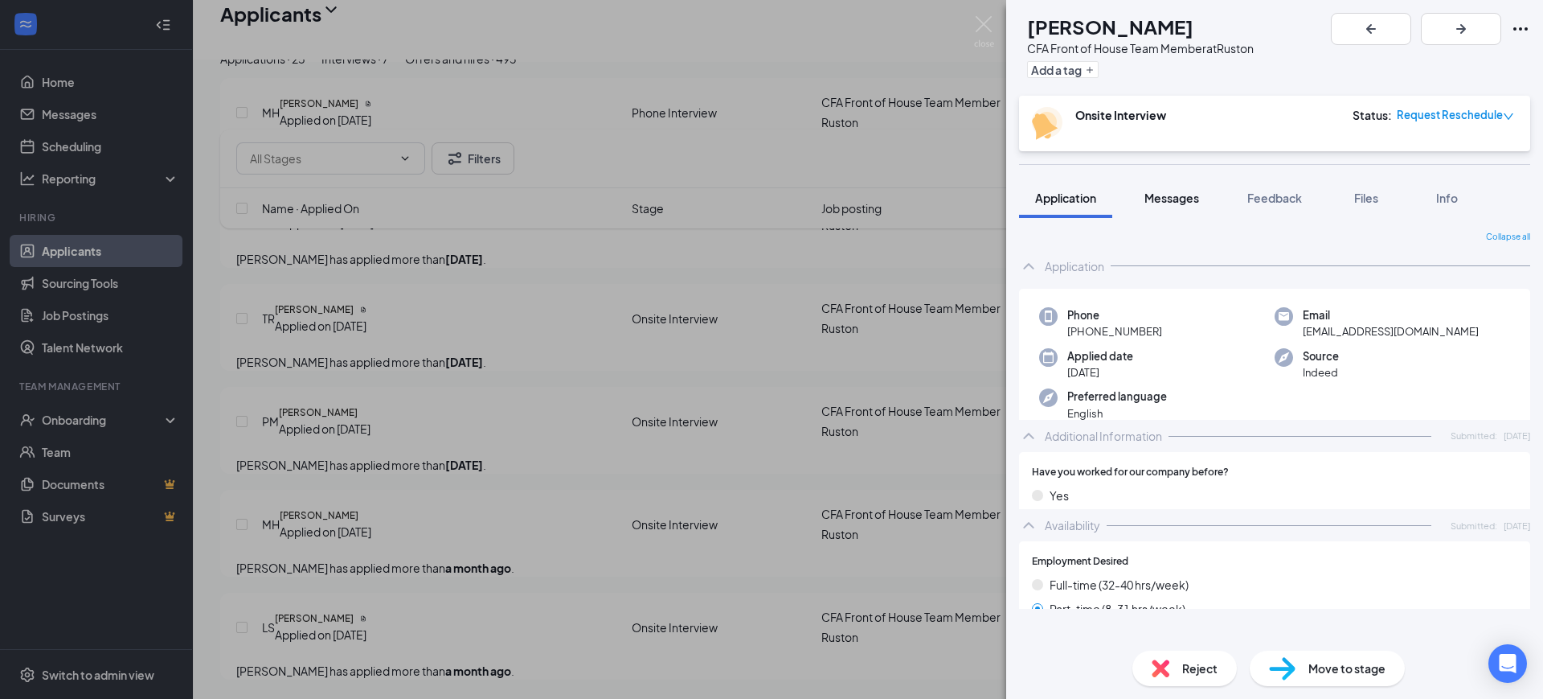
click at [1169, 195] on span "Messages" at bounding box center [1172, 198] width 55 height 14
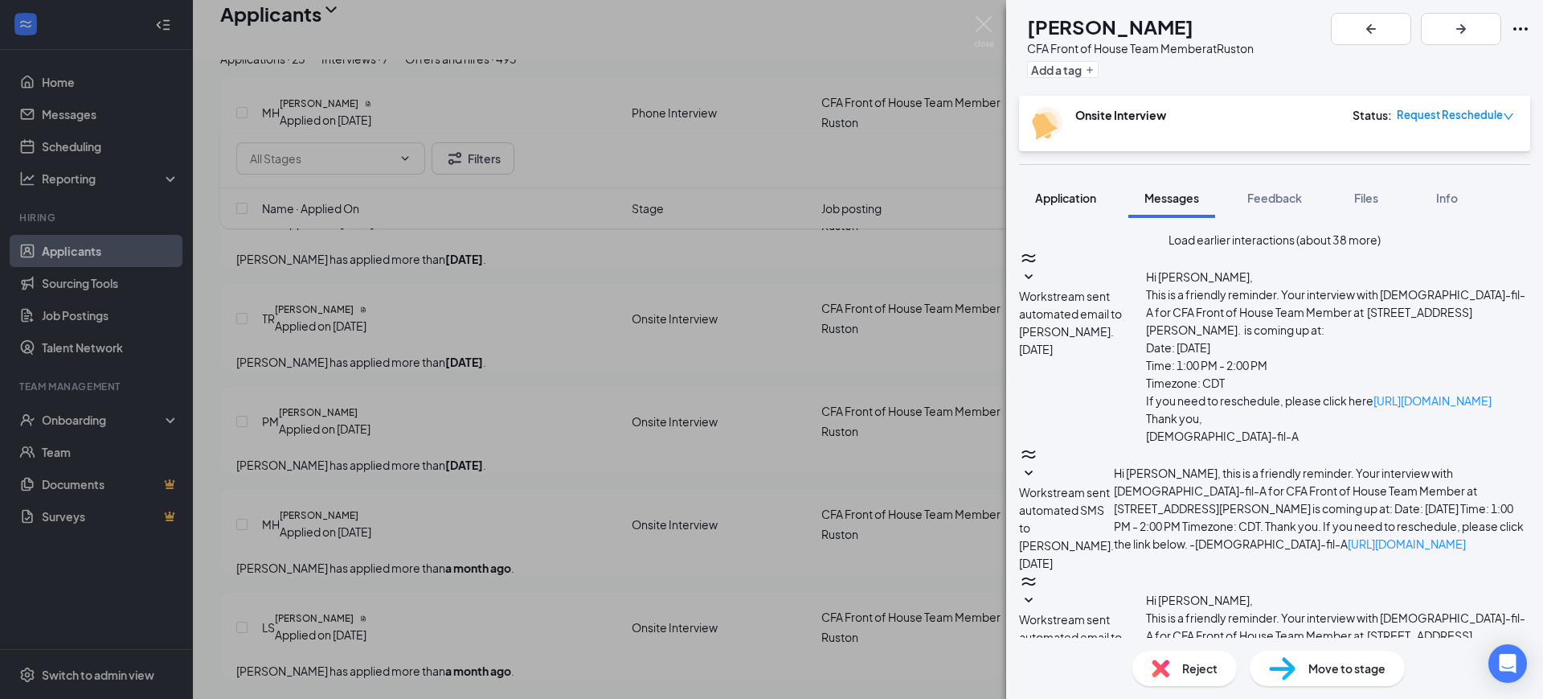
scroll to position [432, 0]
click at [1066, 192] on span "Application" at bounding box center [1065, 198] width 61 height 14
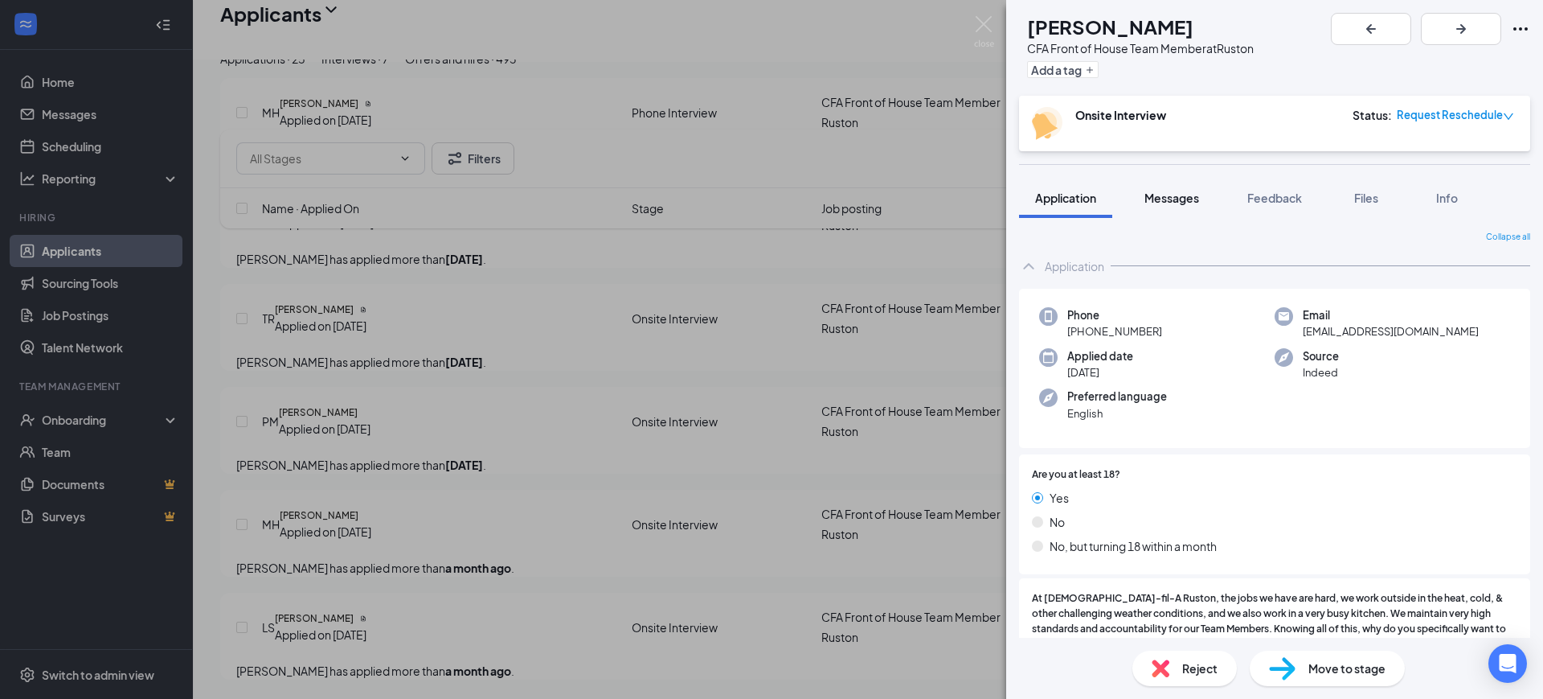
click at [1182, 190] on div "Messages" at bounding box center [1172, 198] width 55 height 16
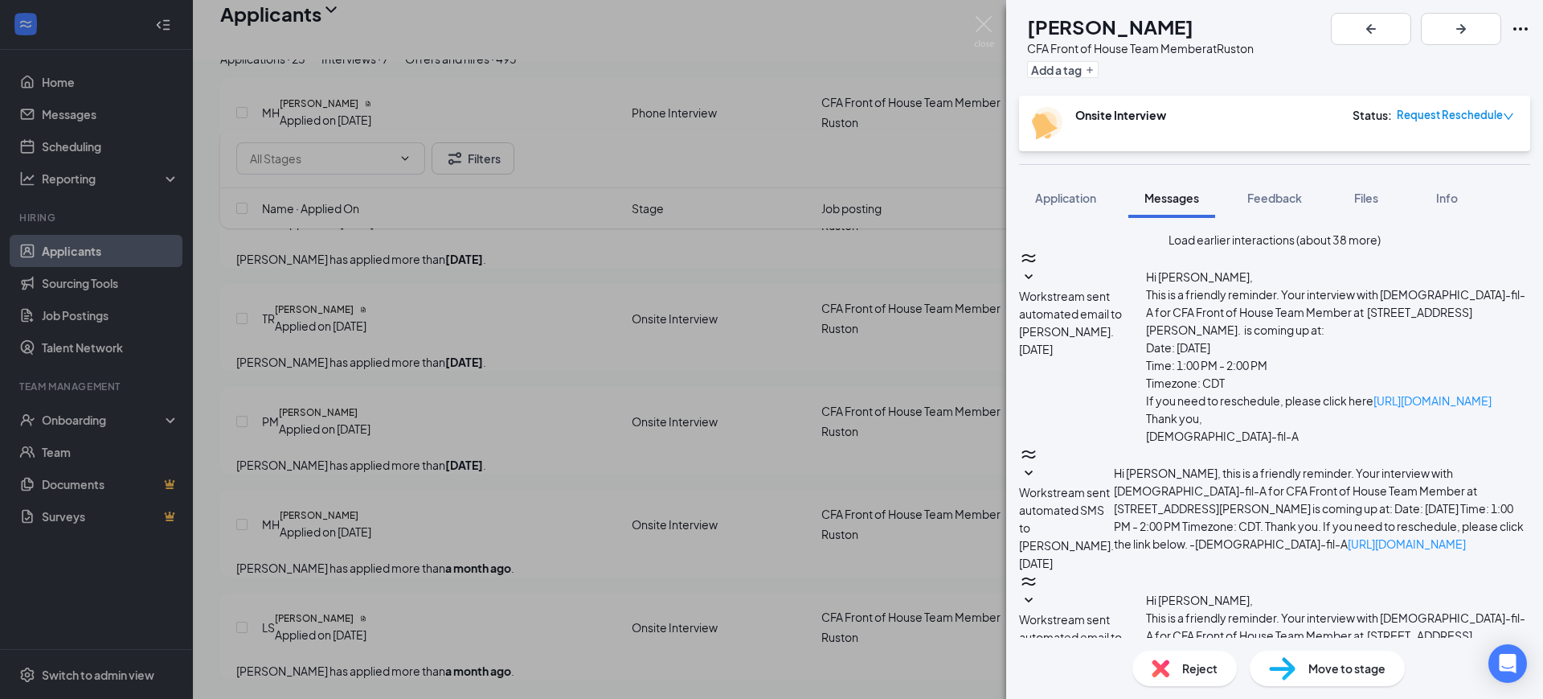
scroll to position [432, 0]
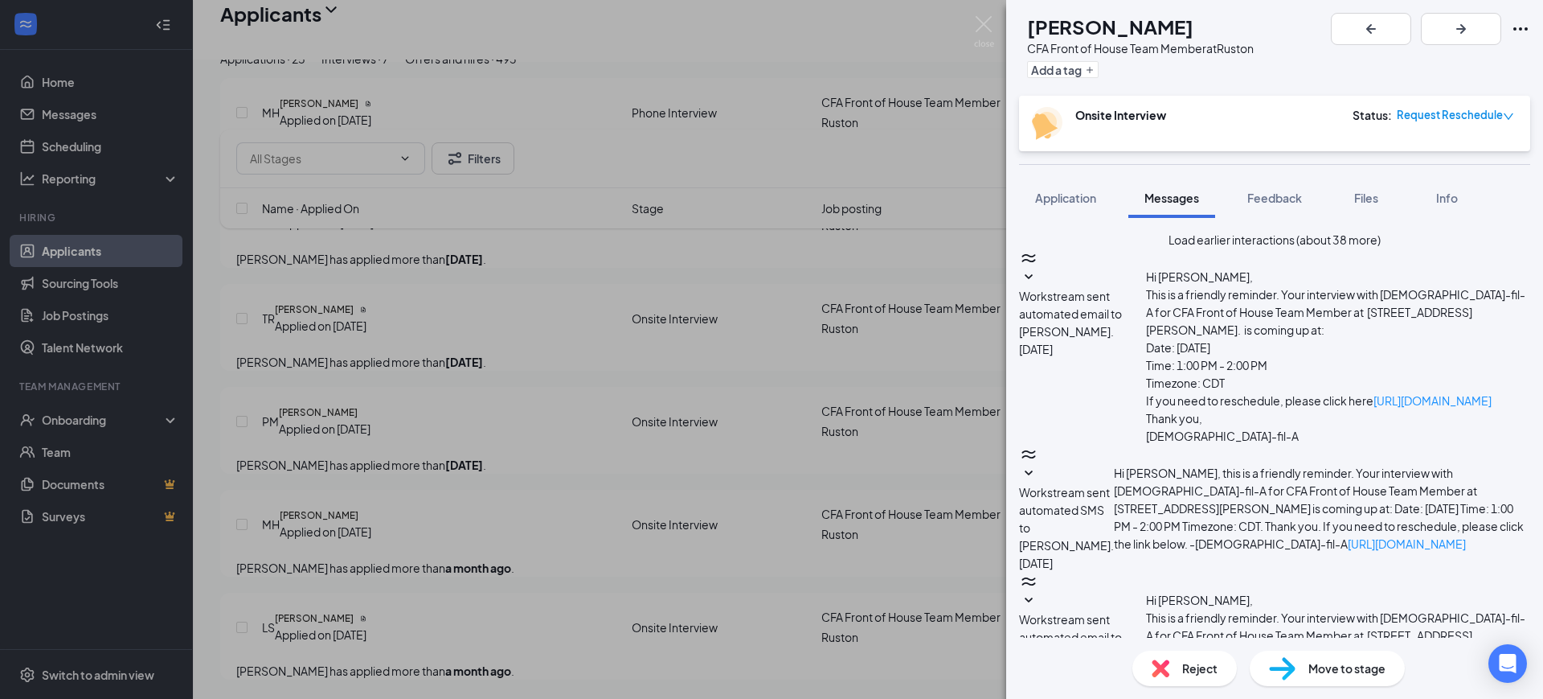
drag, startPoint x: 1328, startPoint y: 559, endPoint x: 1056, endPoint y: 502, distance: 277.6
type textarea "Good Afternoon, This is [PERSON_NAME] at [DEMOGRAPHIC_DATA]-fil-A [PERSON_NAME]…"
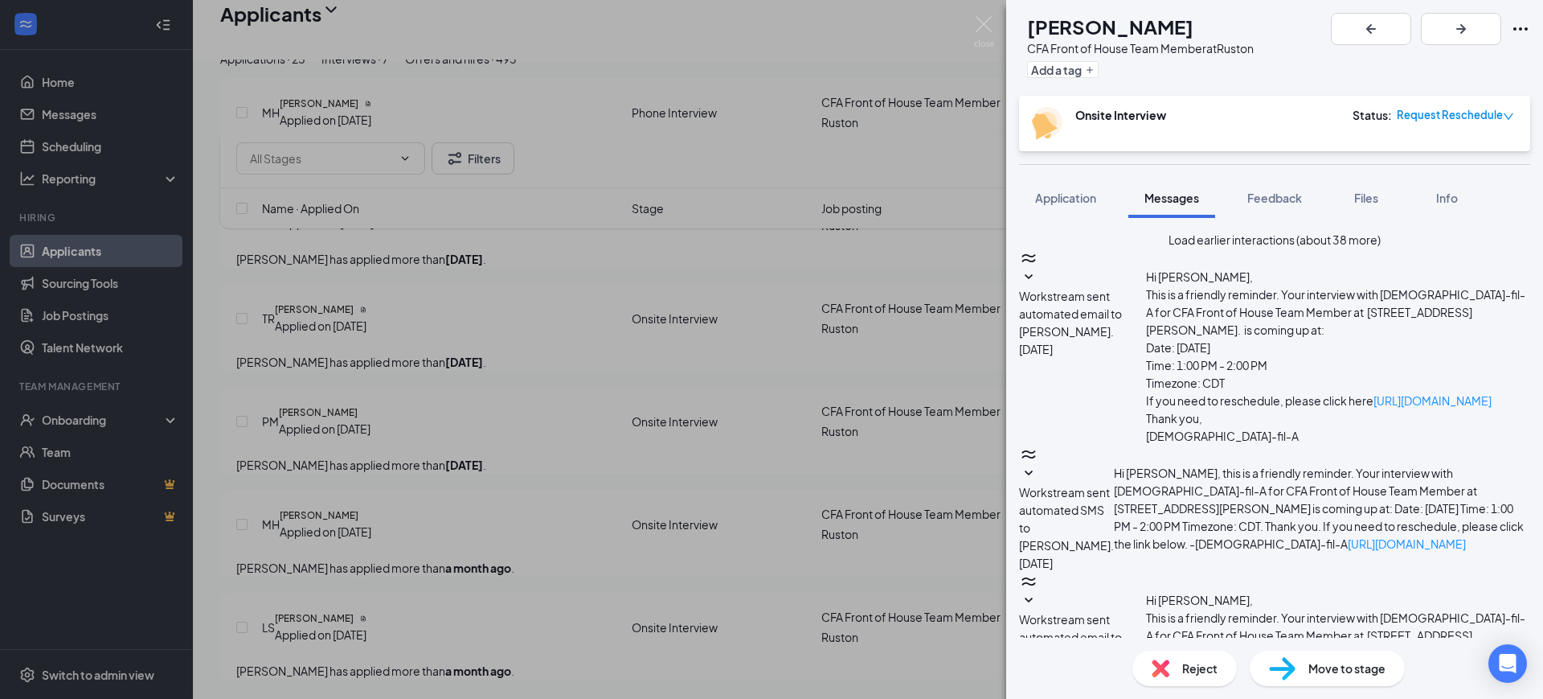
checkbox input "true"
click at [983, 32] on img at bounding box center [984, 31] width 20 height 31
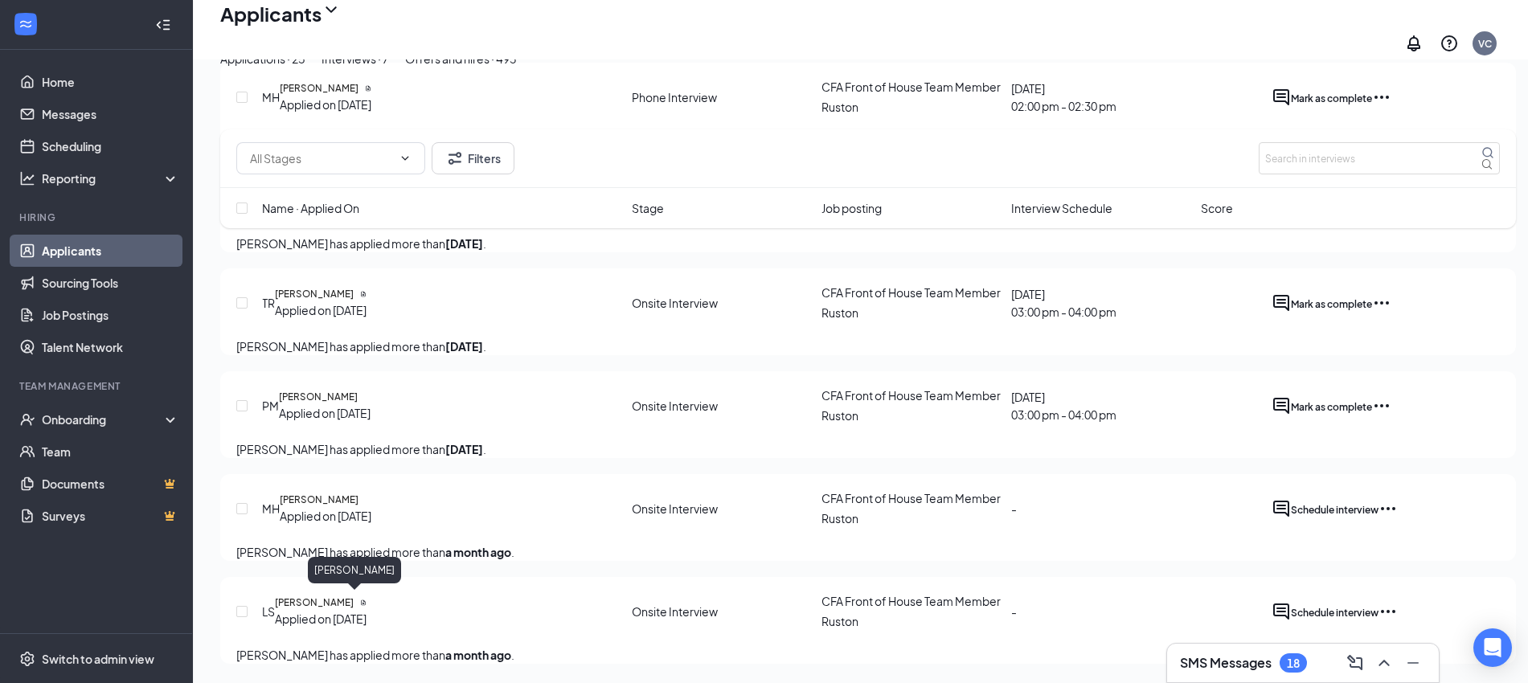
click at [359, 493] on h5 "[PERSON_NAME]" at bounding box center [319, 500] width 79 height 14
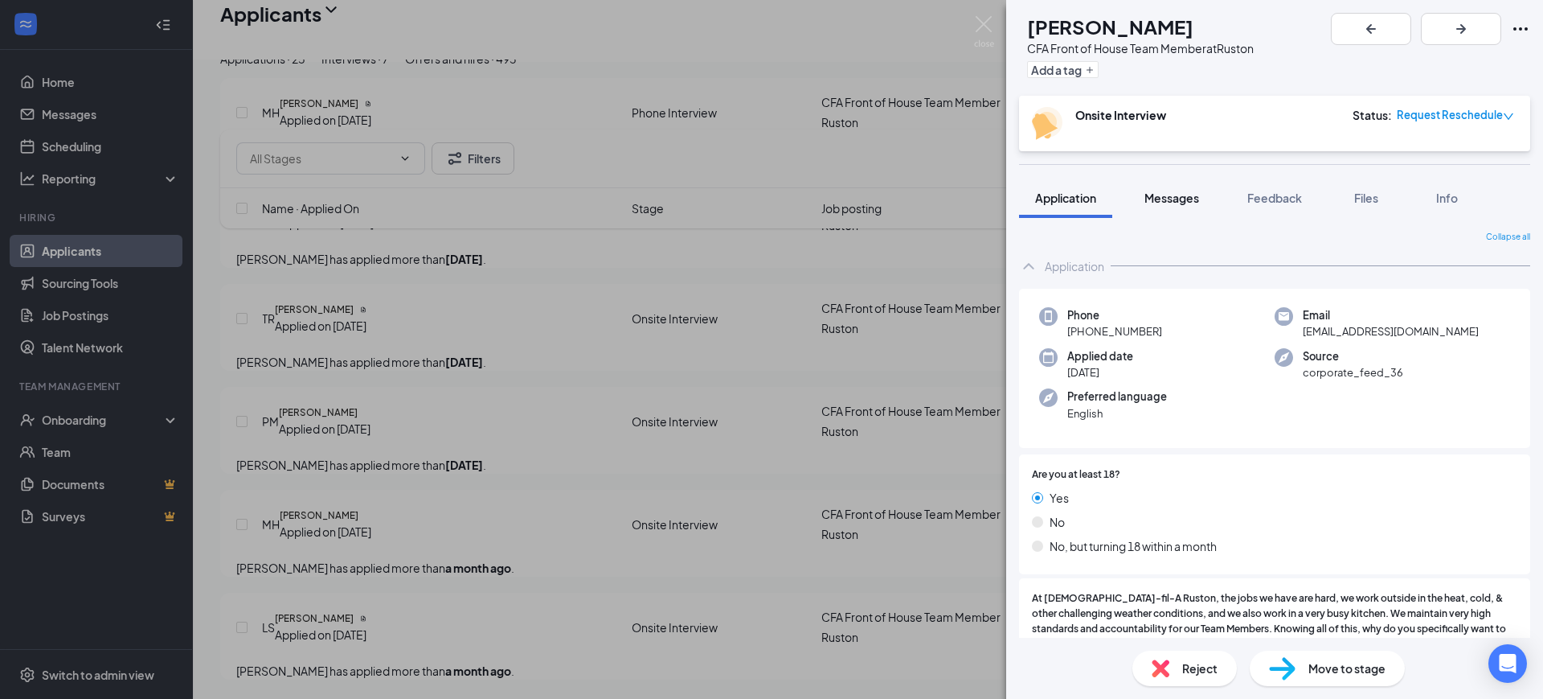
click at [1194, 188] on button "Messages" at bounding box center [1172, 198] width 87 height 40
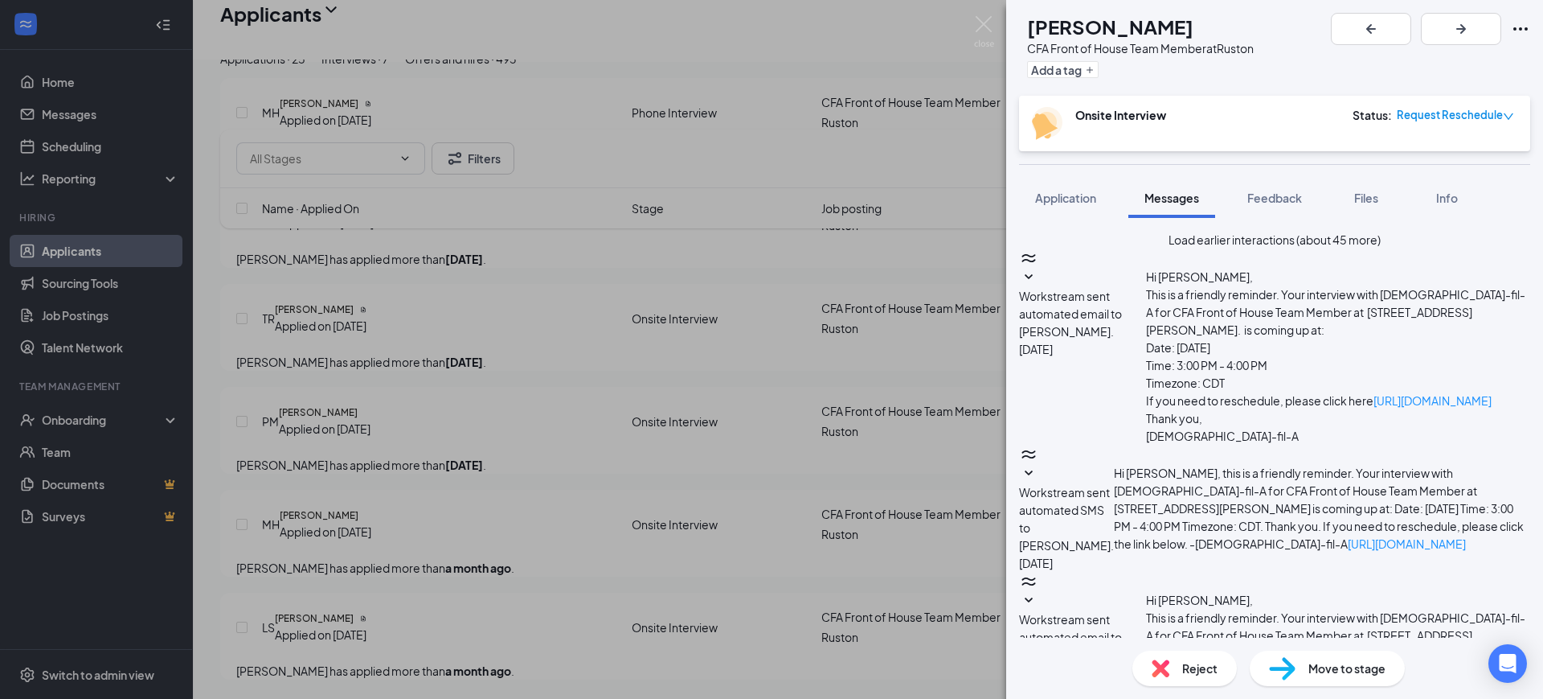
scroll to position [432, 0]
paste textarea "Good Afternoon, This is [PERSON_NAME] at [DEMOGRAPHIC_DATA]-fil-A [PERSON_NAME]…"
type textarea "Good Afternoon, This is [PERSON_NAME] at [DEMOGRAPHIC_DATA]-fil-A [PERSON_NAME]…"
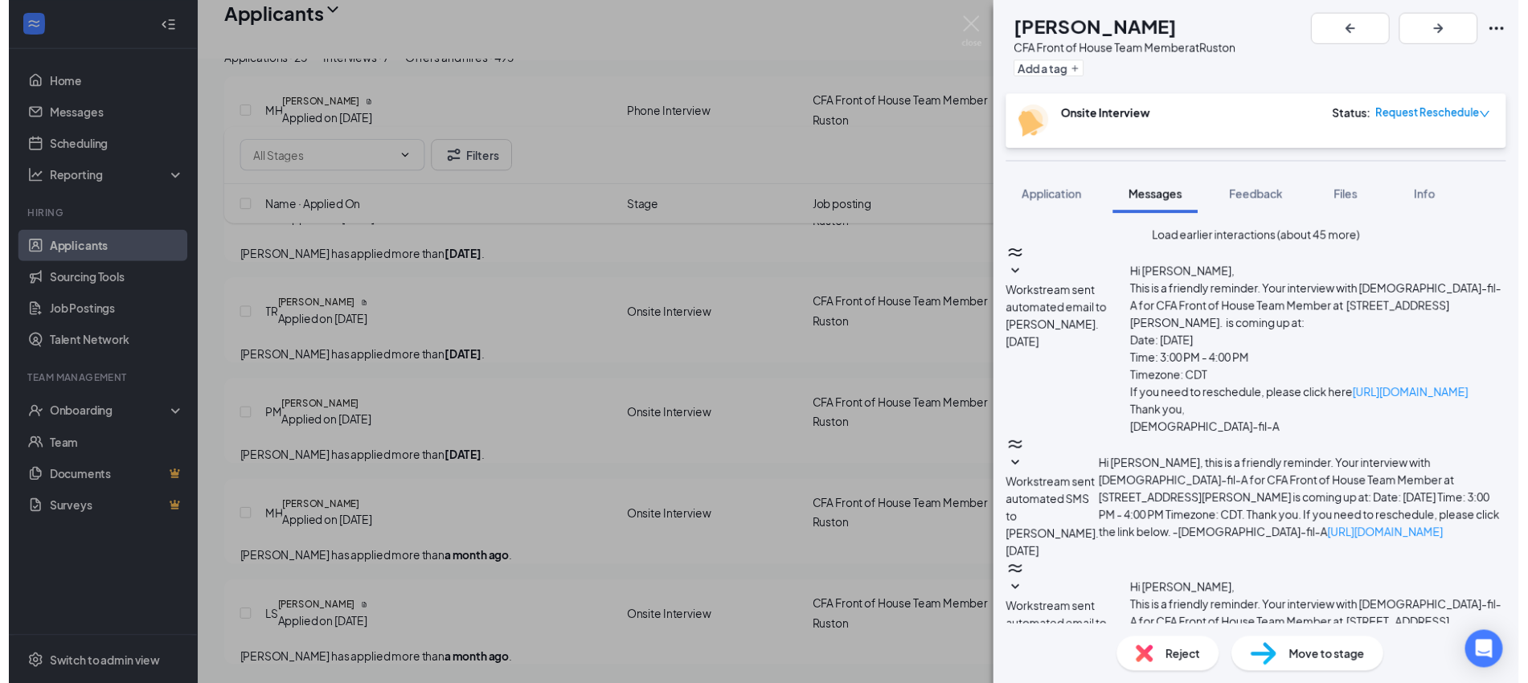
scroll to position [605, 0]
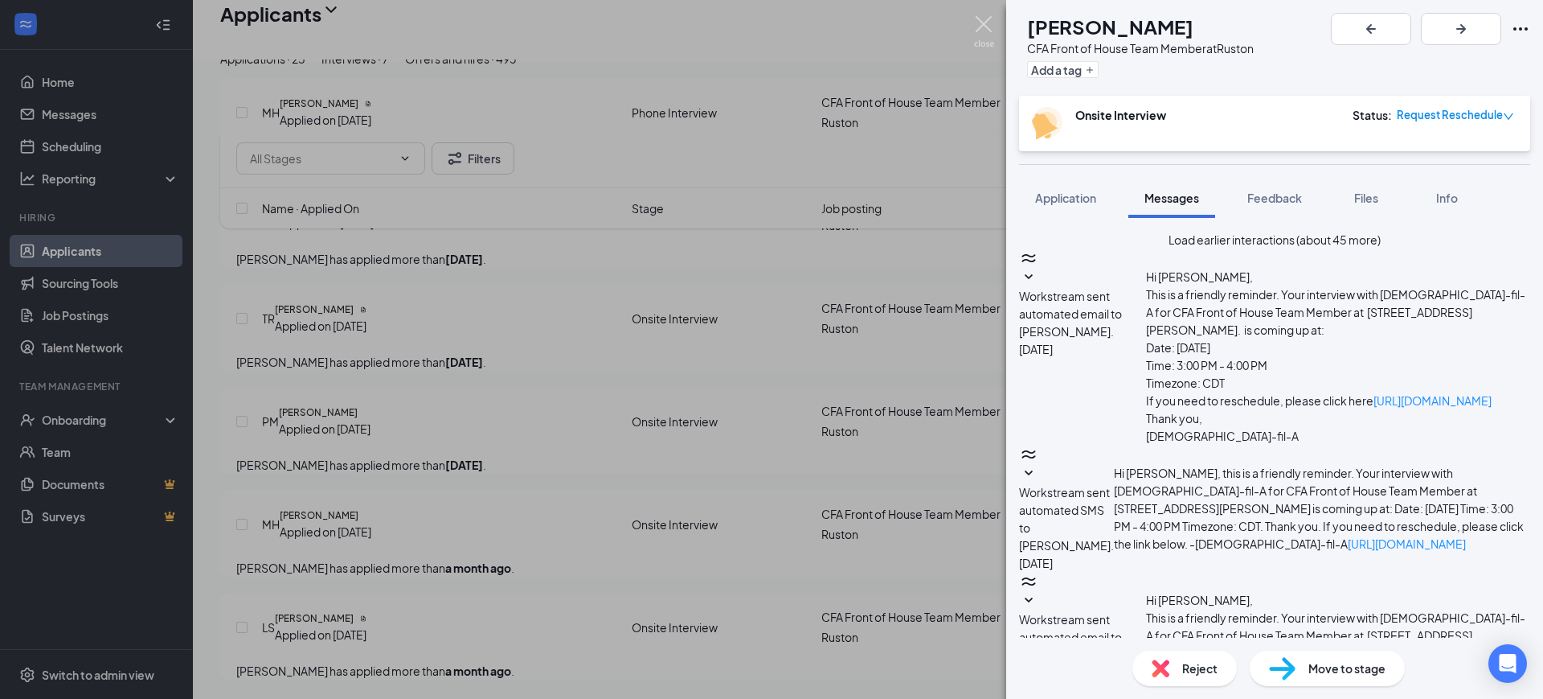
click at [992, 32] on img at bounding box center [984, 31] width 20 height 31
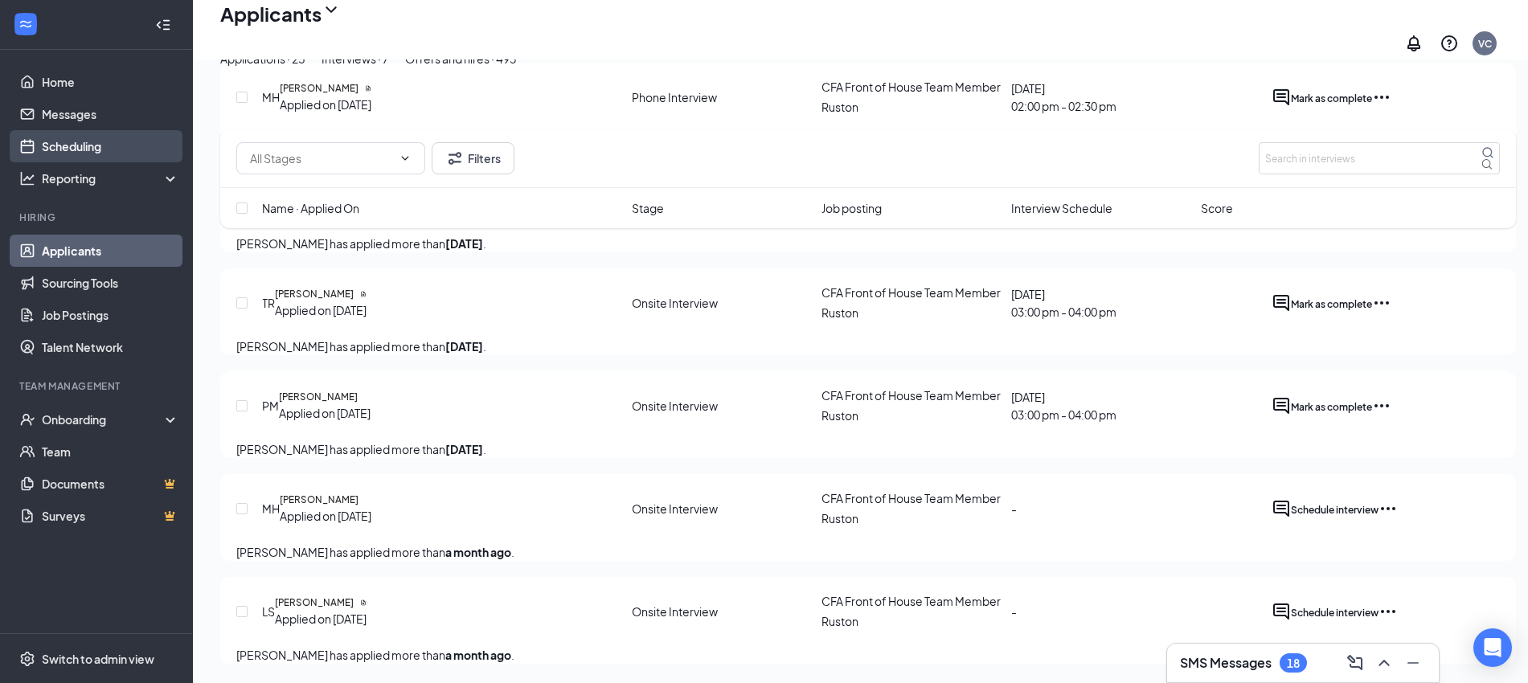
click at [80, 150] on link "Scheduling" at bounding box center [110, 146] width 137 height 32
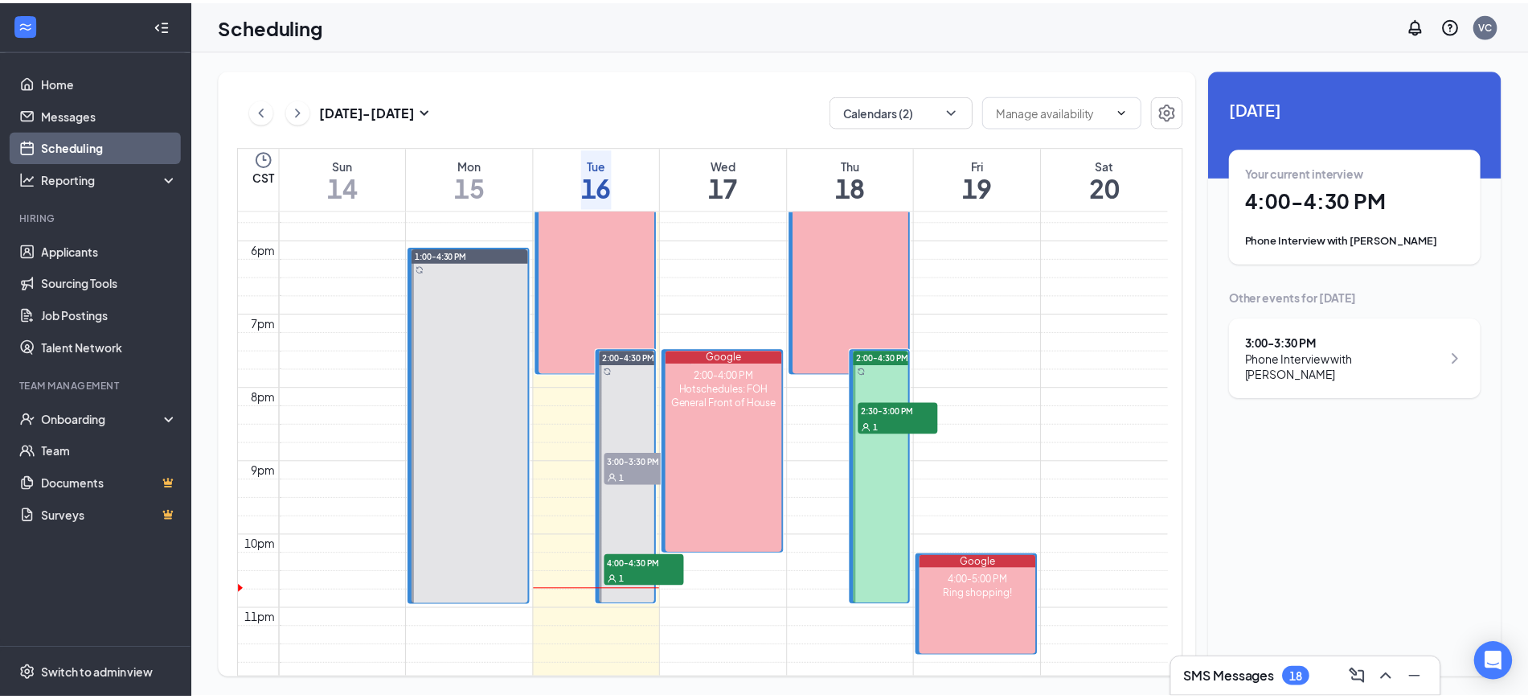
scroll to position [1301, 0]
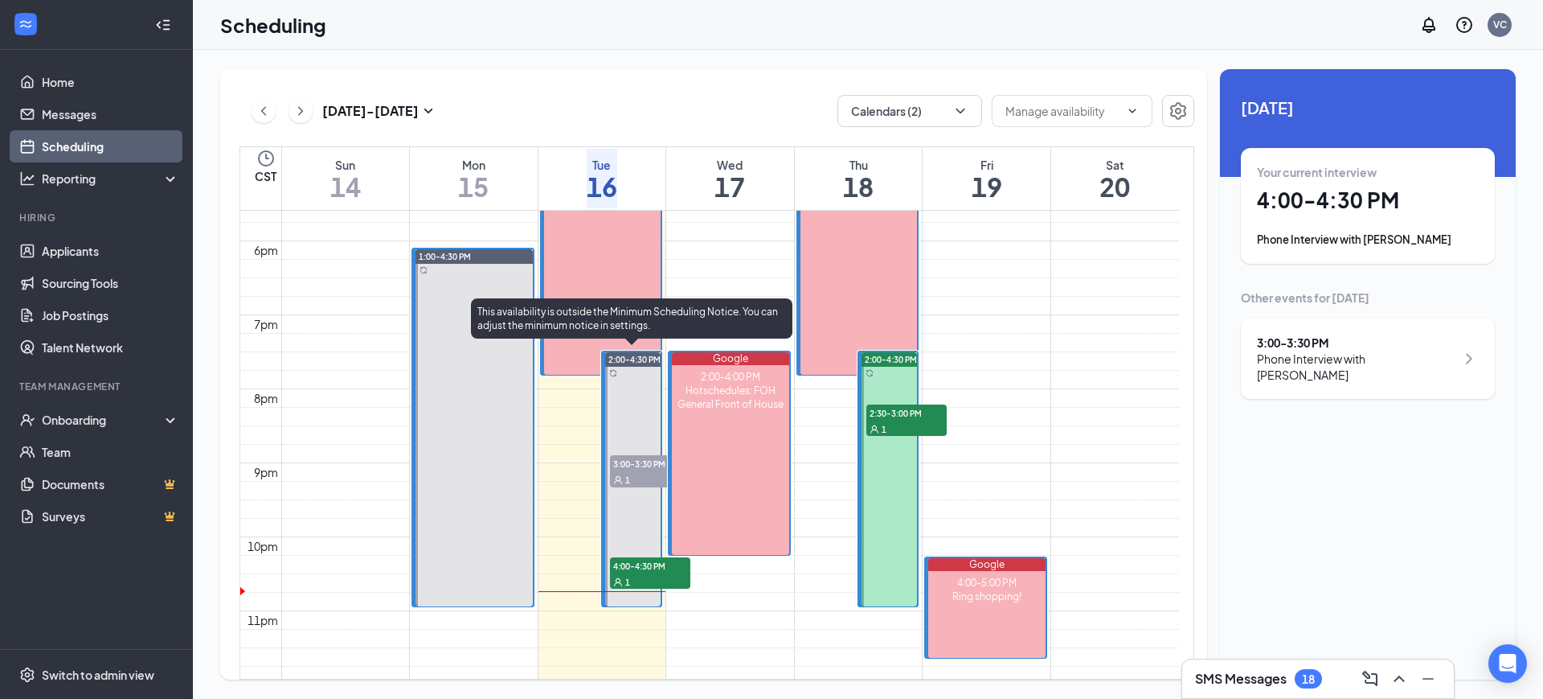
click at [654, 557] on span "4:00-4:30 PM" at bounding box center [650, 565] width 80 height 16
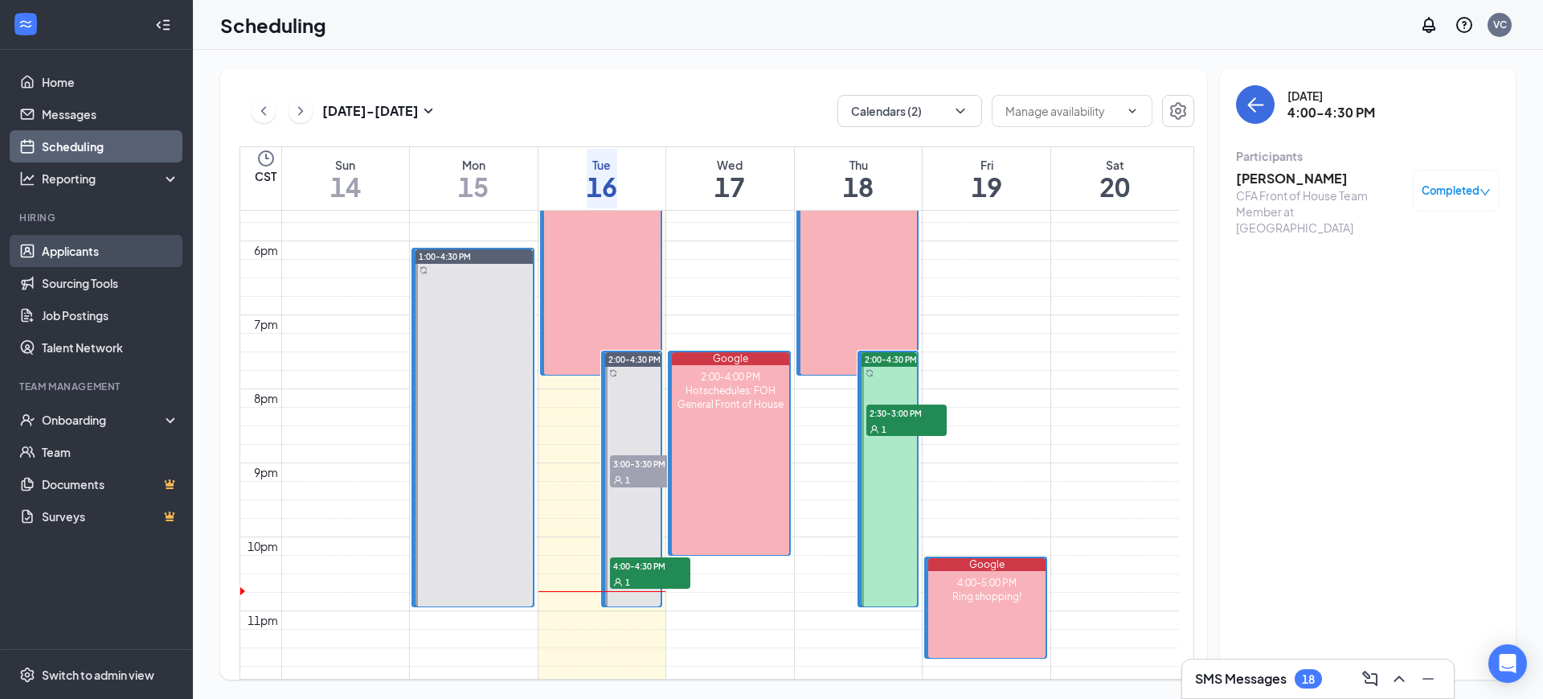
click at [66, 252] on link "Applicants" at bounding box center [110, 251] width 137 height 32
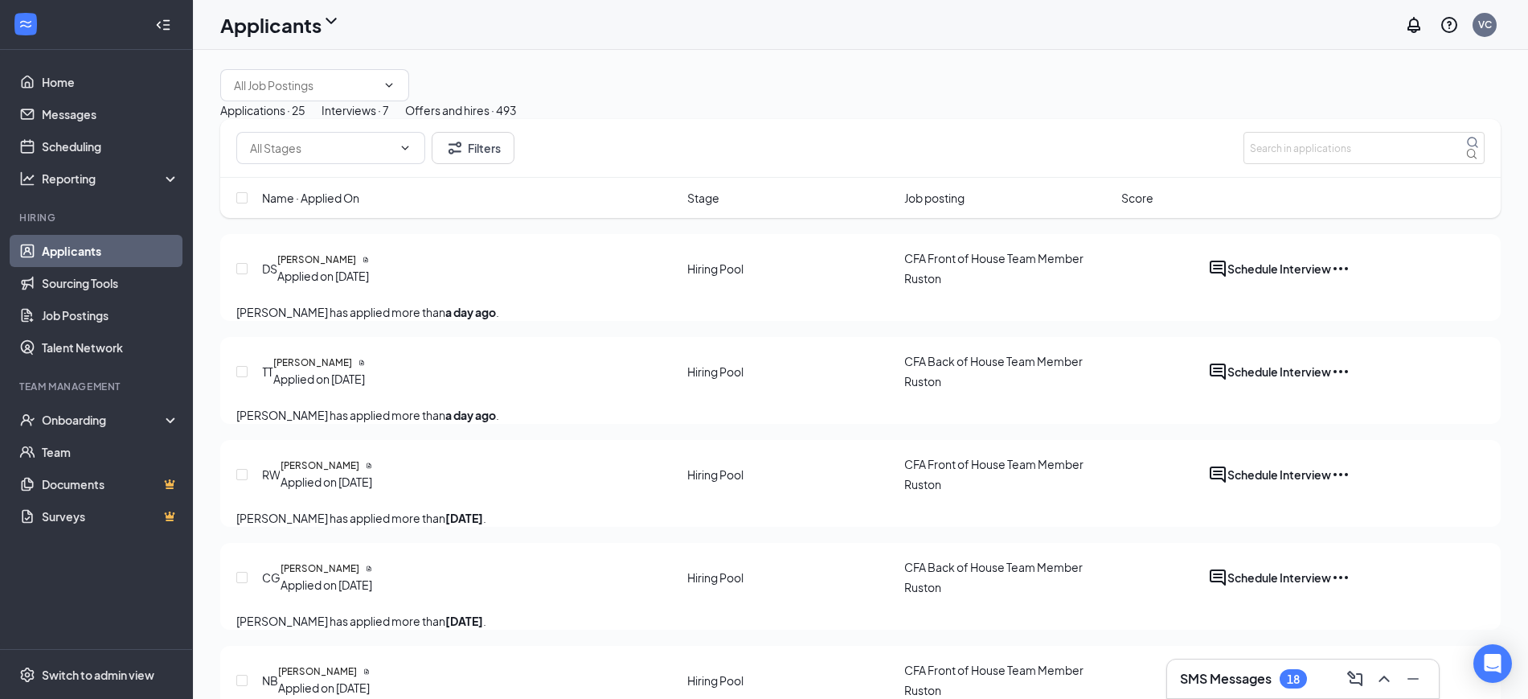
click at [389, 119] on button "Interviews · 7" at bounding box center [356, 110] width 68 height 18
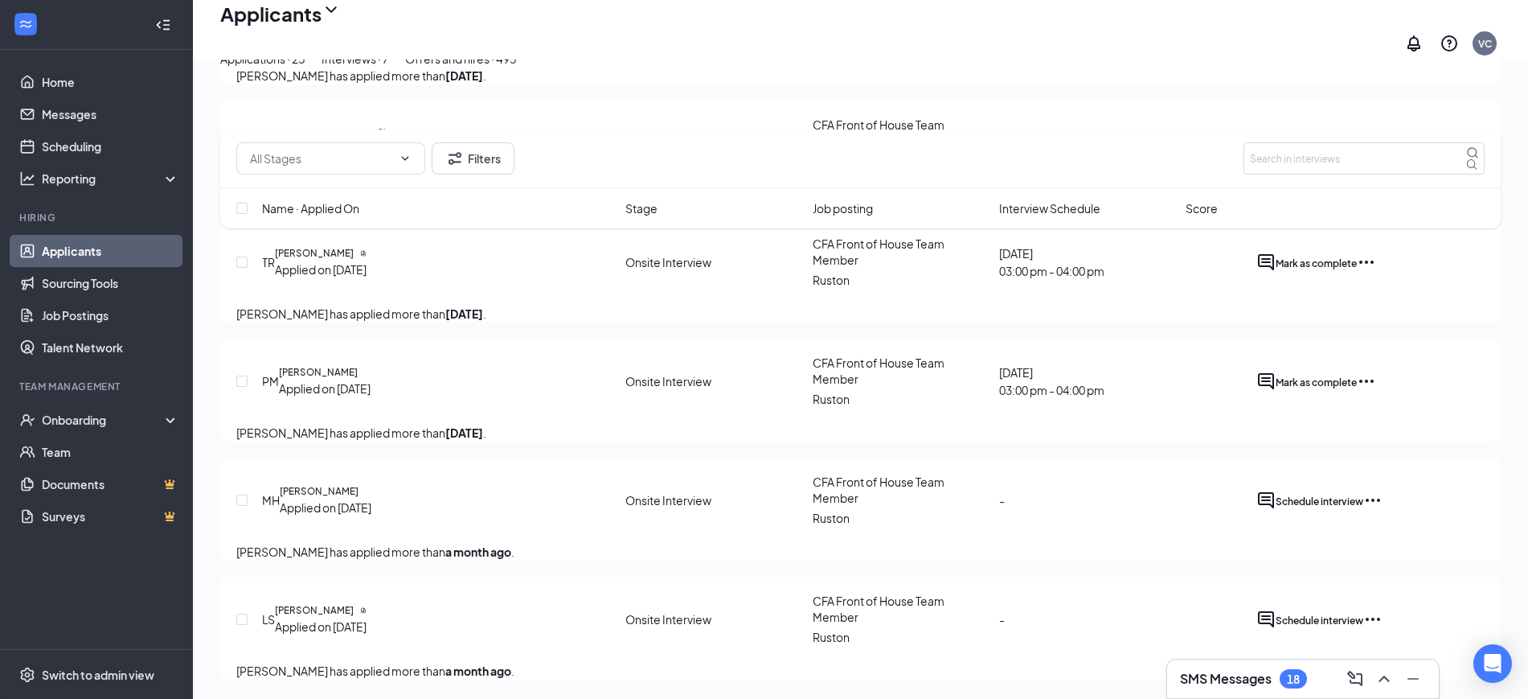
scroll to position [576, 0]
click at [1276, 609] on icon "ActiveChat" at bounding box center [1265, 618] width 19 height 19
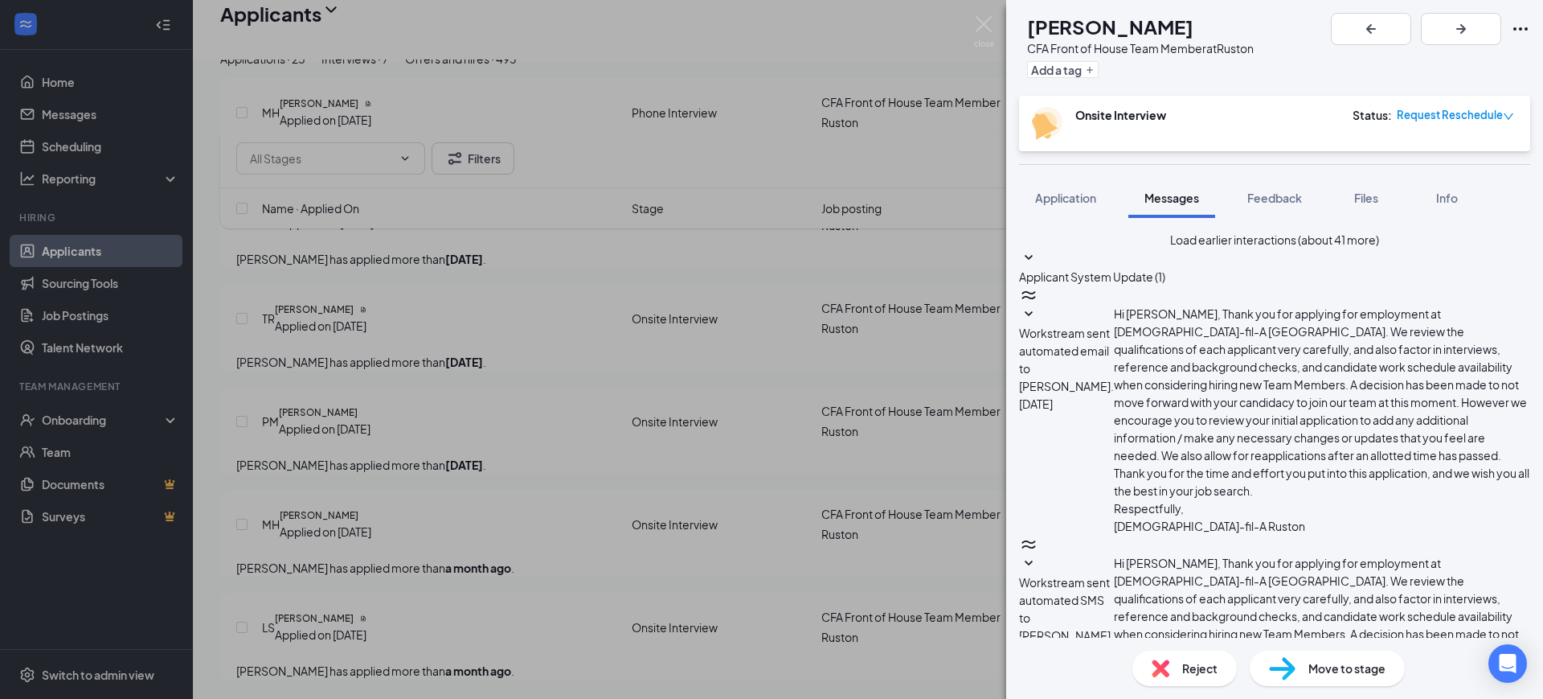
scroll to position [363, 0]
